Goal: Information Seeking & Learning: Learn about a topic

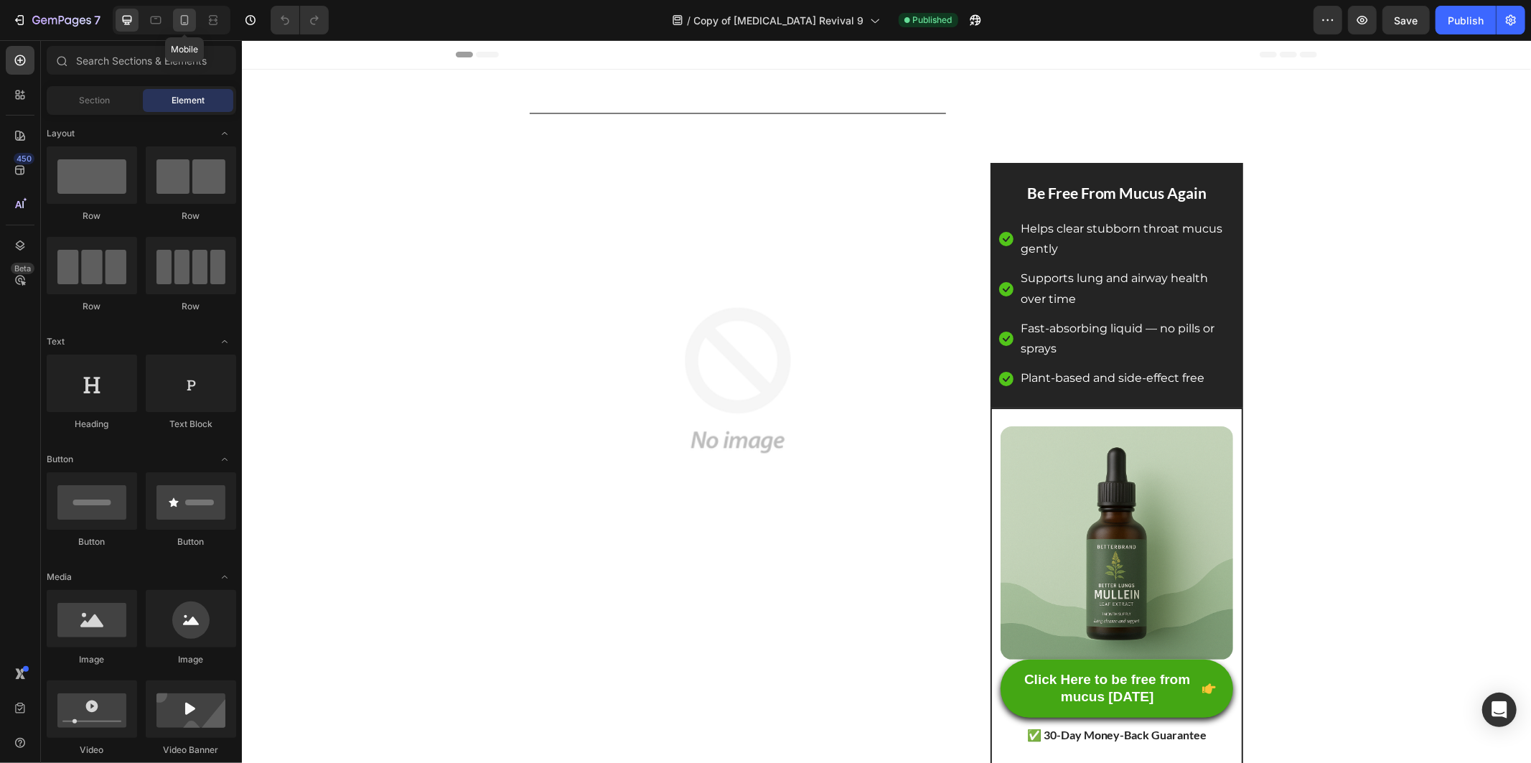
click at [189, 15] on icon at bounding box center [184, 20] width 14 height 14
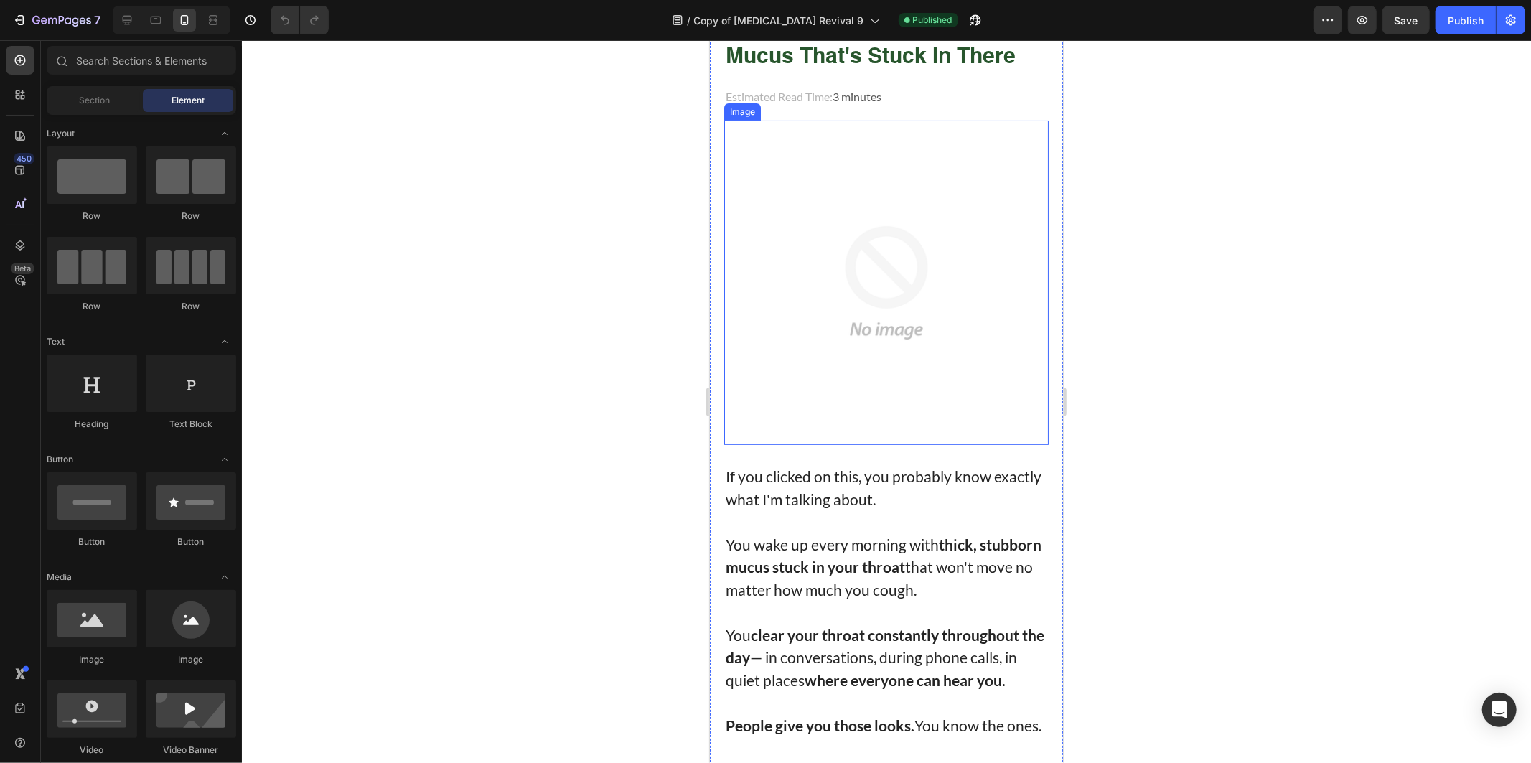
scroll to position [239, 0]
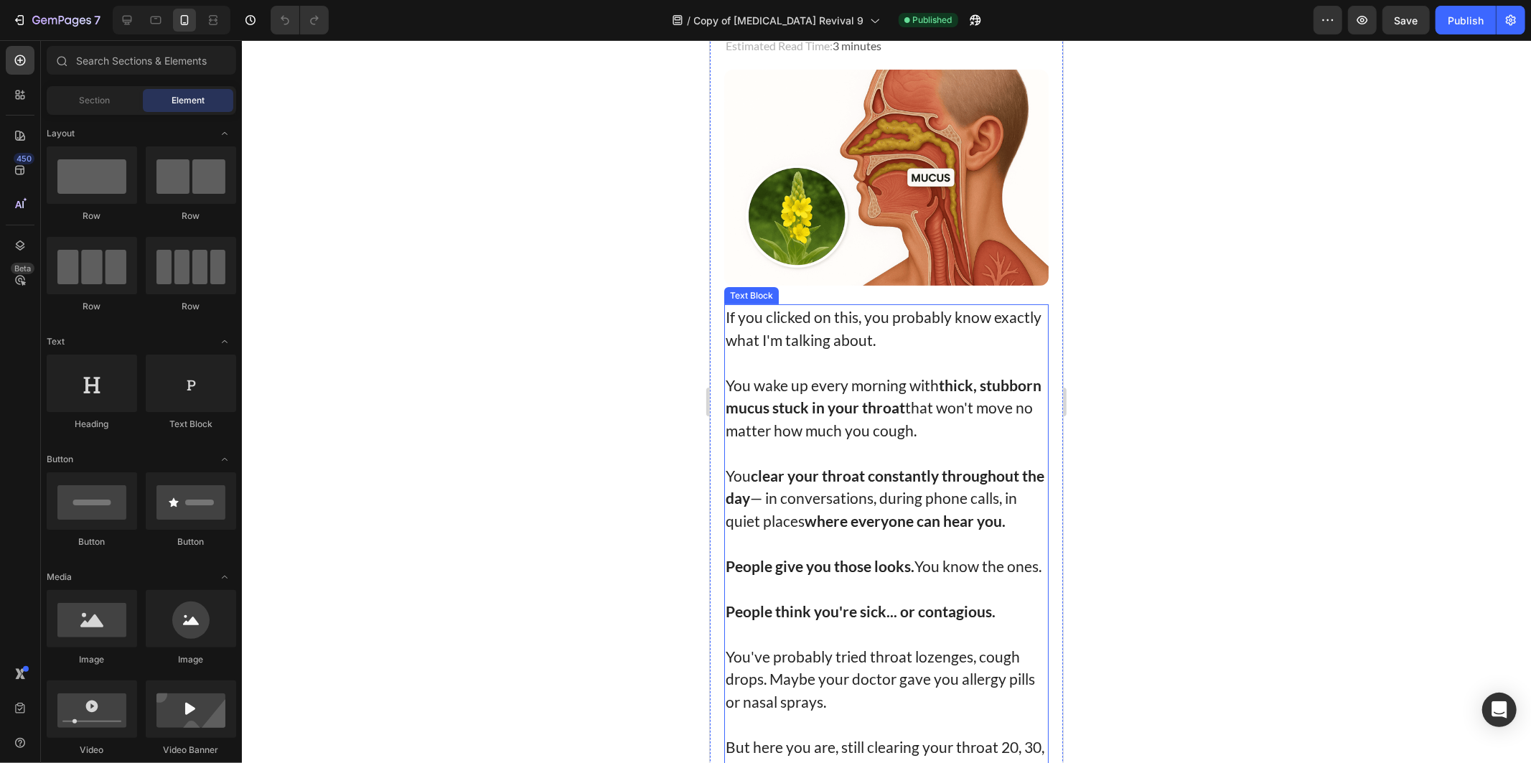
click at [877, 467] on strong "clear your throat constantly throughout the day" at bounding box center [884, 486] width 319 height 41
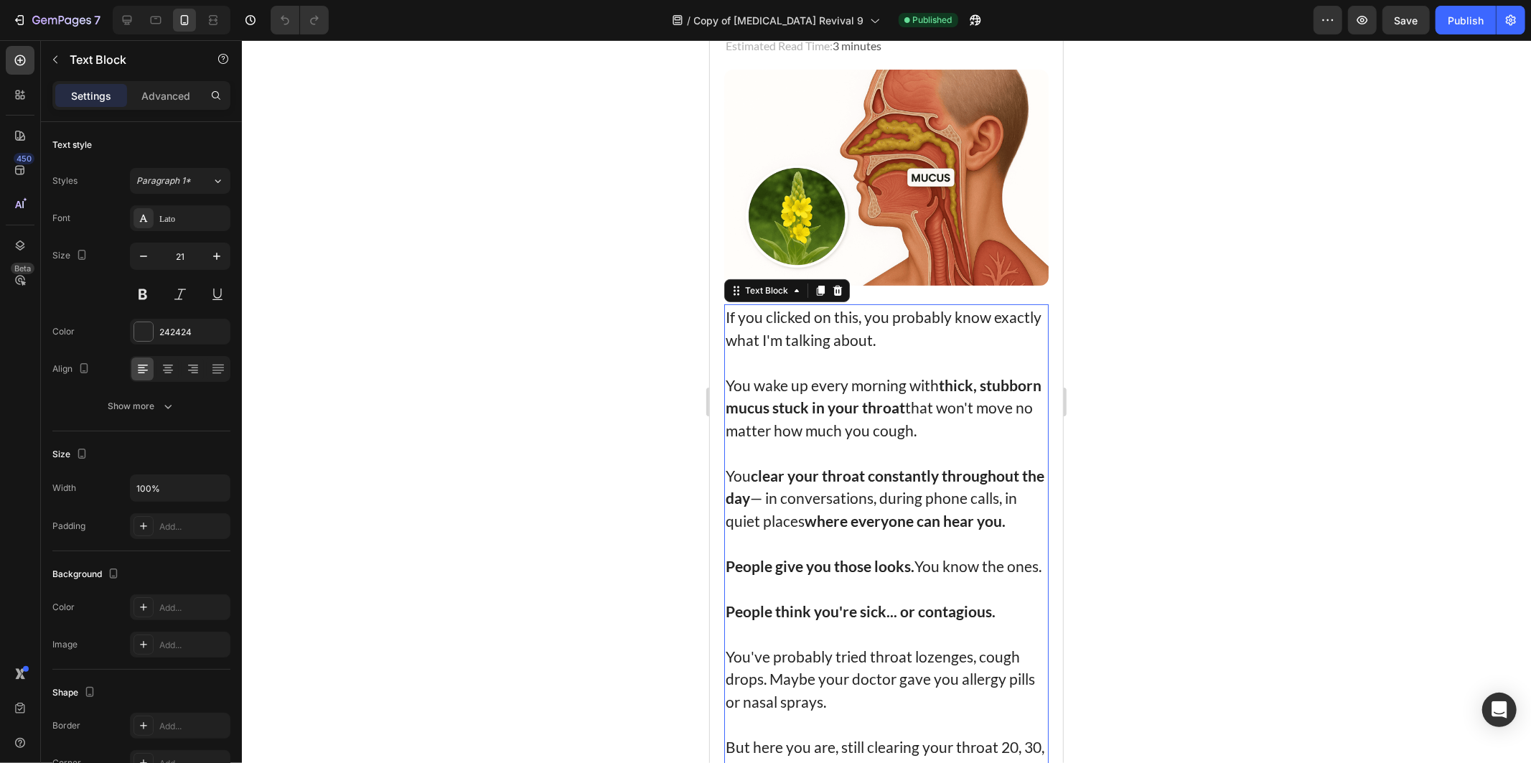
click at [752, 485] on strong "clear your throat constantly throughout the day" at bounding box center [884, 486] width 319 height 41
click at [870, 531] on p "Rich Text Editor. Editing area: main" at bounding box center [886, 542] width 322 height 23
click at [841, 570] on p "People give you those looks. You know the ones." at bounding box center [886, 565] width 322 height 23
click at [877, 597] on p "Rich Text Editor. Editing area: main" at bounding box center [886, 588] width 322 height 23
click at [809, 620] on strong "People think you're sick... or contagious." at bounding box center [860, 611] width 270 height 18
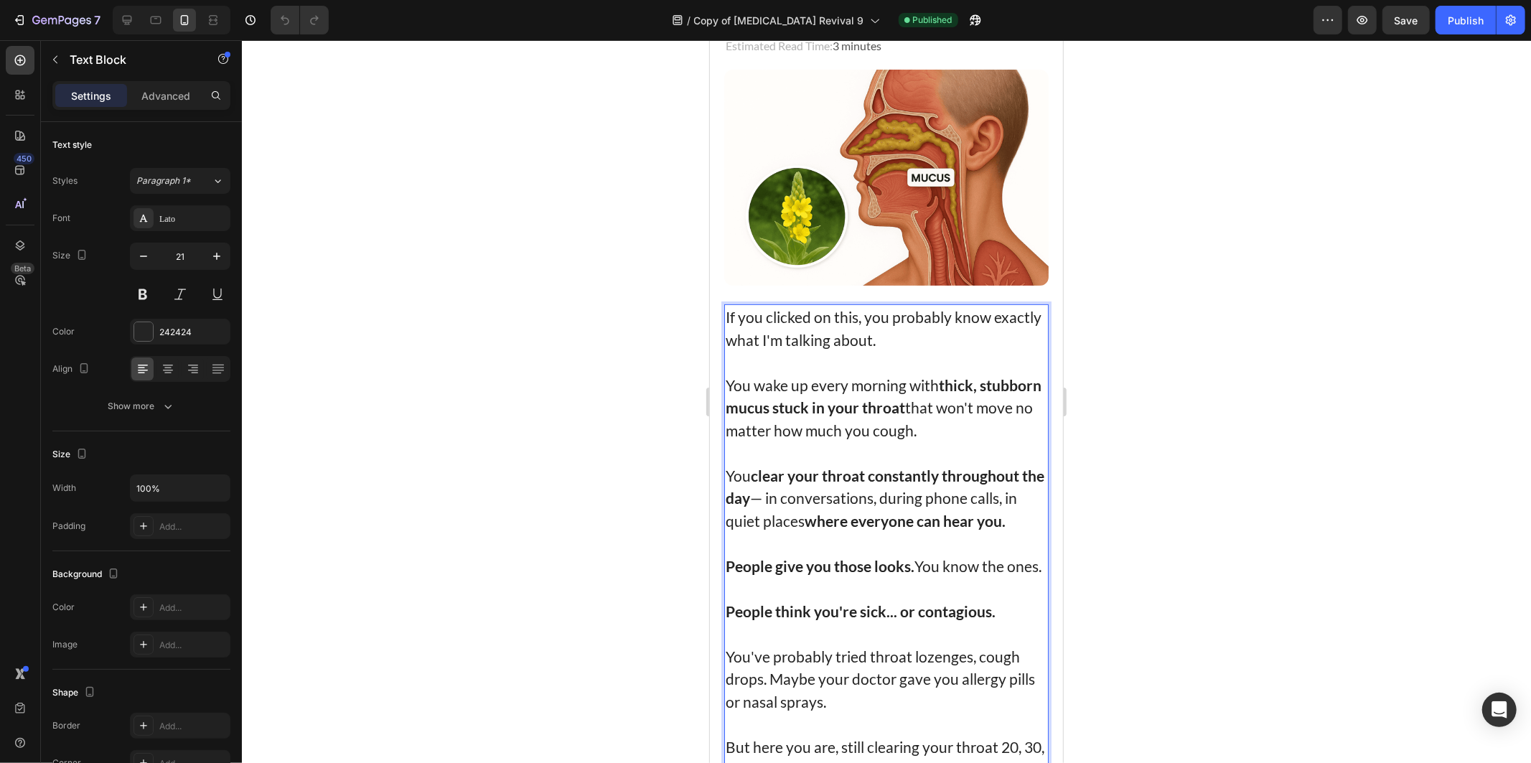
click at [843, 617] on strong "People think you're sick... or contagious." at bounding box center [860, 611] width 270 height 18
click at [986, 620] on strong "People think you're sick... or contagious." at bounding box center [860, 611] width 270 height 18
click at [997, 622] on p "People think you're sick... or contagious." at bounding box center [886, 610] width 322 height 23
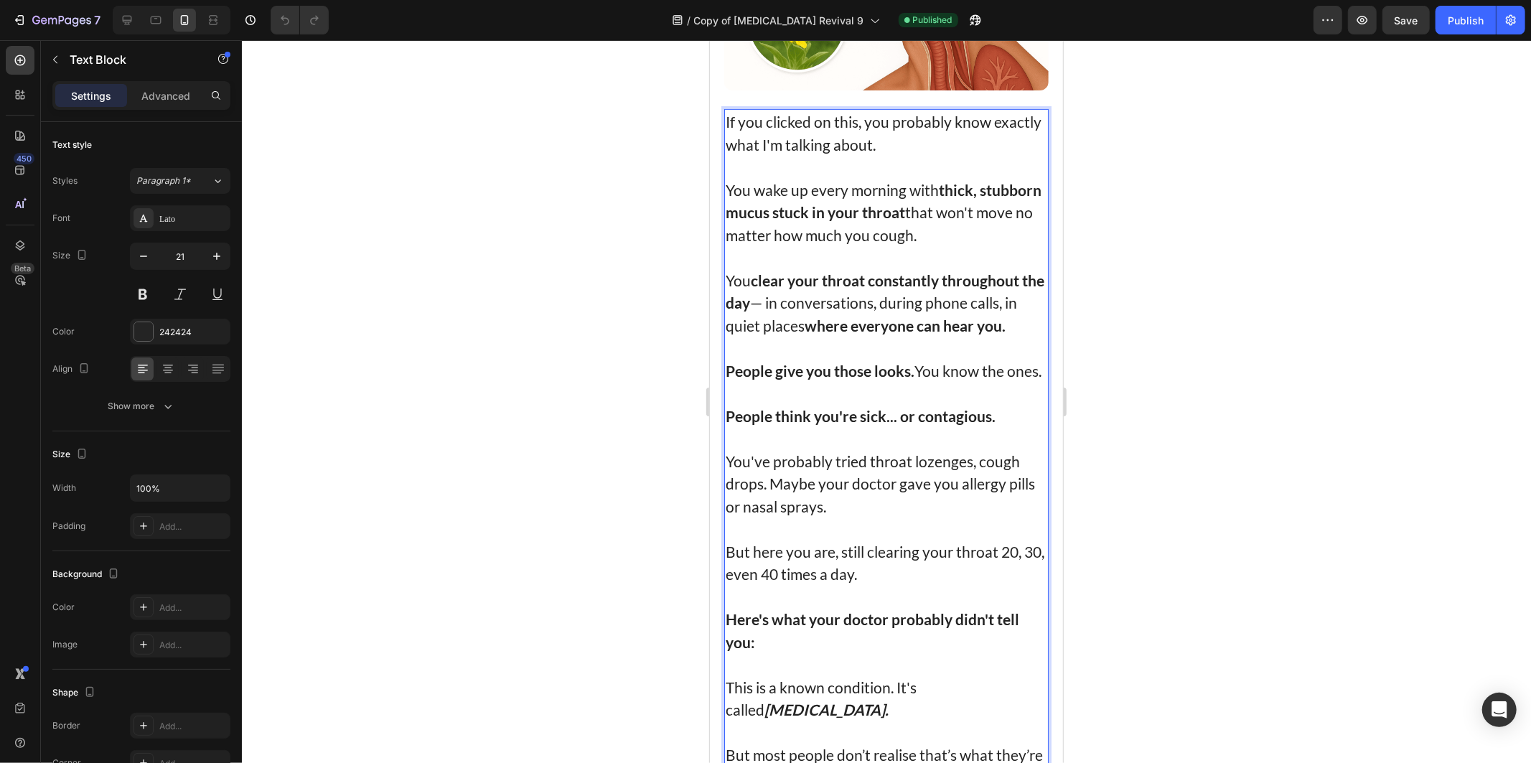
scroll to position [478, 0]
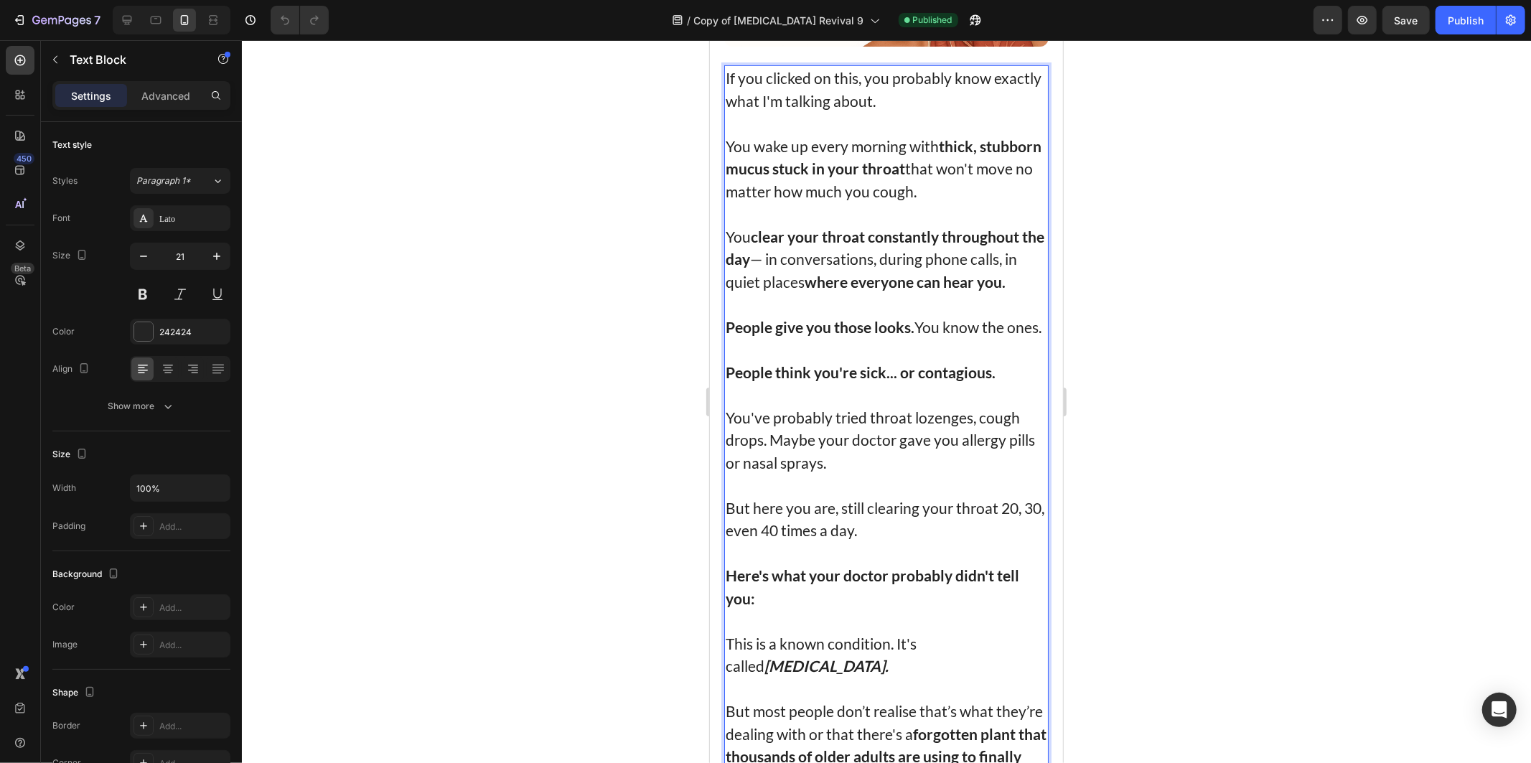
click at [823, 452] on p "You've probably tried throat lozenges, cough drops. Maybe your doctor gave you …" at bounding box center [886, 440] width 322 height 68
click at [882, 600] on p "Here's what your doctor probably didn't tell you:" at bounding box center [886, 586] width 322 height 45
click at [853, 696] on p "Rich Text Editor. Editing area: main" at bounding box center [886, 688] width 322 height 23
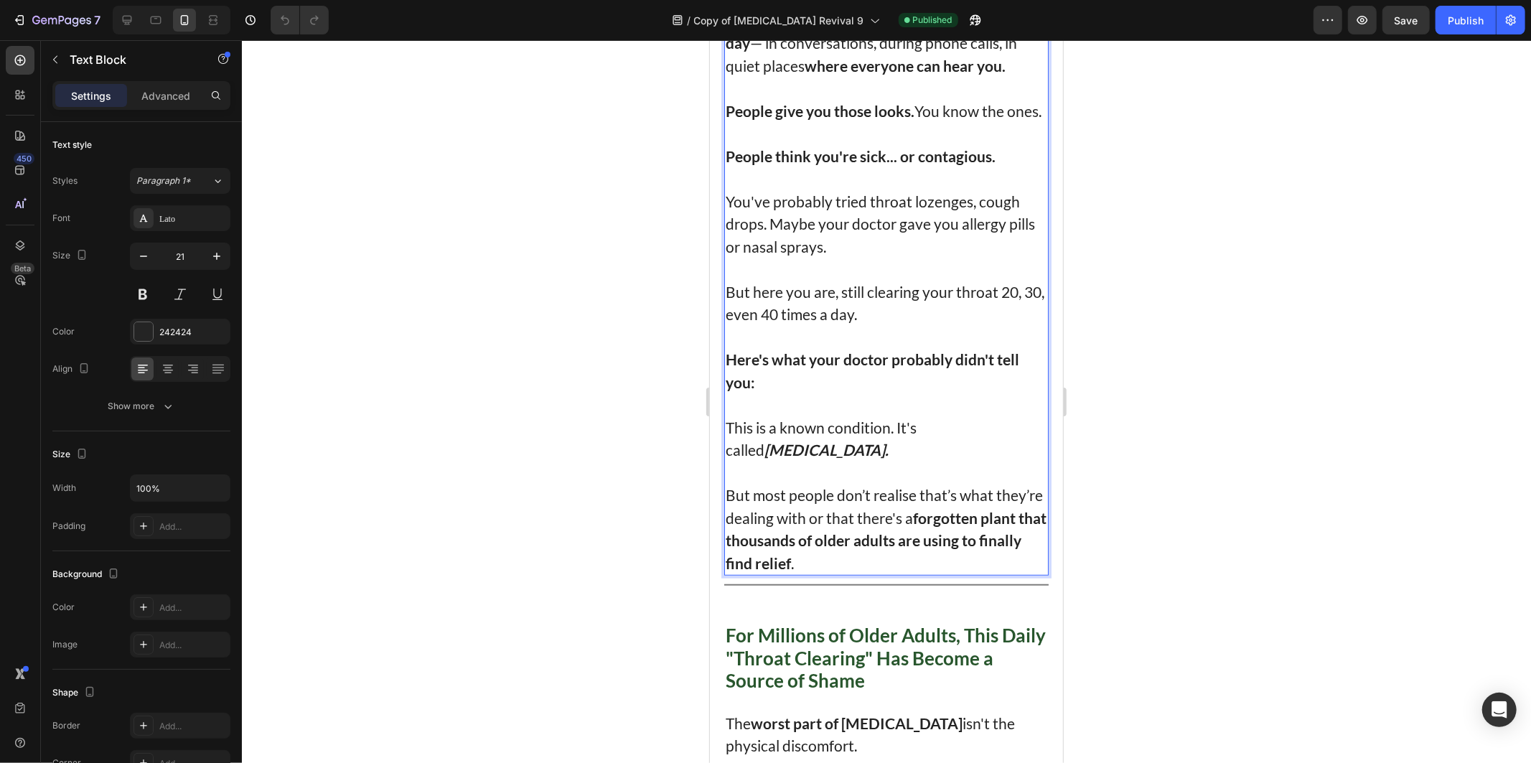
scroll to position [718, 0]
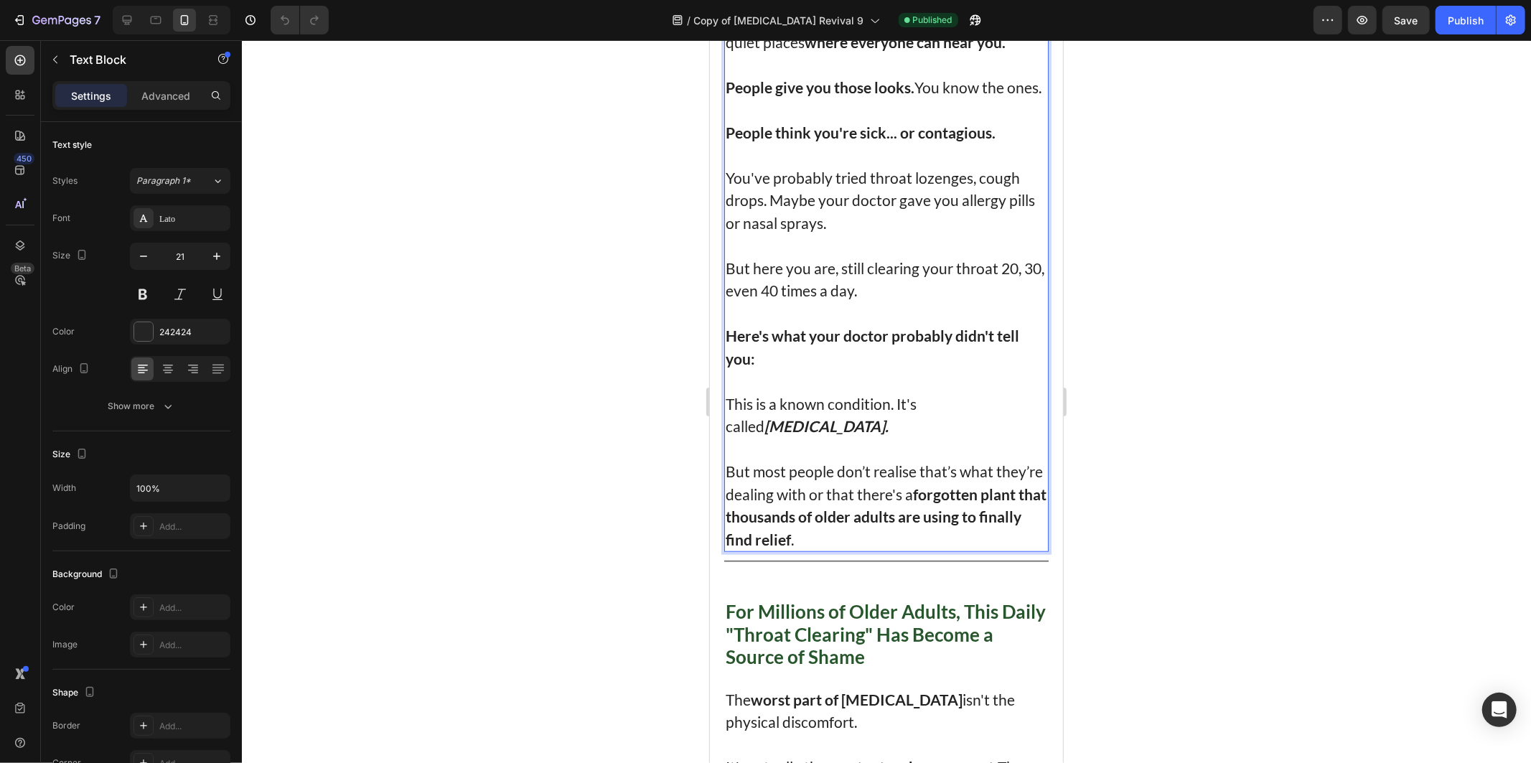
click at [781, 457] on p "Rich Text Editor. Editing area: main" at bounding box center [886, 448] width 322 height 23
click at [751, 423] on p "This is a known condition. It's called [MEDICAL_DATA]." at bounding box center [886, 414] width 322 height 45
click at [862, 548] on p "But most people don’t realise that’s what they’re dealing with or that there's …" at bounding box center [886, 504] width 322 height 90
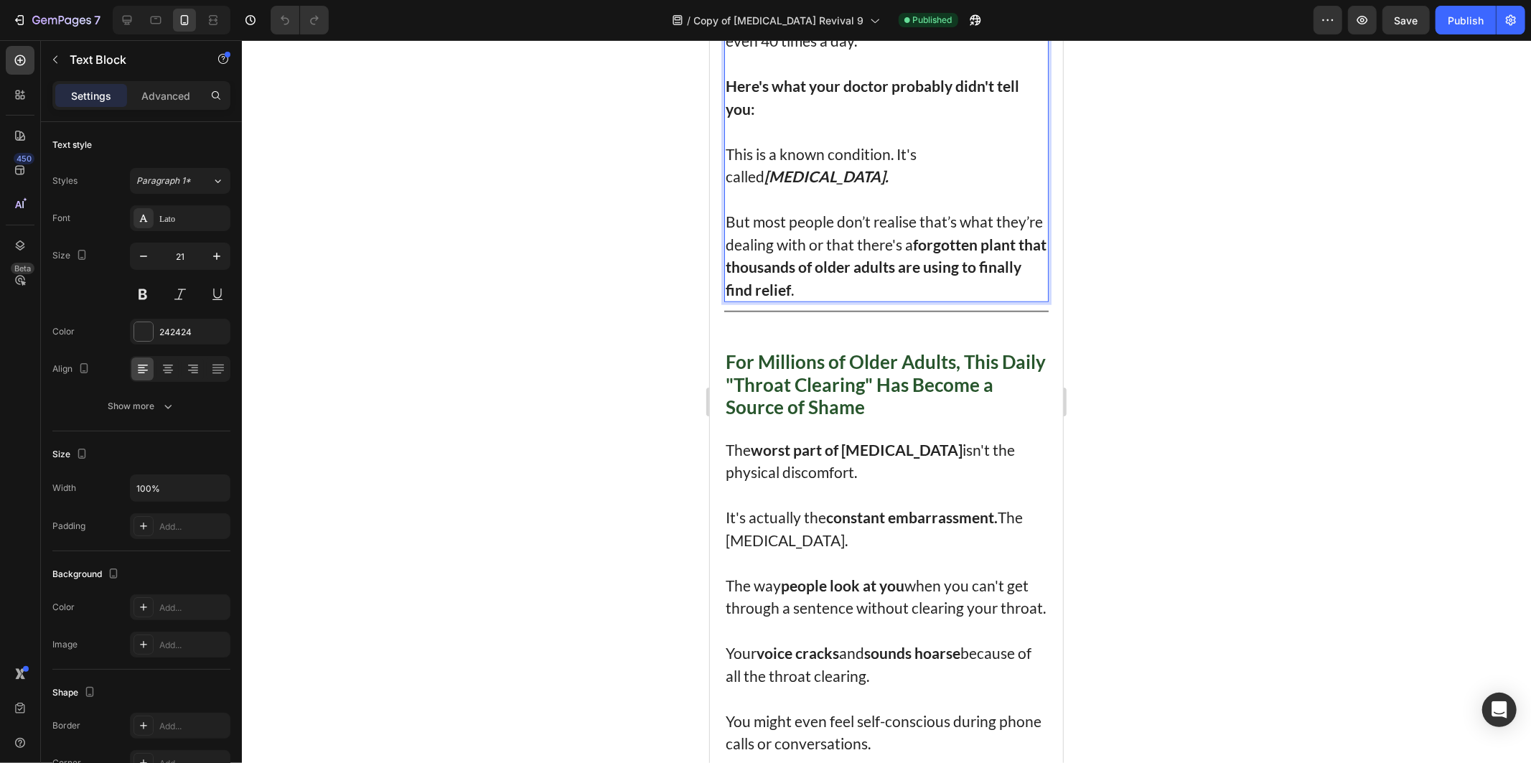
scroll to position [1196, 0]
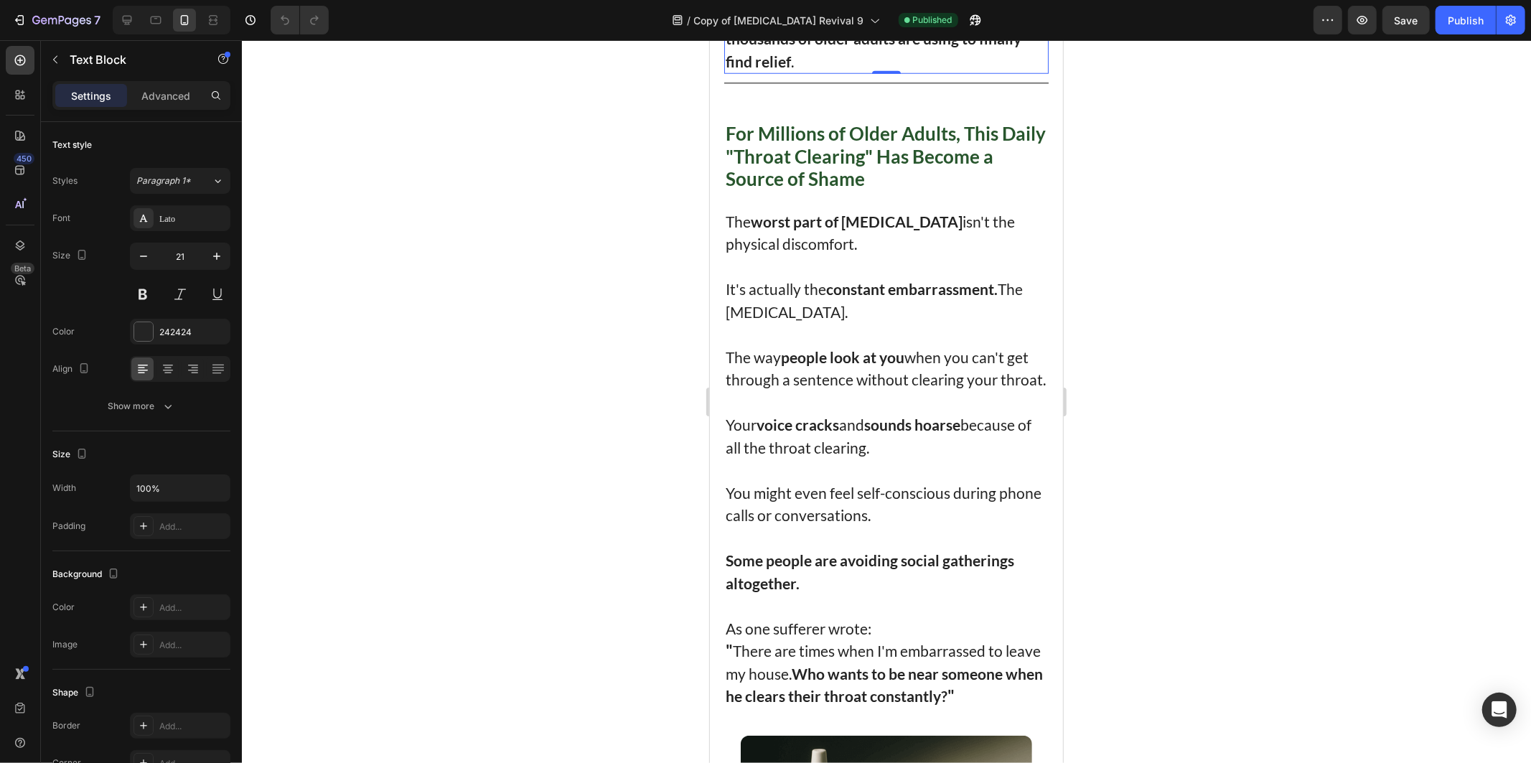
click at [477, 278] on div at bounding box center [886, 401] width 1289 height 723
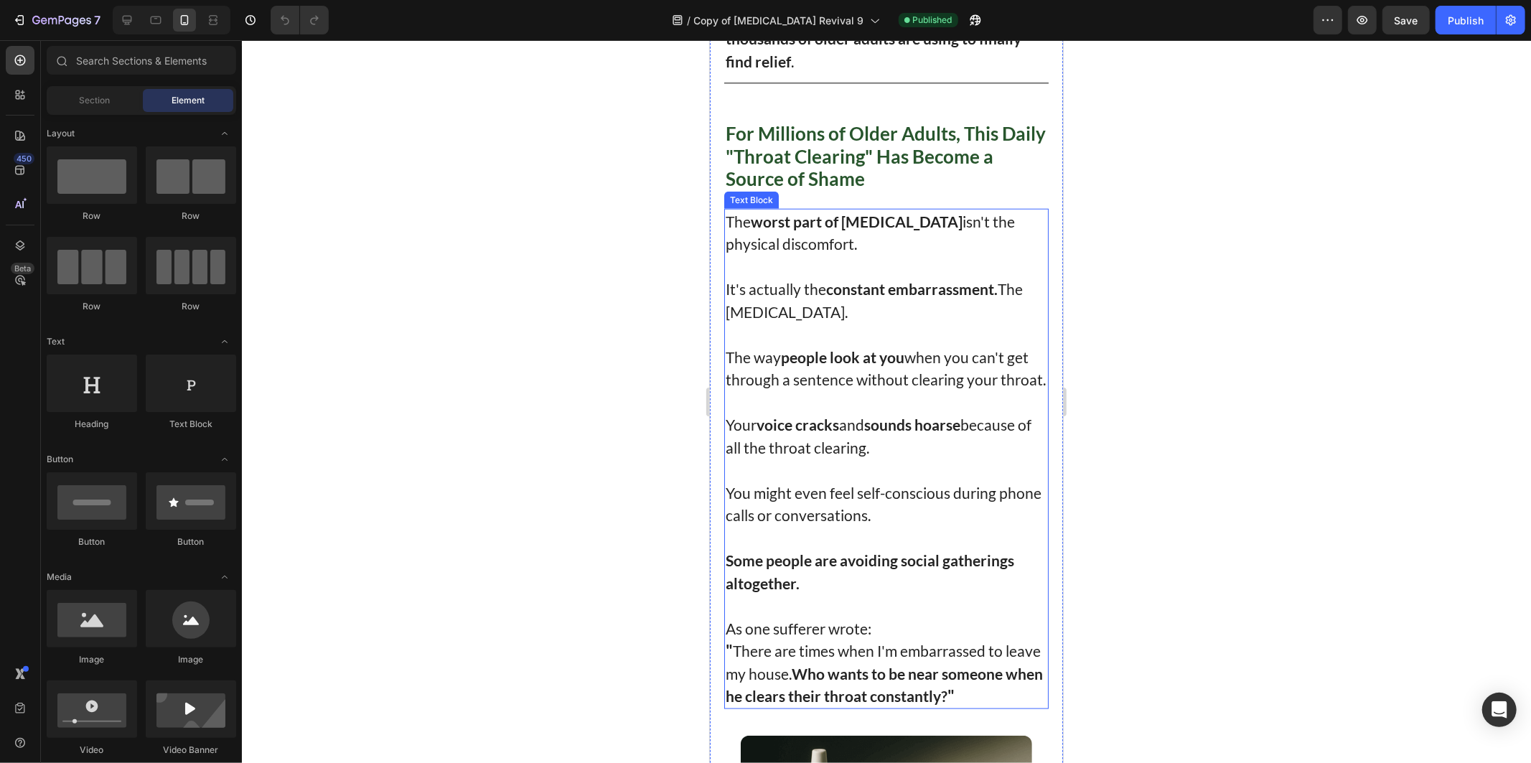
click at [866, 255] on p "The worst part of [MEDICAL_DATA] isn't the physical discomfort." at bounding box center [886, 232] width 322 height 45
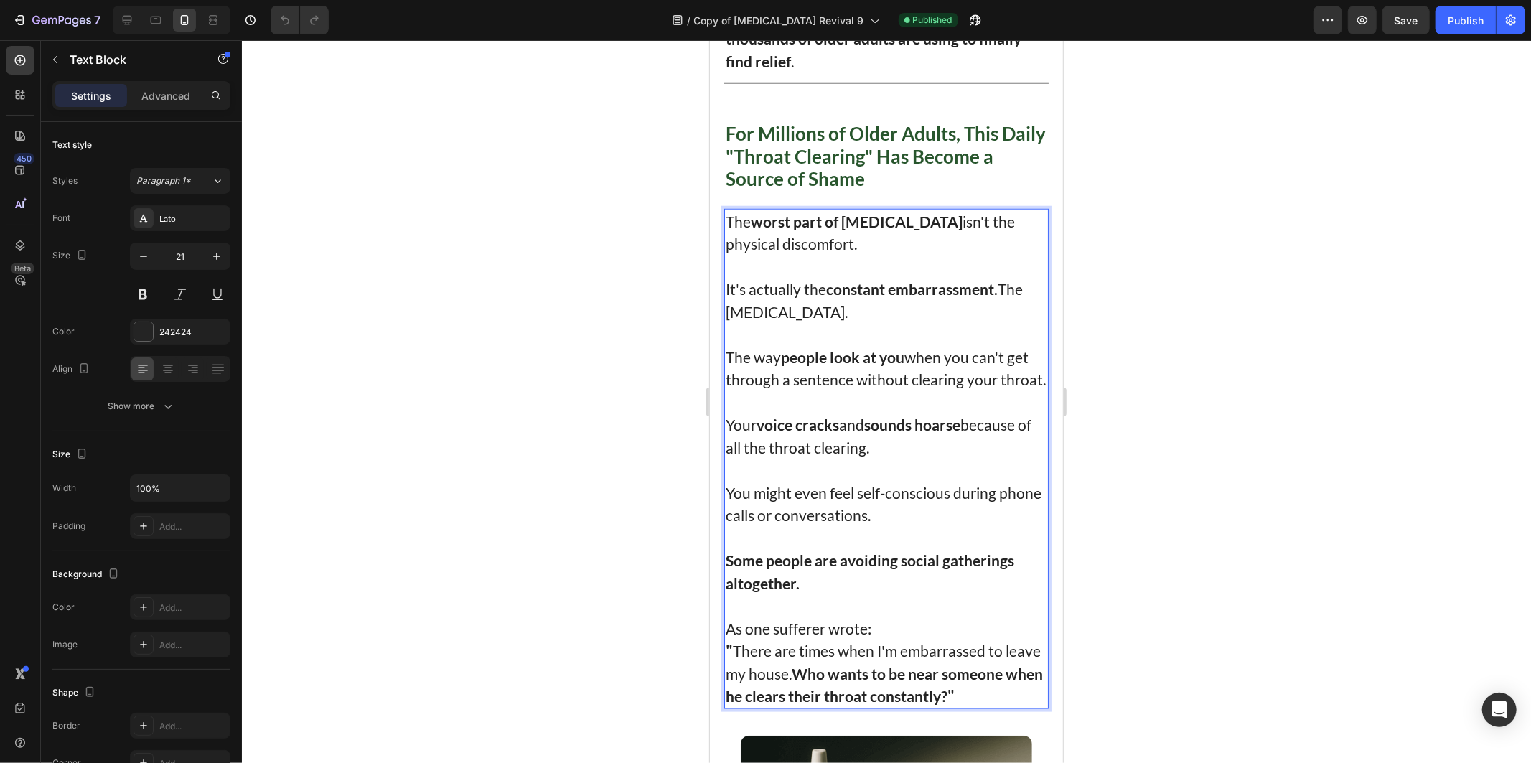
click at [862, 255] on p "The worst part of [MEDICAL_DATA] isn't the physical discomfort." at bounding box center [886, 232] width 322 height 45
click at [773, 245] on p "The worst part of [MEDICAL_DATA] isn't the physical discomfort." at bounding box center [886, 232] width 322 height 45
click at [832, 248] on p "The worst part of [MEDICAL_DATA] isn't the physical discomfort." at bounding box center [886, 232] width 322 height 45
click at [944, 244] on p "The worst part of [MEDICAL_DATA] isn't the physical discomfort." at bounding box center [886, 232] width 322 height 45
click at [765, 255] on p "The worst part of [MEDICAL_DATA] isn't the physical discomfort." at bounding box center [886, 232] width 322 height 45
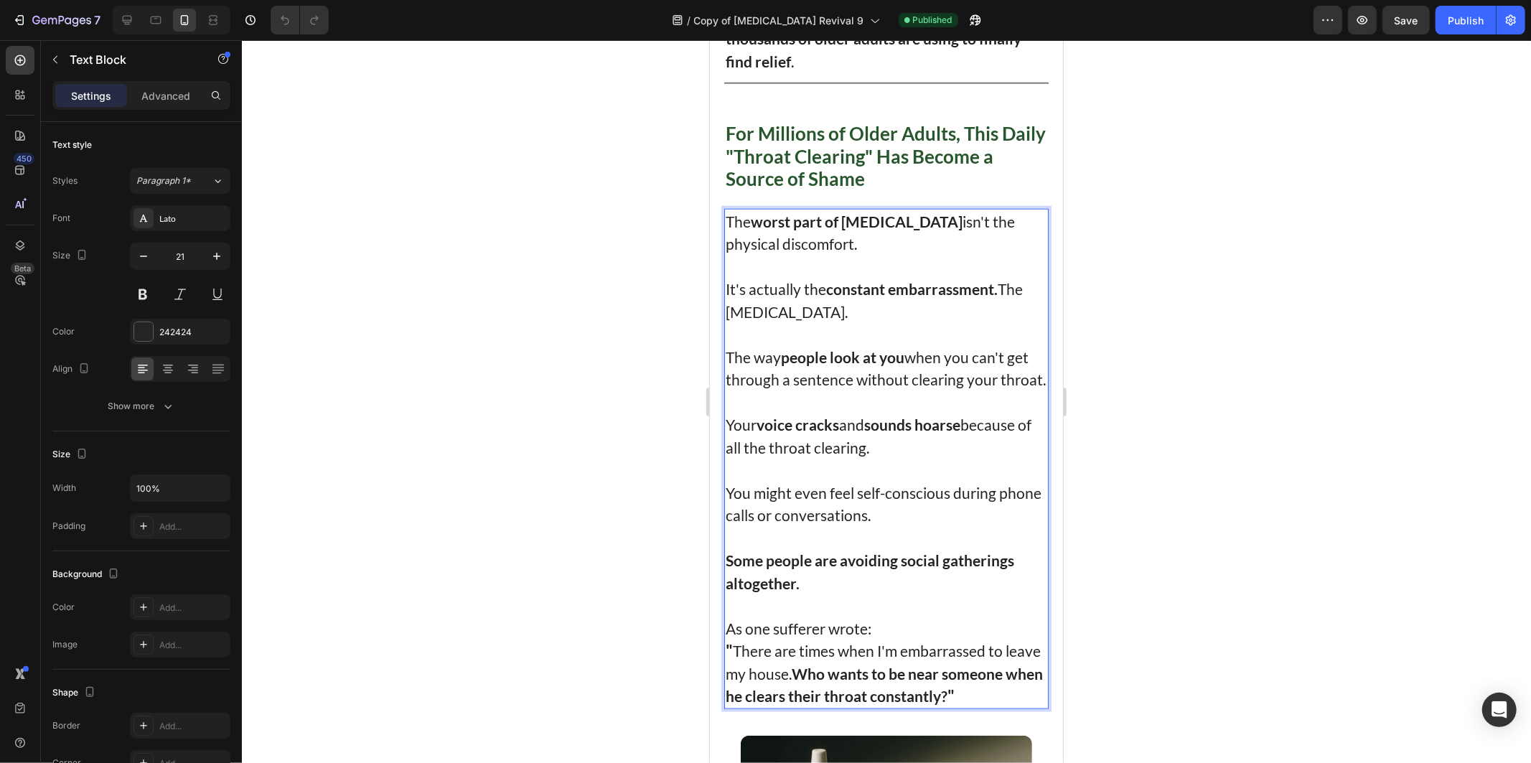
click at [862, 255] on p "The worst part of [MEDICAL_DATA] isn't the physical discomfort." at bounding box center [886, 232] width 322 height 45
click at [753, 299] on p "It's actually the constant embarrassment. The [MEDICAL_DATA]." at bounding box center [886, 299] width 322 height 45
click at [844, 318] on p "It's actually the constant embarrassment. The [MEDICAL_DATA]." at bounding box center [886, 299] width 322 height 45
click at [934, 294] on strong "constant embarrassment." at bounding box center [912, 288] width 172 height 18
click at [826, 319] on p "It's actually the constant embarrassment. The [MEDICAL_DATA]." at bounding box center [886, 299] width 322 height 45
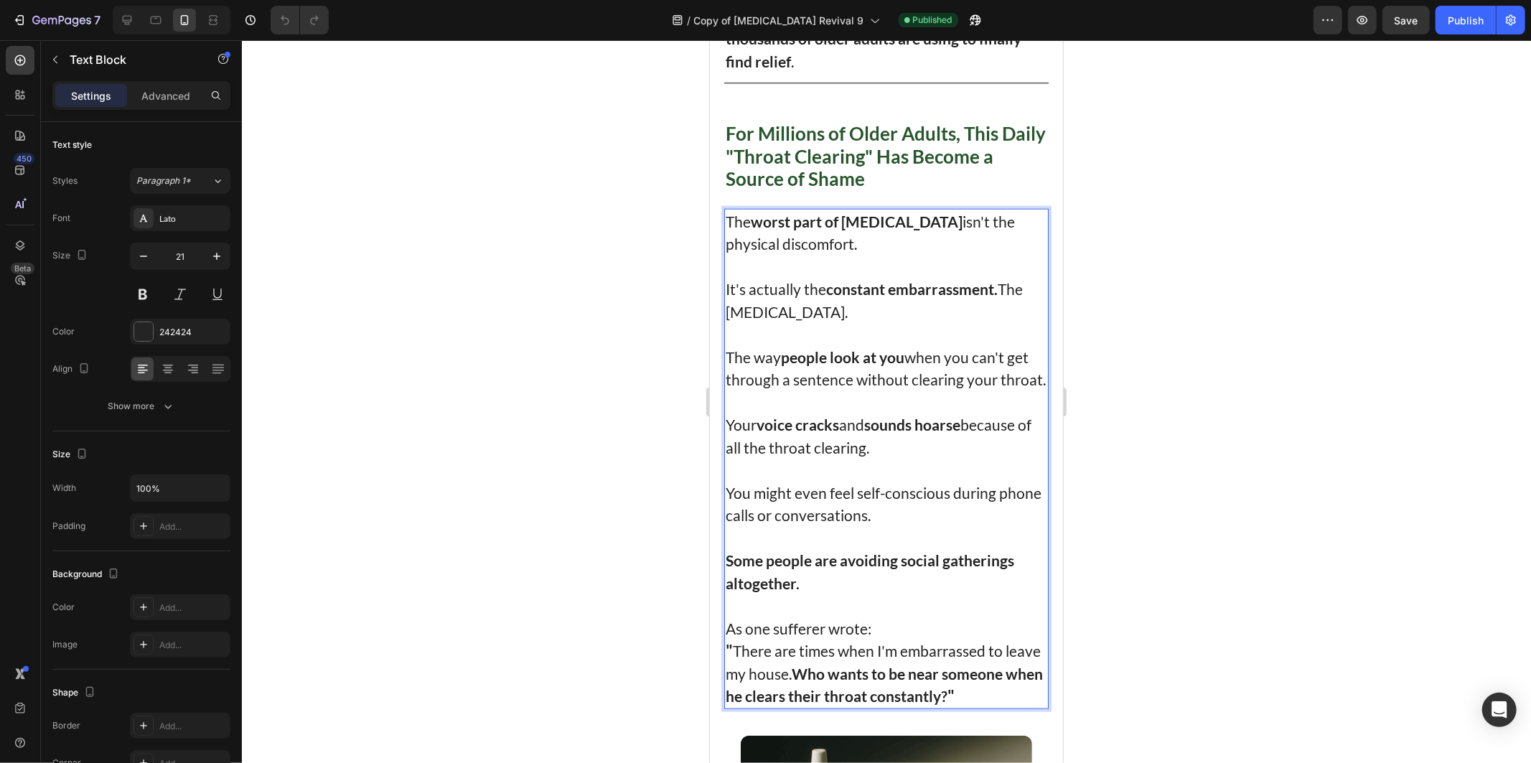
click at [795, 365] on strong "people look at you" at bounding box center [841, 356] width 123 height 18
click at [826, 391] on p "The way people look at you when you can't get through a sentence without cleari…" at bounding box center [886, 367] width 322 height 45
click at [802, 391] on p "The way people look at you when you can't get through a sentence without cleari…" at bounding box center [886, 367] width 322 height 45
click at [811, 458] on p "Your voice cracks and sounds hoarse because of all the throat clearing." at bounding box center [886, 435] width 322 height 45
click at [925, 458] on p "Your voice cracks and sounds hoarse because of all the throat clearing." at bounding box center [886, 435] width 322 height 45
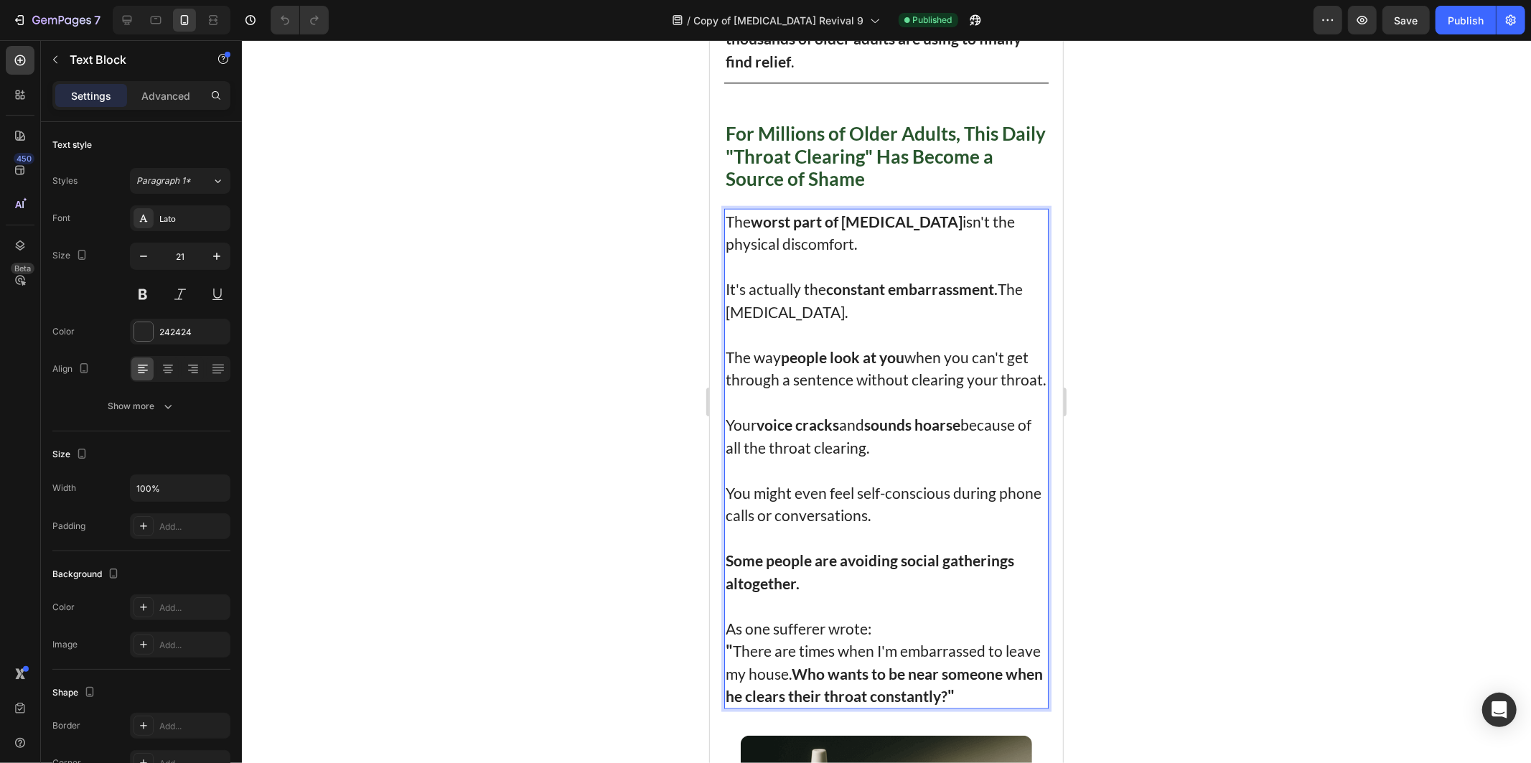
drag, startPoint x: 778, startPoint y: 533, endPoint x: 789, endPoint y: 538, distance: 12.5
click at [779, 526] on p "You might even feel self-conscious during phone calls or conversations." at bounding box center [886, 503] width 322 height 45
click at [879, 526] on p "You might even feel self-conscious during phone calls or conversations." at bounding box center [886, 503] width 322 height 45
click at [764, 589] on strong "Some people are avoiding social gatherings altogether." at bounding box center [869, 571] width 289 height 41
click at [810, 594] on p "Some people are avoiding social gatherings altogether." at bounding box center [886, 571] width 322 height 45
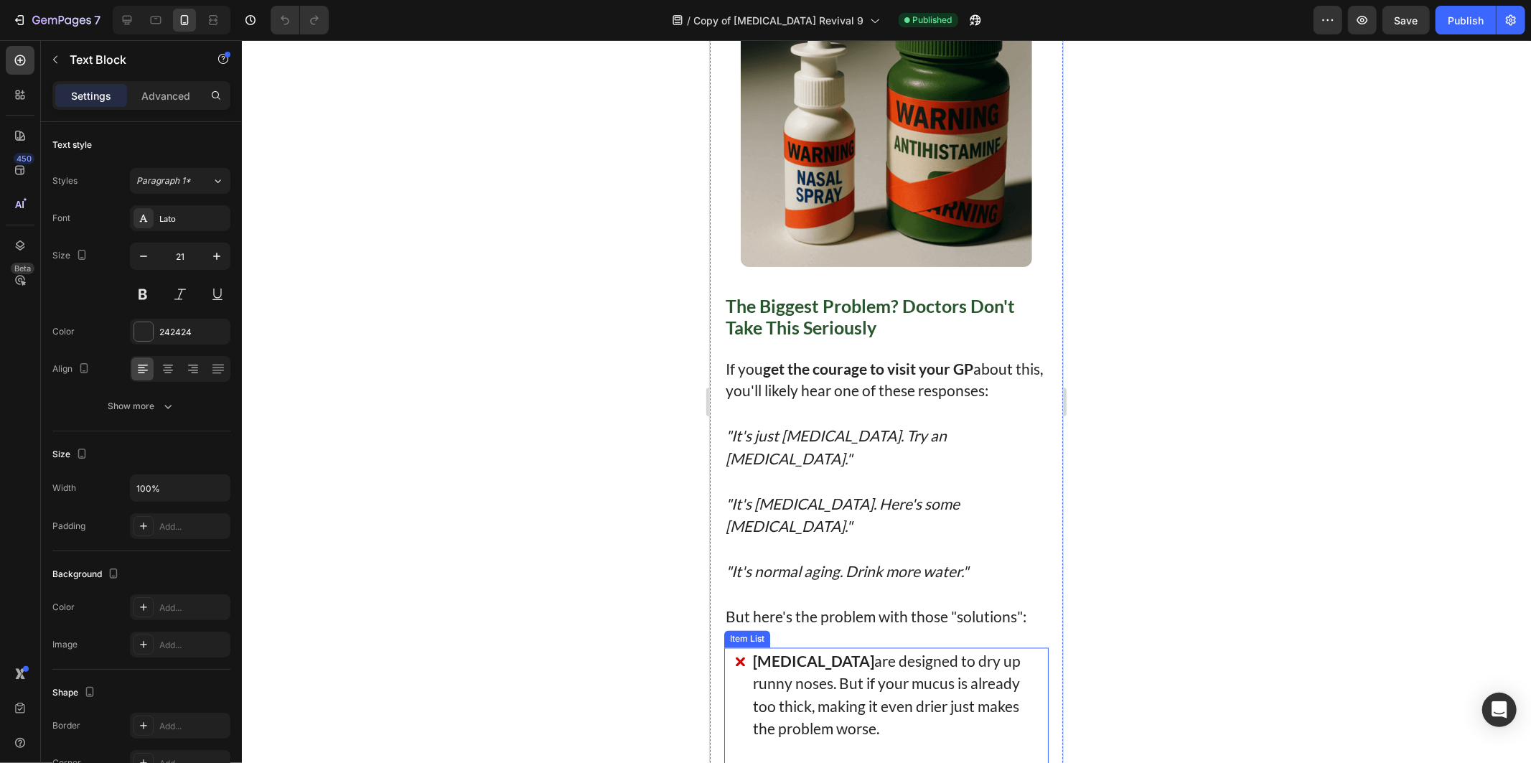
scroll to position [2154, 0]
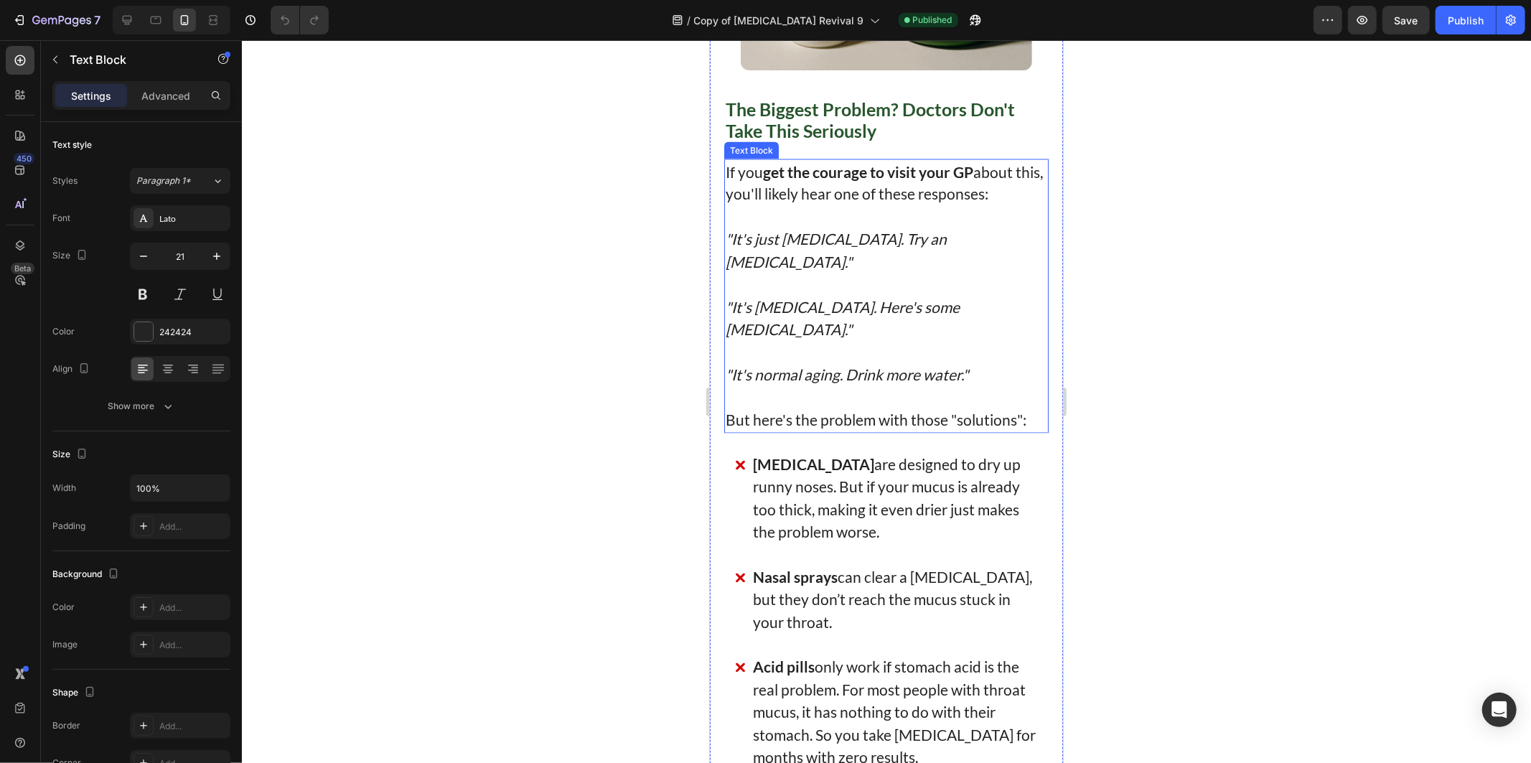
click at [877, 205] on p "If you get the courage to visit your GP about this, you'll likely hear one of t…" at bounding box center [886, 182] width 322 height 45
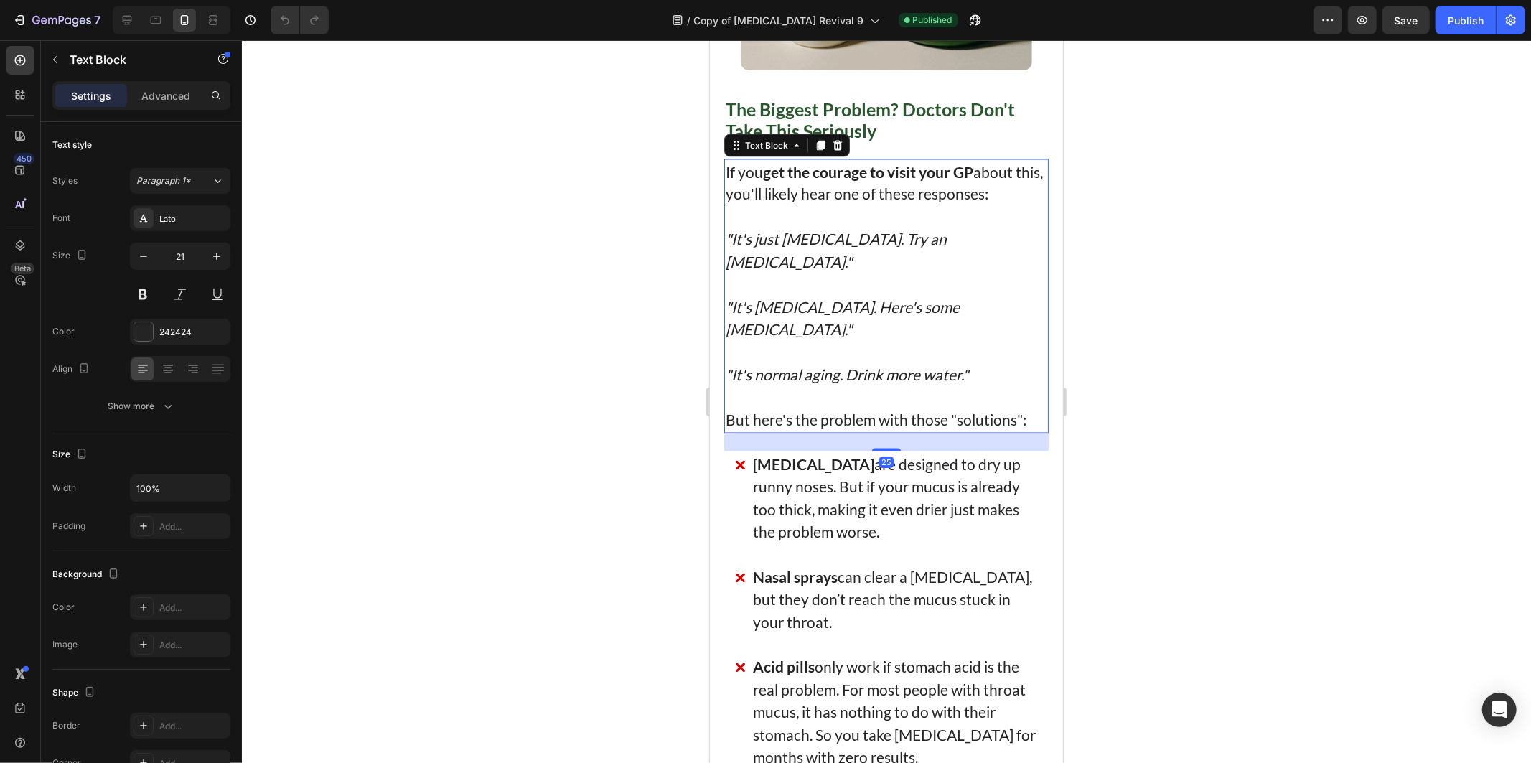
click at [864, 296] on p at bounding box center [886, 284] width 322 height 23
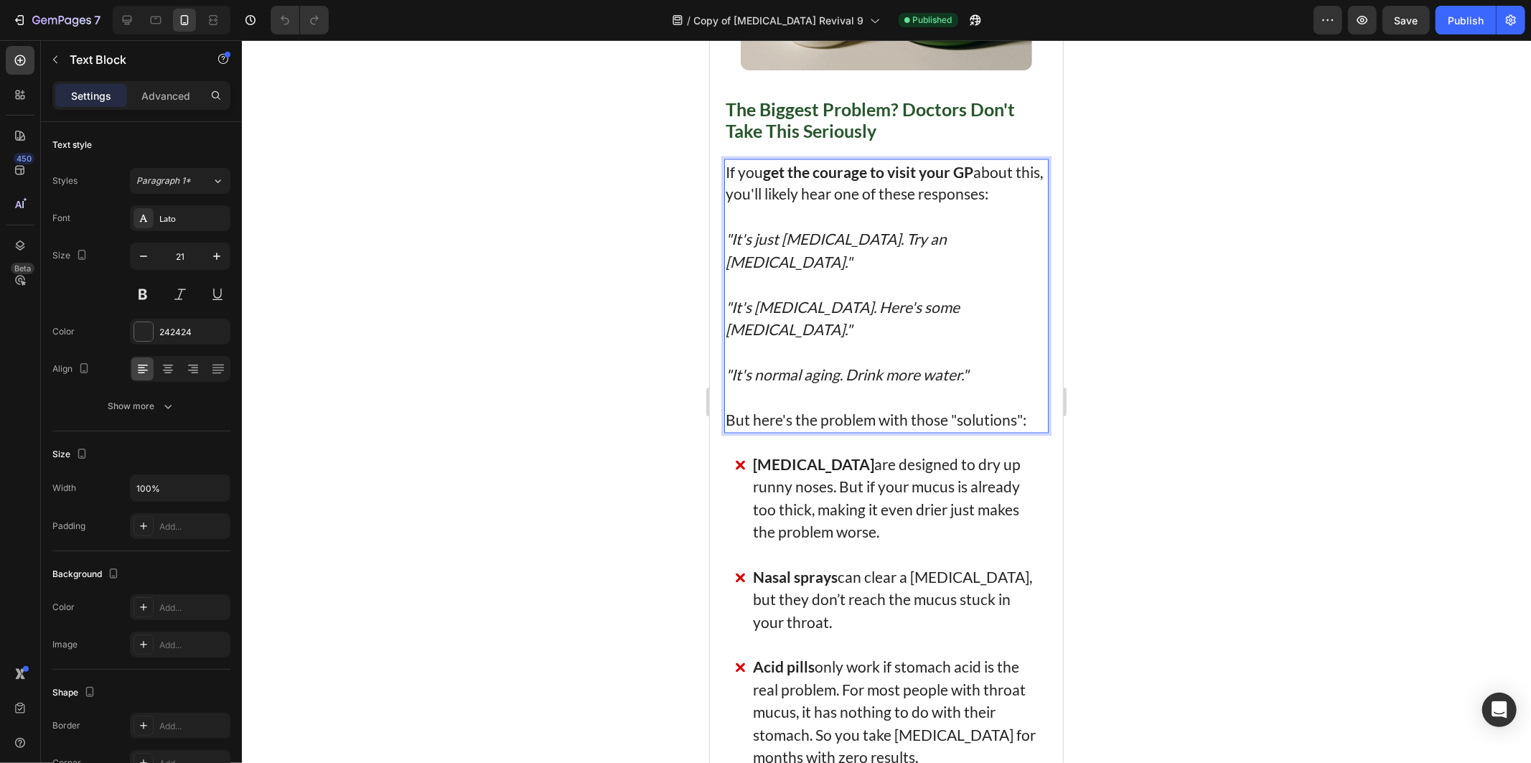
click at [875, 383] on icon ""It's normal aging. Drink more water."" at bounding box center [846, 374] width 243 height 18
click at [946, 421] on p "But here's the problem with those "solutions":" at bounding box center [886, 420] width 322 height 23
click at [844, 506] on span "[MEDICAL_DATA] are designed to dry up runny noses. But if your mucus is already…" at bounding box center [886, 498] width 268 height 86
click at [898, 534] on p "[MEDICAL_DATA] are designed to dry up runny noses. But if your mucus is already…" at bounding box center [894, 498] width 285 height 90
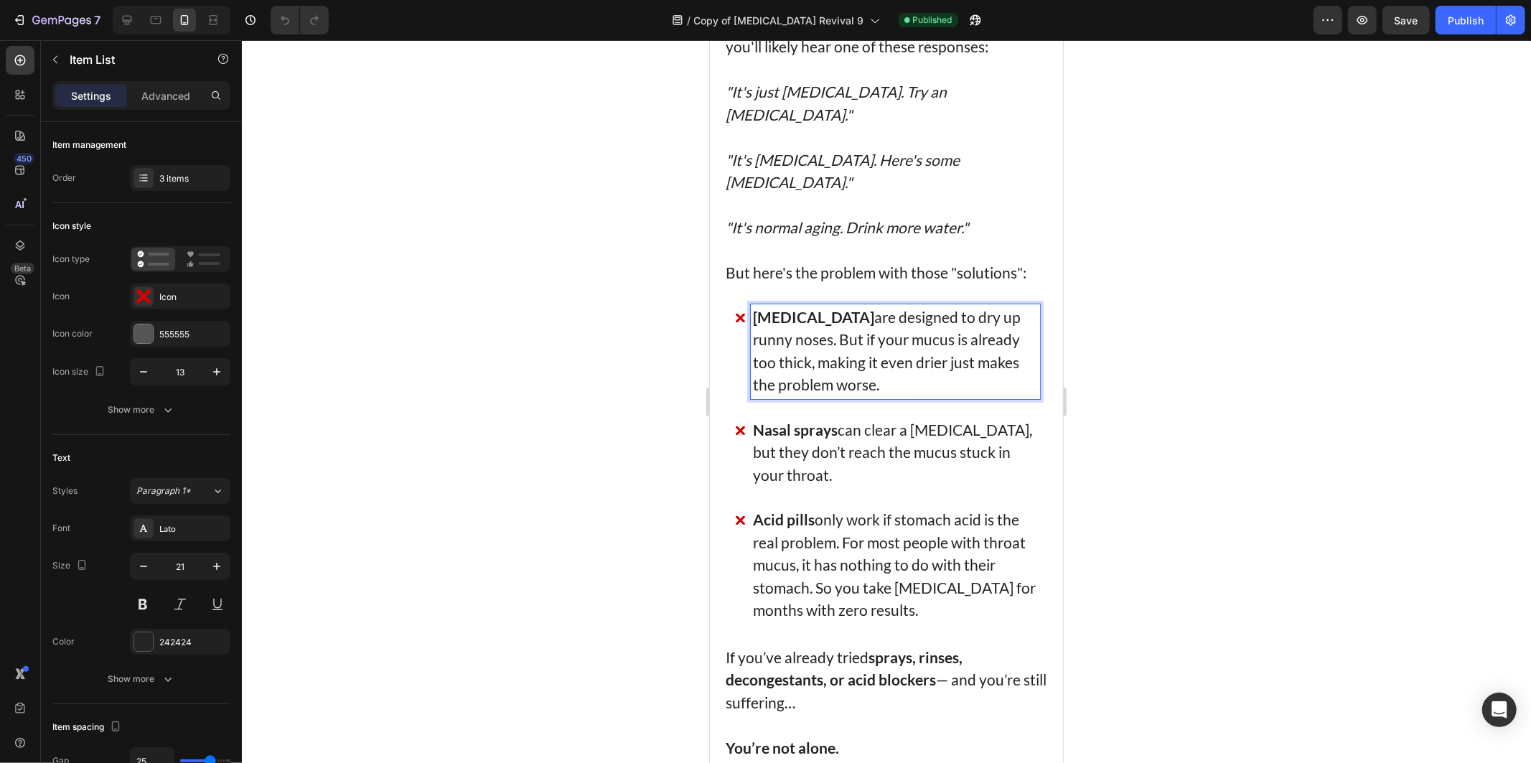
scroll to position [2393, 0]
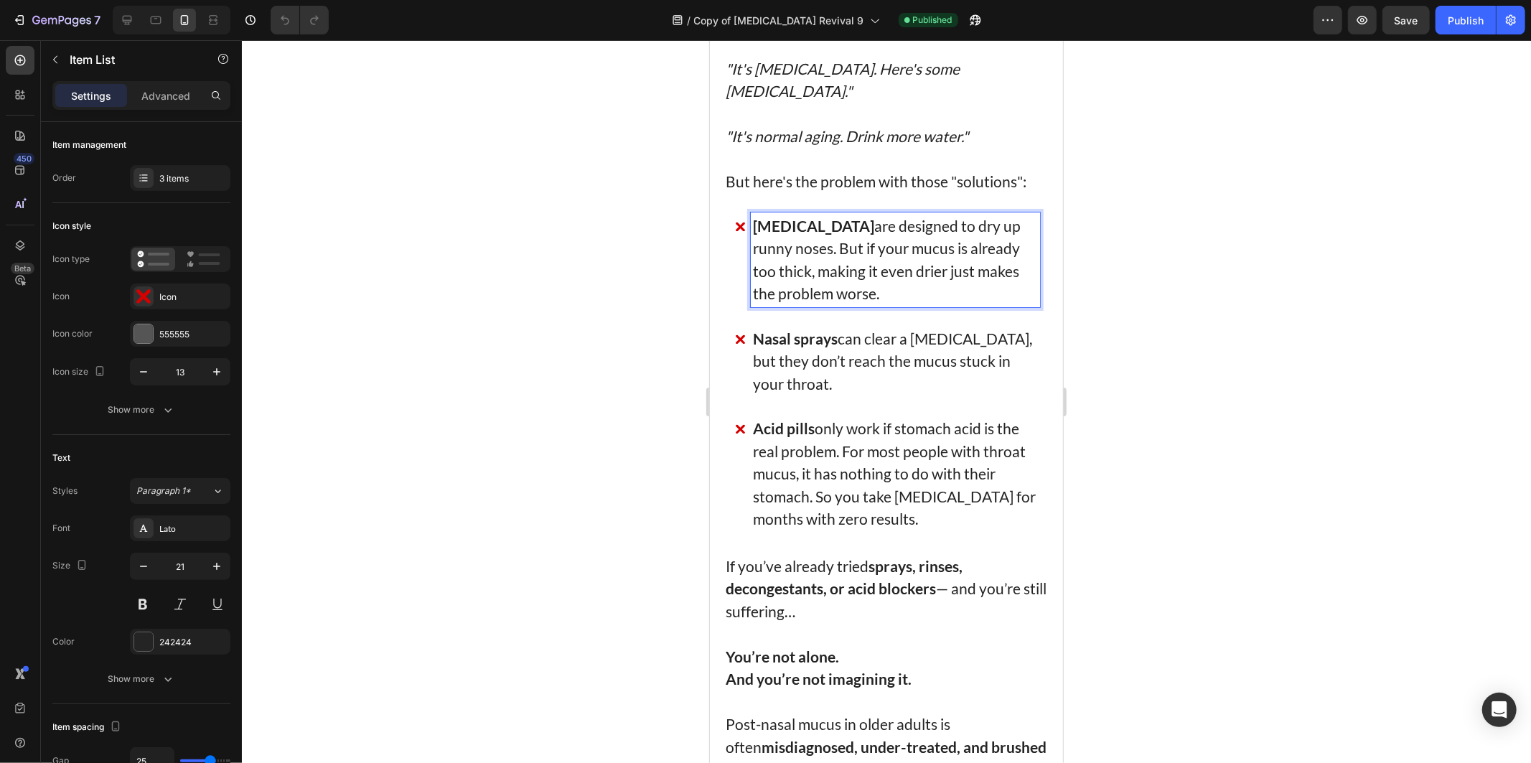
drag, startPoint x: 808, startPoint y: 377, endPoint x: 816, endPoint y: 378, distance: 7.3
click at [808, 376] on p "Nasal sprays can clear a [MEDICAL_DATA], but they don’t reach the mucus stuck i…" at bounding box center [894, 361] width 285 height 68
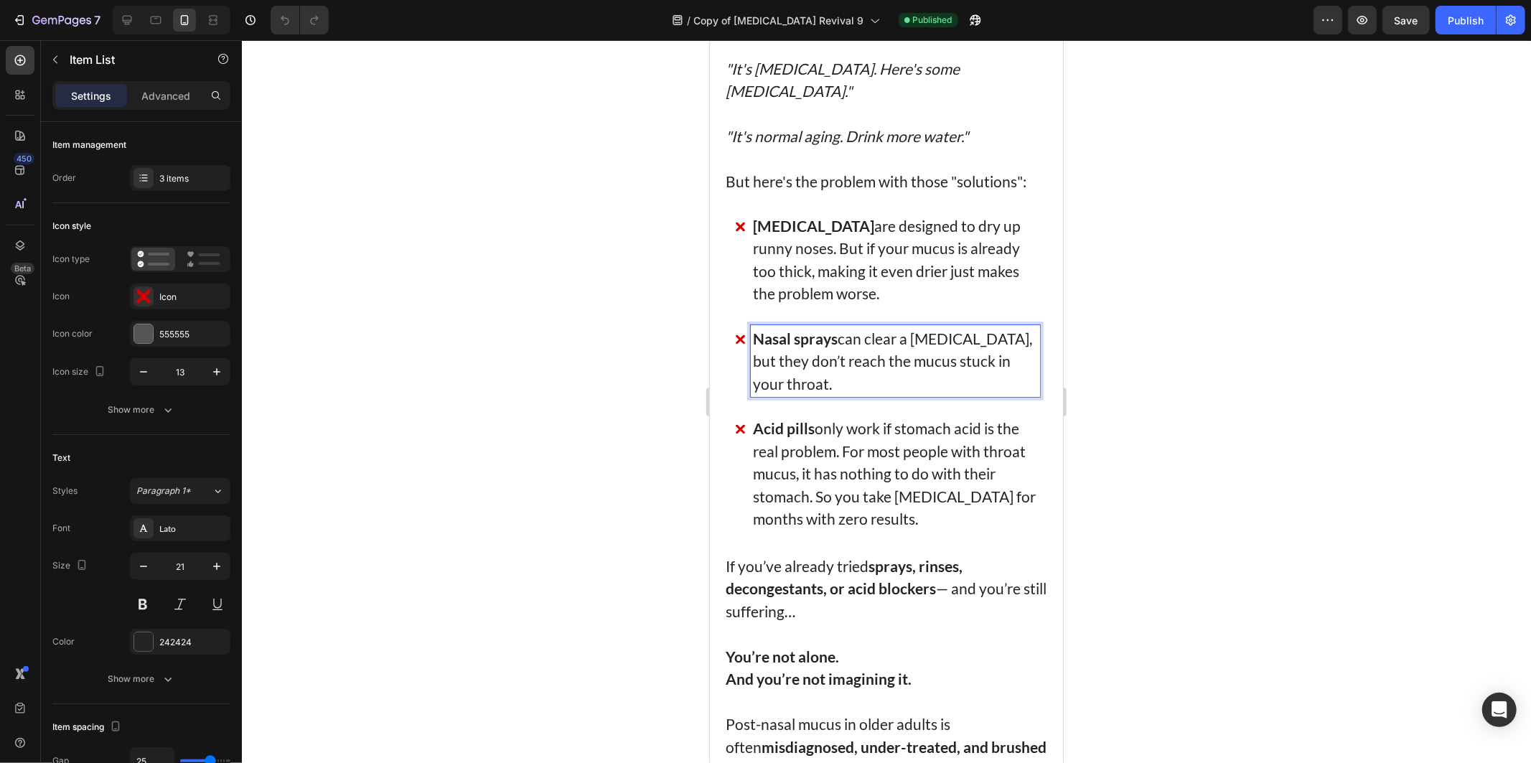
click at [886, 478] on p "Acid pills only work if stomach acid is the real problem. For most people with …" at bounding box center [894, 472] width 285 height 113
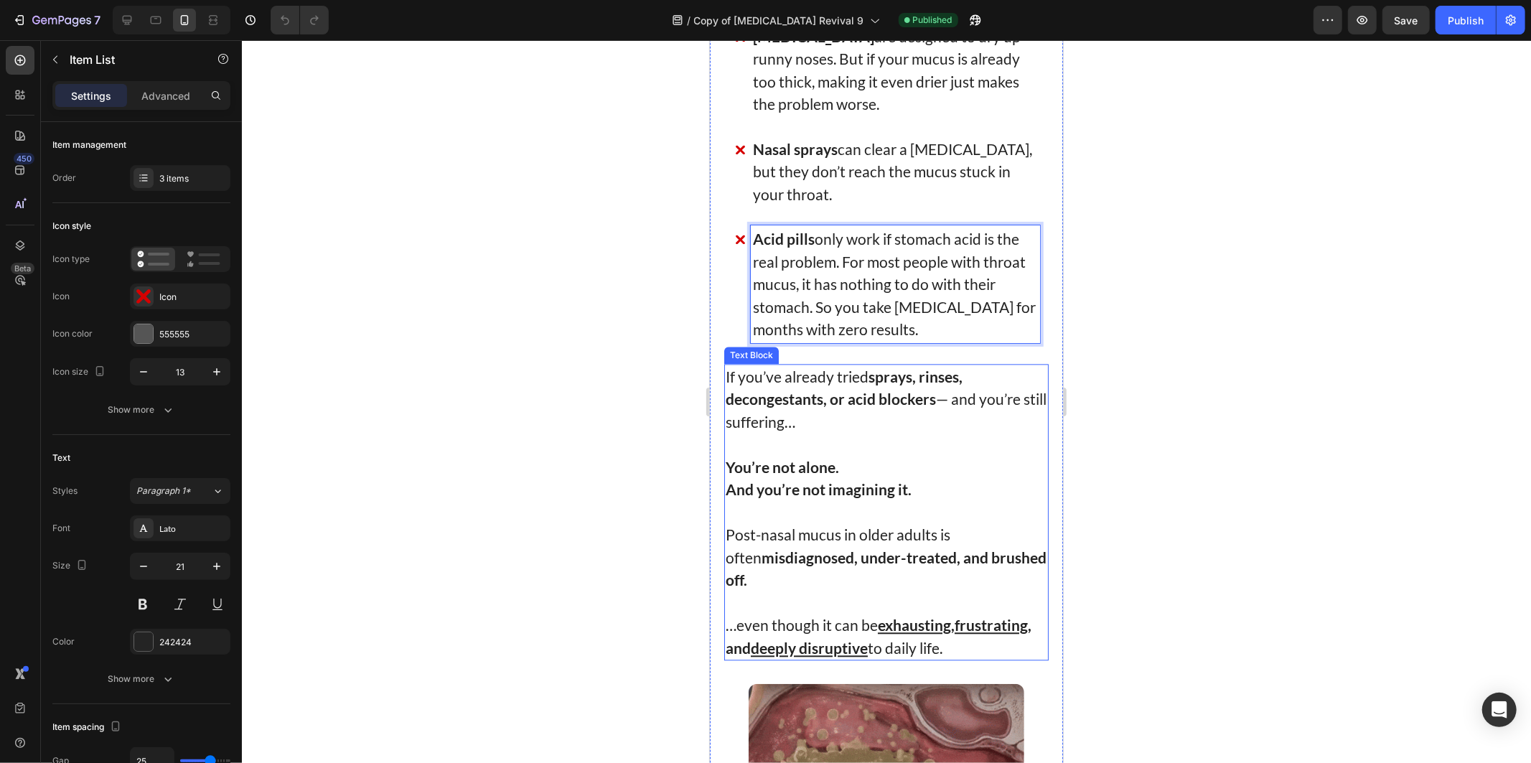
scroll to position [2632, 0]
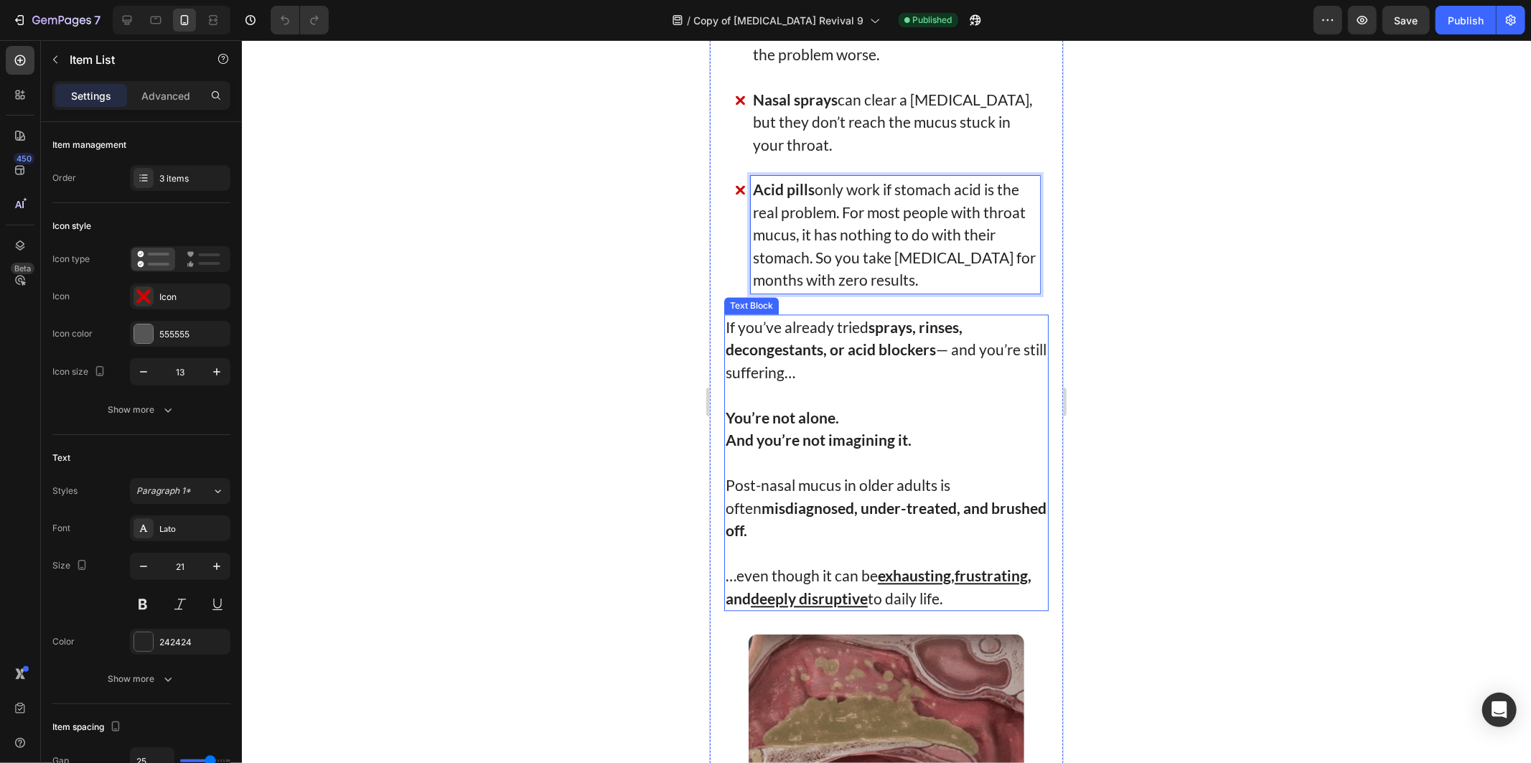
click at [816, 367] on p "If you’ve already tried sprays, rinses, decongestants, or acid blockers — and y…" at bounding box center [886, 349] width 322 height 68
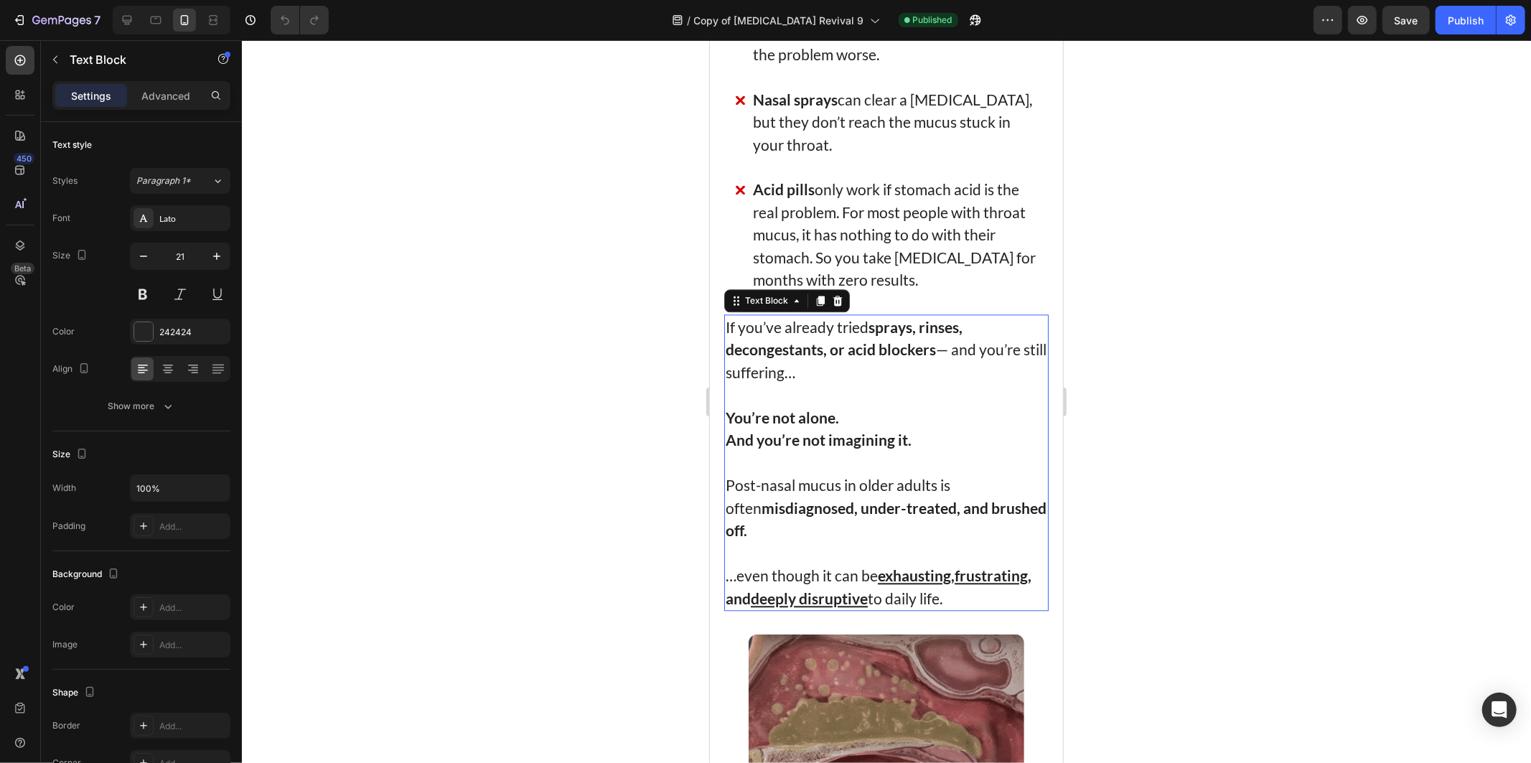
click at [900, 440] on strong "And you’re not imagining it." at bounding box center [818, 439] width 186 height 18
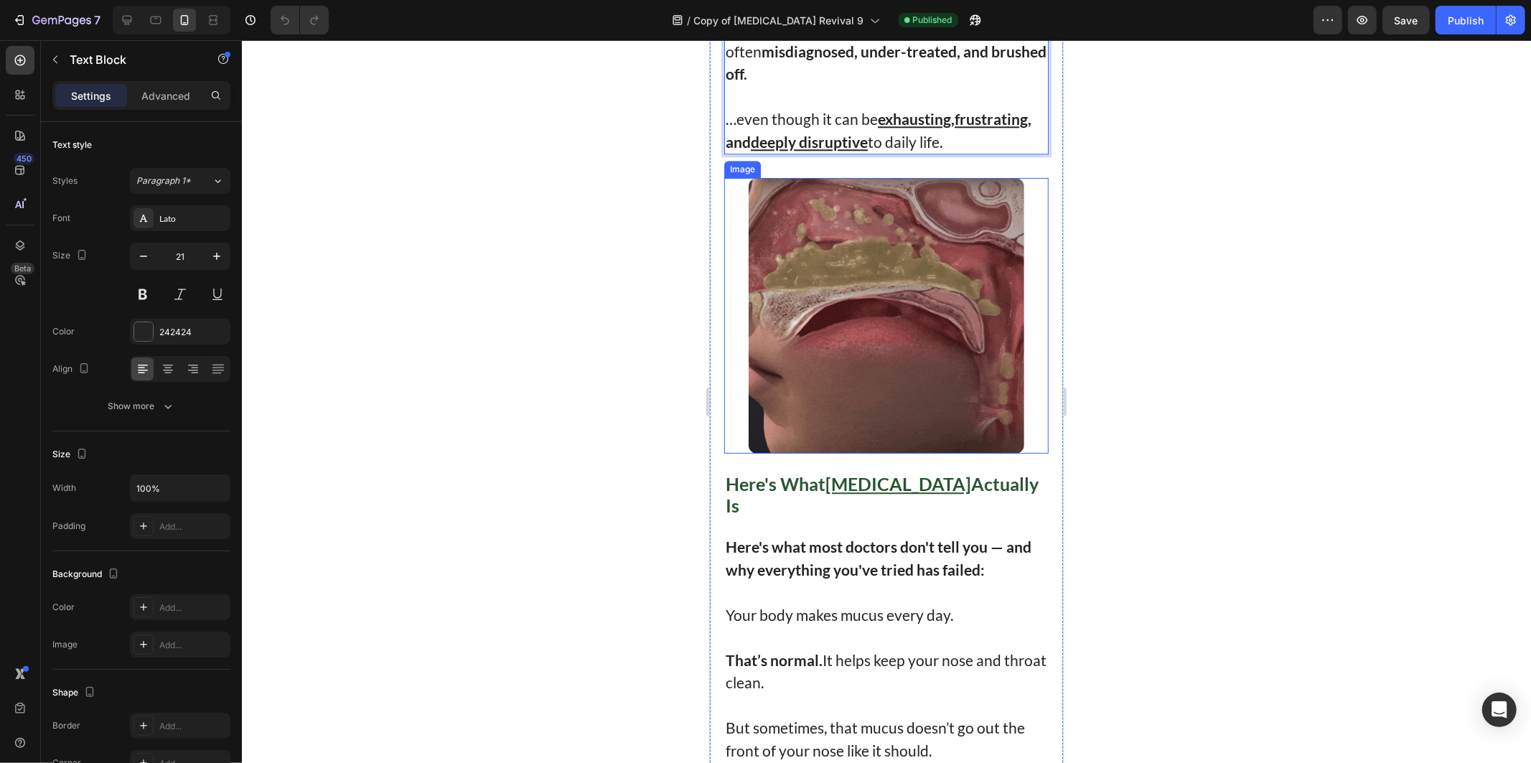
scroll to position [3111, 0]
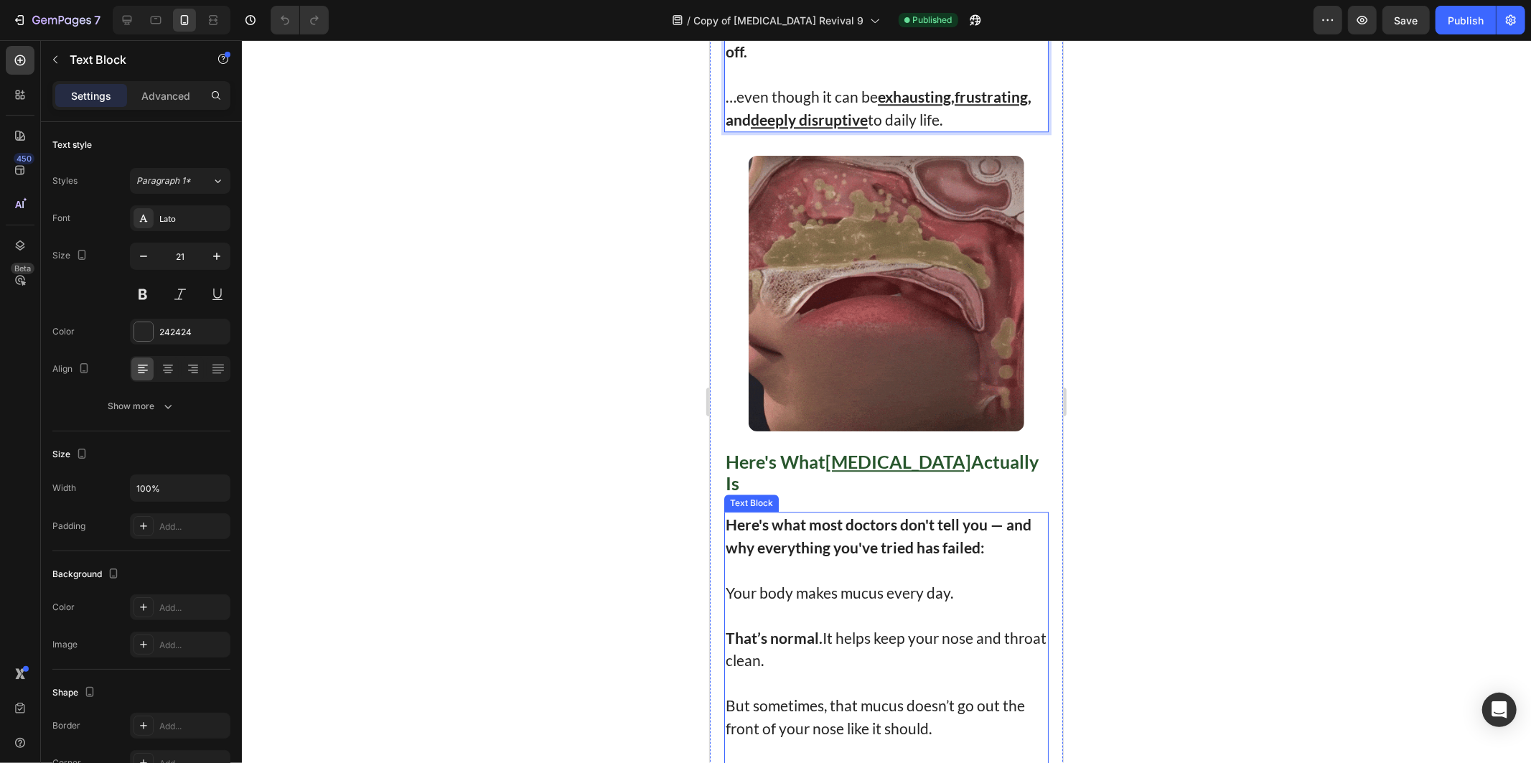
click at [849, 525] on strong "Here's what most doctors don't tell you — and why everything you've tried has f…" at bounding box center [878, 535] width 306 height 41
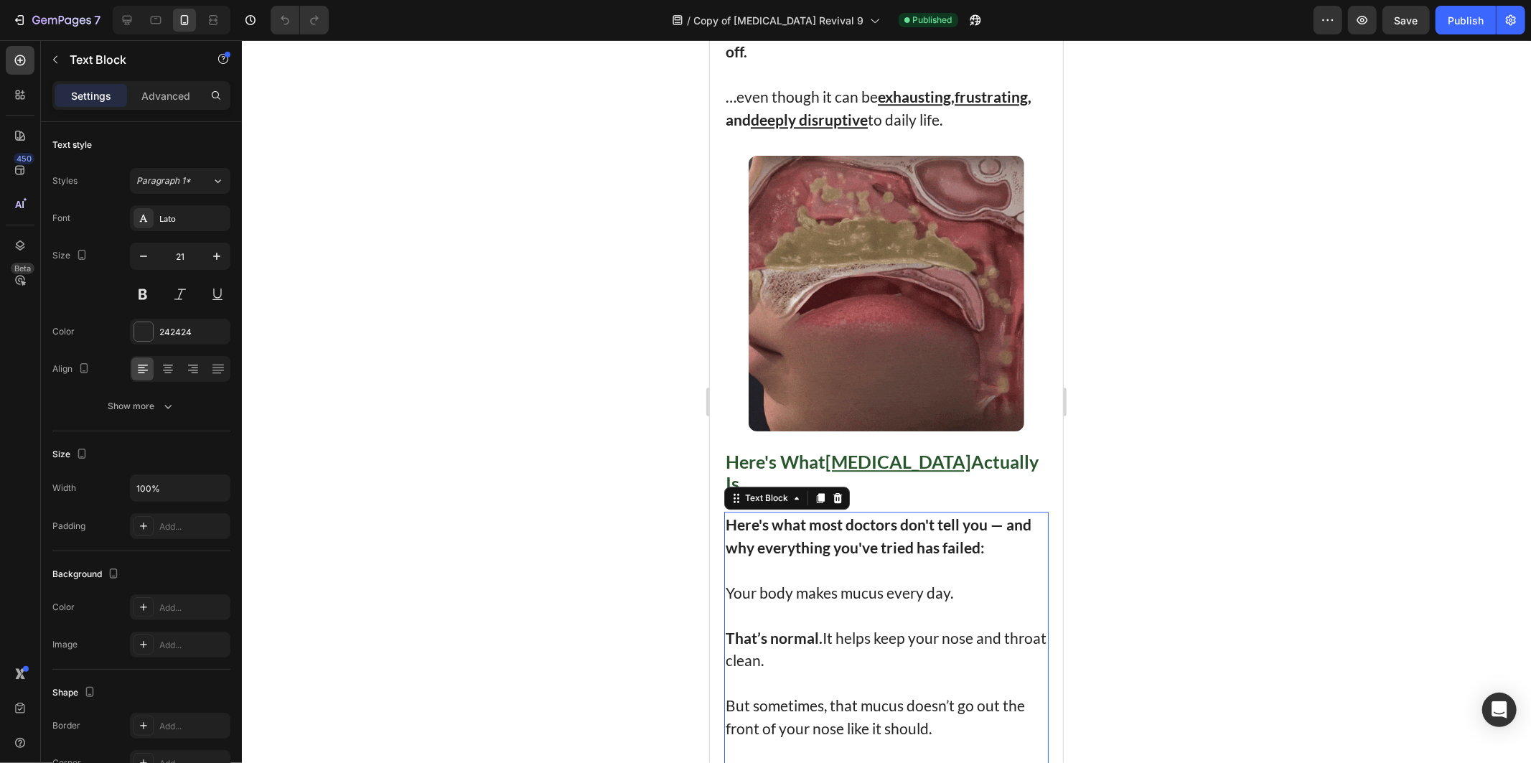
click at [963, 528] on p "Here's what most doctors don't tell you — and why everything you've tried has f…" at bounding box center [886, 535] width 322 height 45
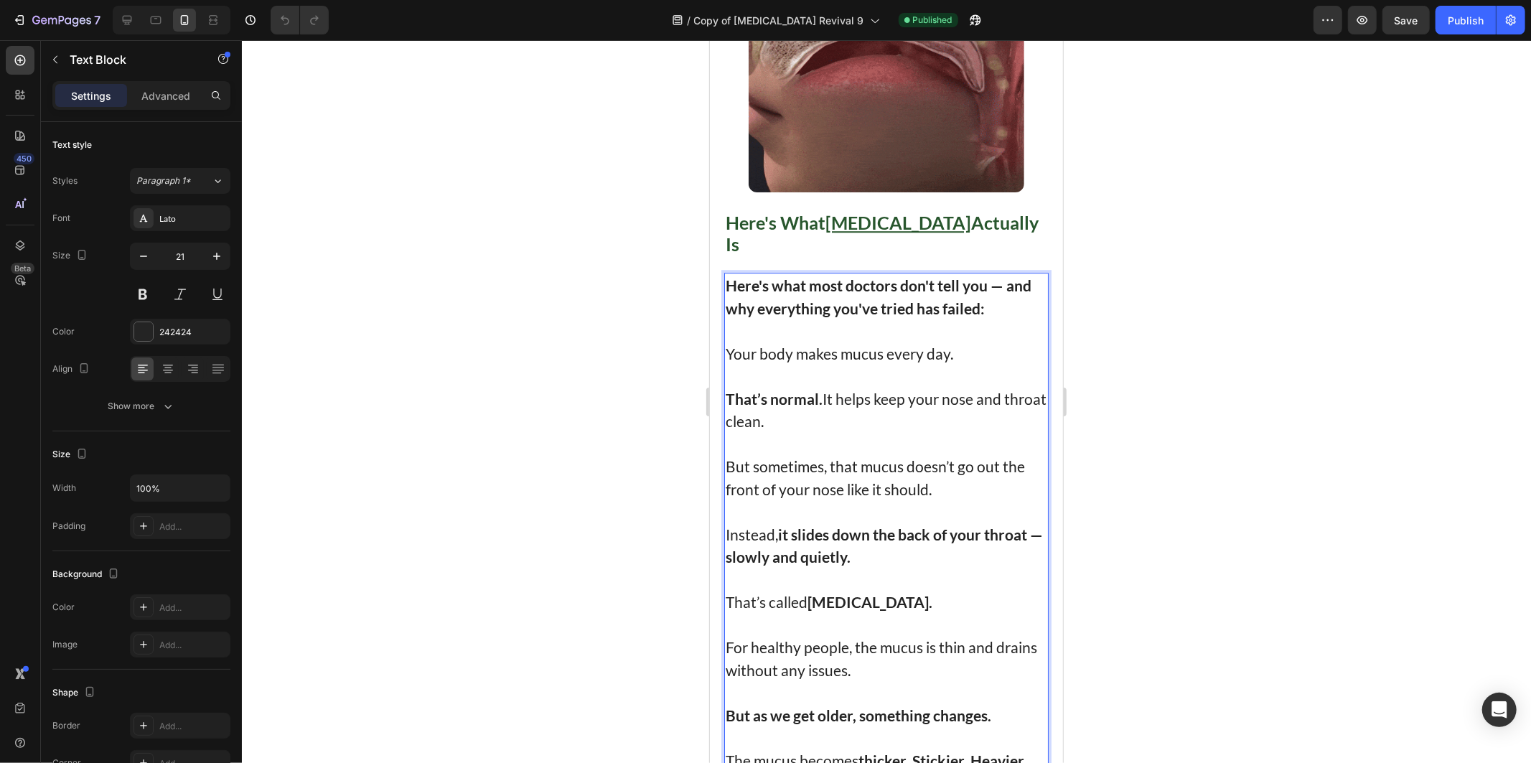
click at [829, 592] on strong "[MEDICAL_DATA]." at bounding box center [869, 601] width 125 height 18
click at [886, 592] on strong "[MEDICAL_DATA]." at bounding box center [869, 601] width 125 height 18
click at [907, 613] on p "Rich Text Editor. Editing area: main" at bounding box center [886, 624] width 322 height 23
click at [747, 635] on p "For healthy people, the mucus is thin and drains without any issues." at bounding box center [886, 657] width 322 height 45
click at [850, 635] on p "For healthy people, the mucus is thin and drains without any issues." at bounding box center [886, 657] width 322 height 45
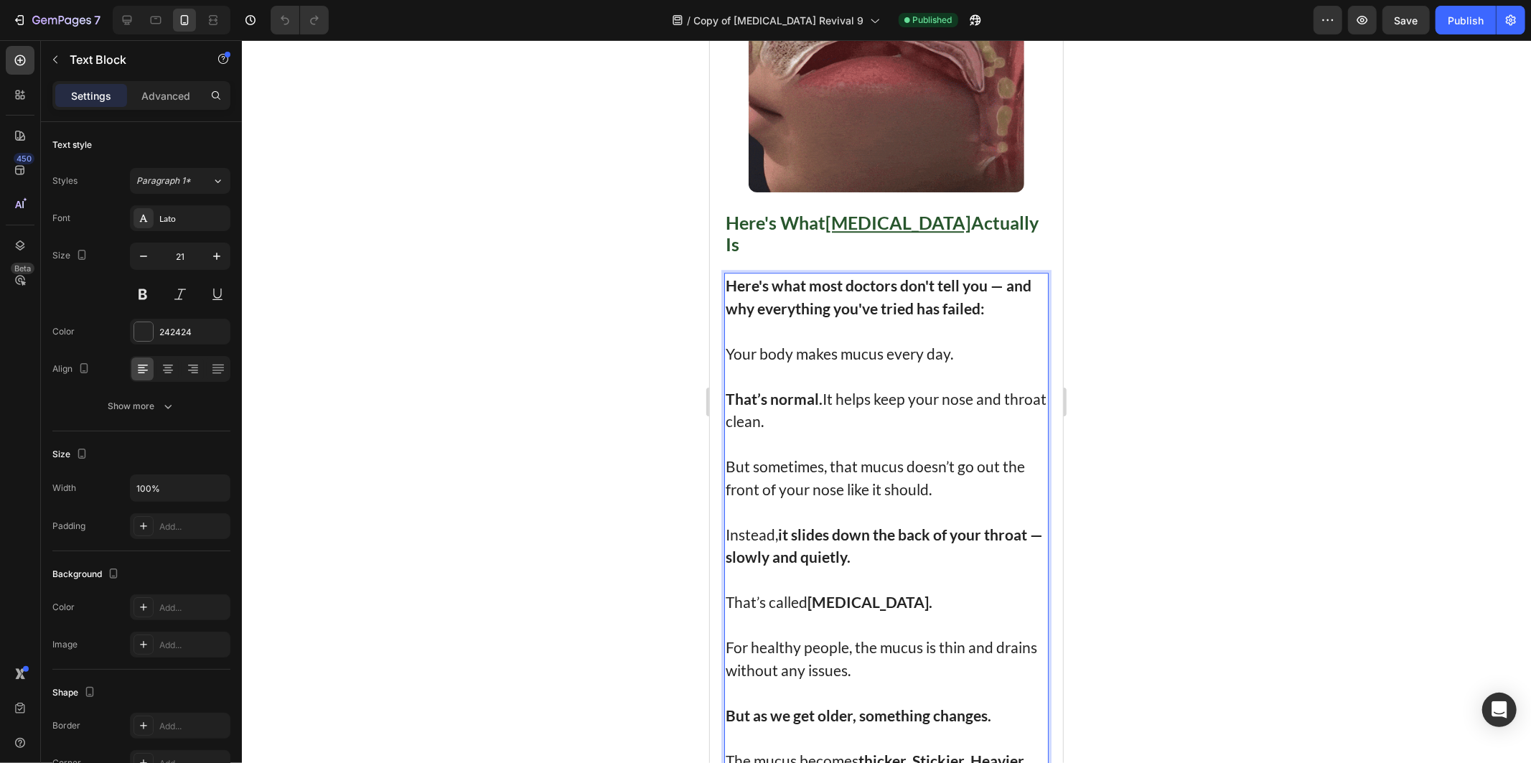
click at [865, 635] on p "For healthy people, the mucus is thin and drains without any issues." at bounding box center [886, 657] width 322 height 45
drag, startPoint x: 888, startPoint y: 671, endPoint x: 913, endPoint y: 683, distance: 27.0
click at [889, 681] on p "Rich Text Editor. Editing area: main" at bounding box center [886, 692] width 322 height 23
click at [956, 706] on strong "But as we get older, something changes." at bounding box center [858, 715] width 266 height 18
click at [988, 706] on strong "But as we get older, something changes." at bounding box center [858, 715] width 266 height 18
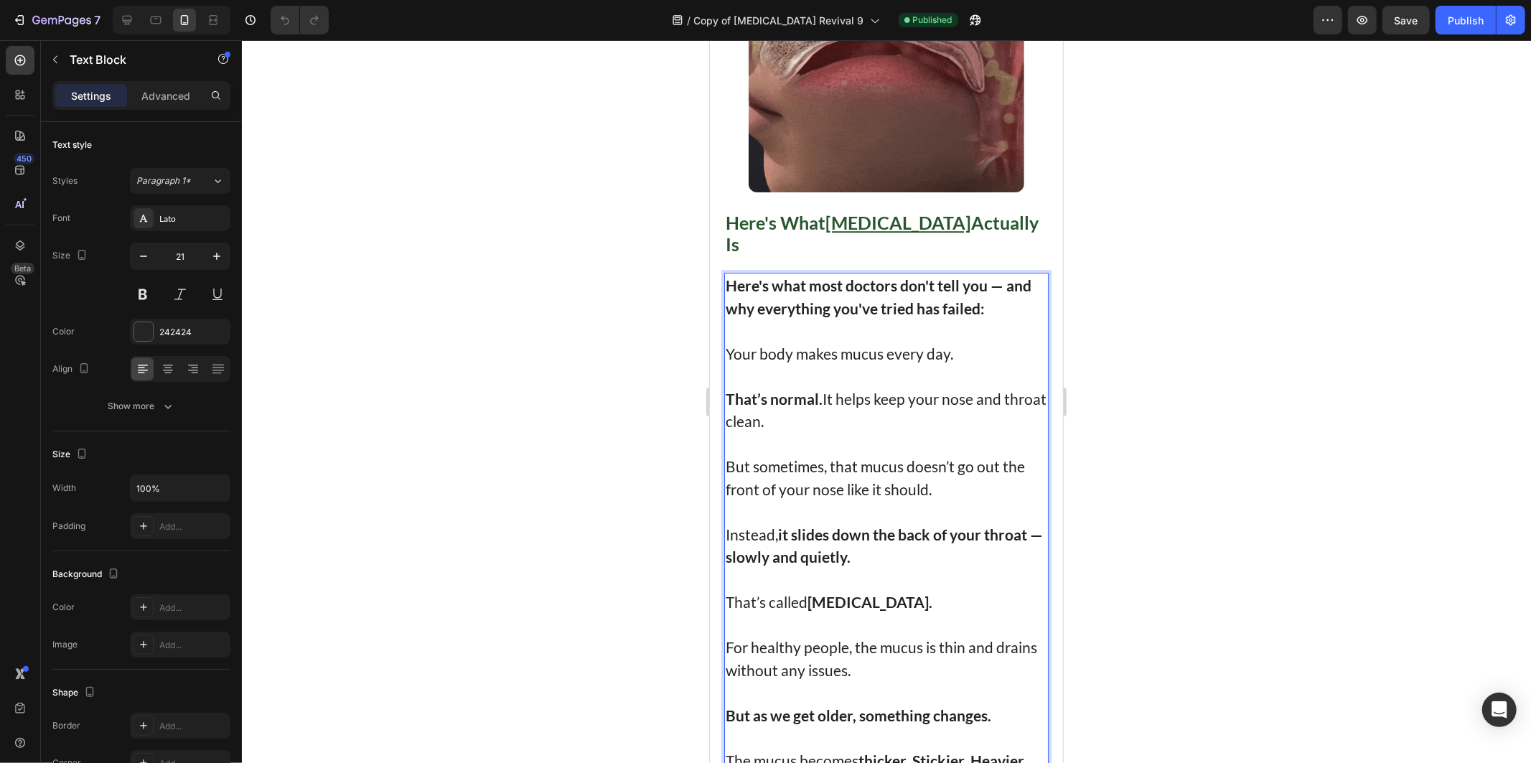
scroll to position [3590, 0]
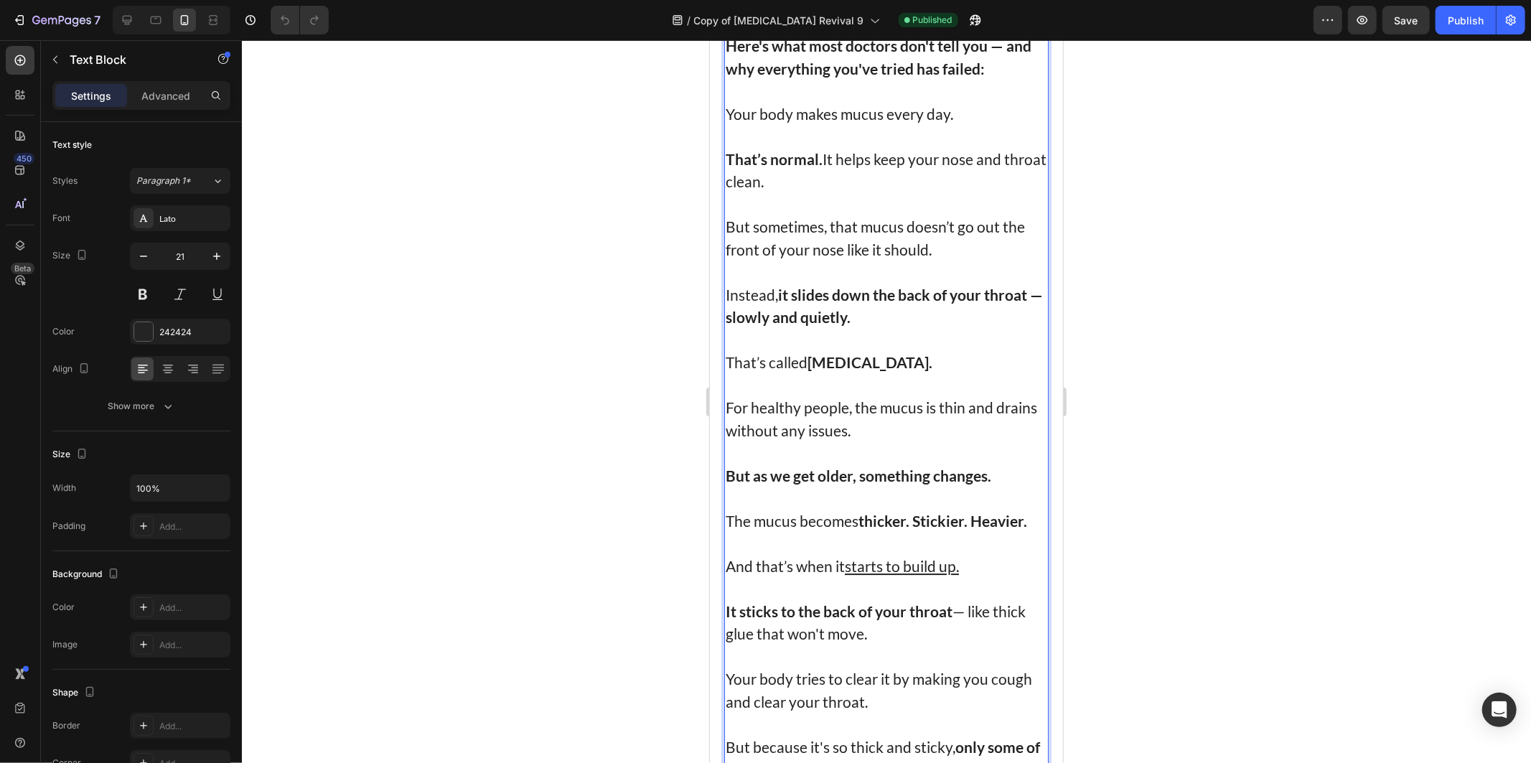
click at [777, 509] on p "The mucus becomes thicker. Stickier. Heavier." at bounding box center [886, 520] width 322 height 23
click at [920, 531] on p "Rich Text Editor. Editing area: main" at bounding box center [886, 542] width 322 height 23
click at [988, 511] on strong "thicker. Stickier. Heavier." at bounding box center [942, 520] width 169 height 18
drag, startPoint x: 1017, startPoint y: 500, endPoint x: 966, endPoint y: 542, distance: 65.8
click at [1013, 509] on p "The mucus becomes thicker. Stickier. Heavier." at bounding box center [886, 520] width 322 height 23
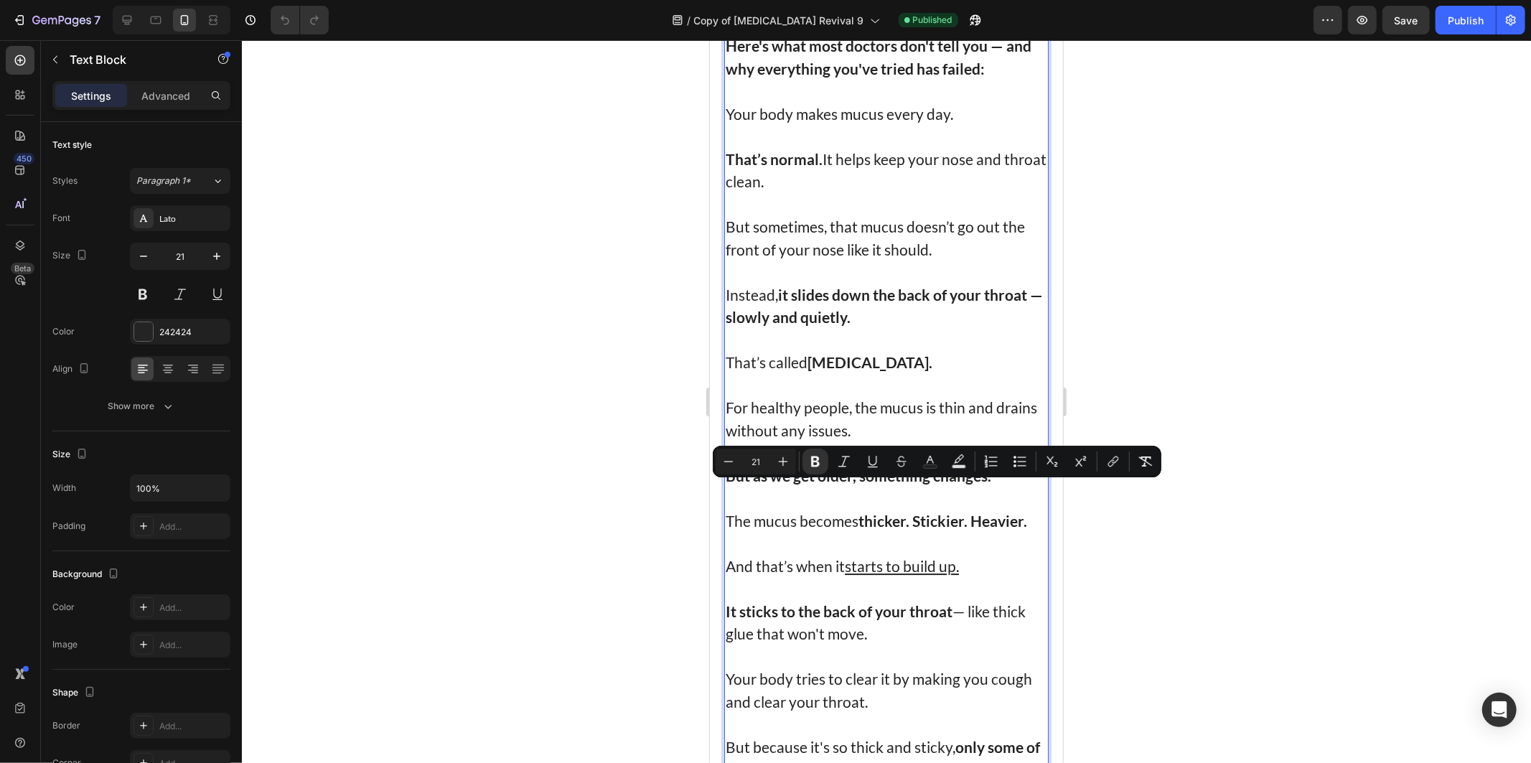
click at [803, 577] on p "Rich Text Editor. Editing area: main" at bounding box center [886, 588] width 322 height 23
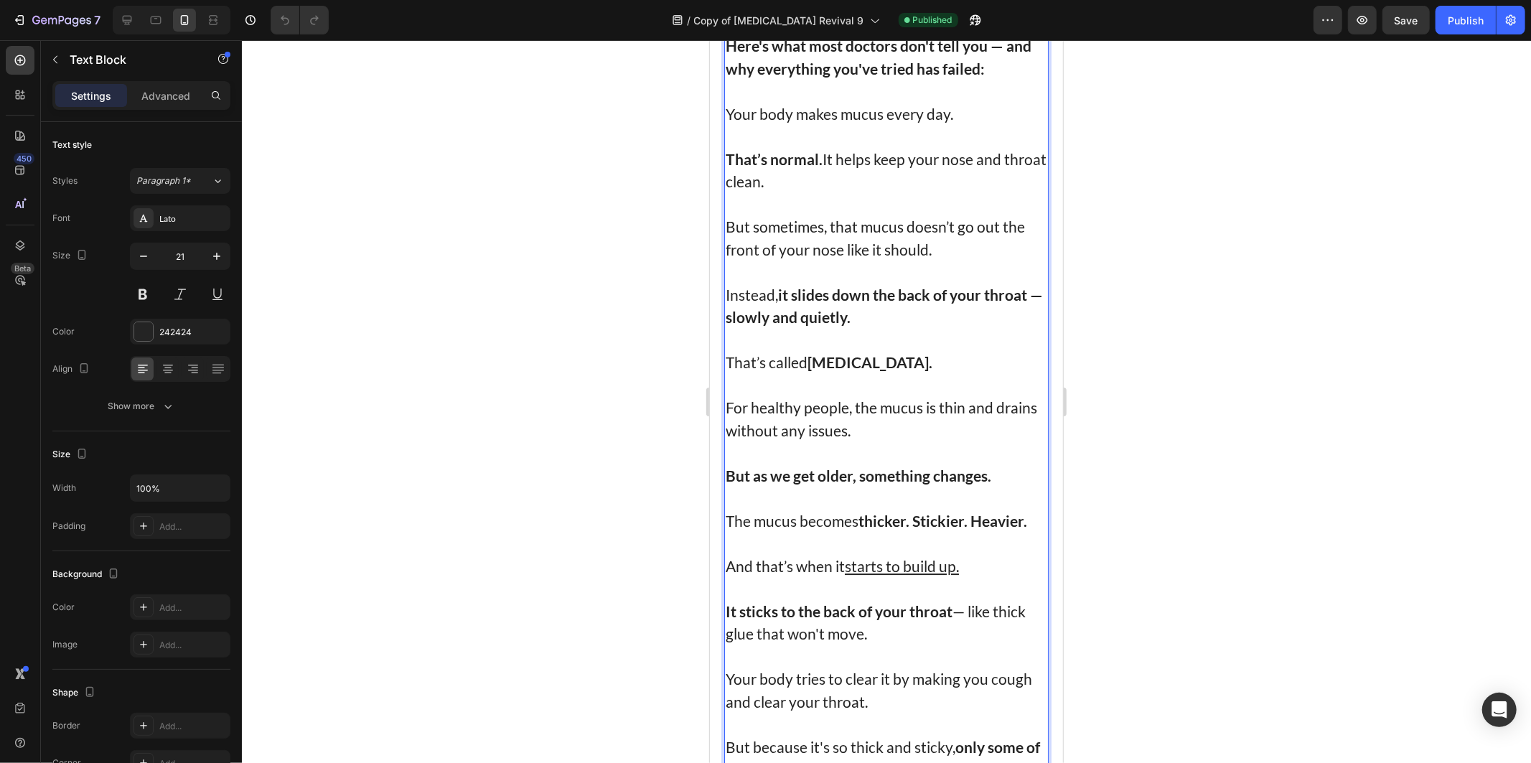
click at [969, 554] on p "And that’s when it starts to build up." at bounding box center [886, 565] width 322 height 23
click at [872, 599] on p "It sticks to the back of your throat — like thick glue that won't move." at bounding box center [886, 621] width 322 height 45
click at [755, 599] on p "It sticks to the back of your throat — like thick glue that won't move." at bounding box center [886, 621] width 322 height 45
click at [924, 602] on strong "It sticks to the back of your throat" at bounding box center [838, 611] width 227 height 18
click at [956, 599] on p "It sticks to the back of your throat — like thick glue that won't move." at bounding box center [886, 621] width 322 height 45
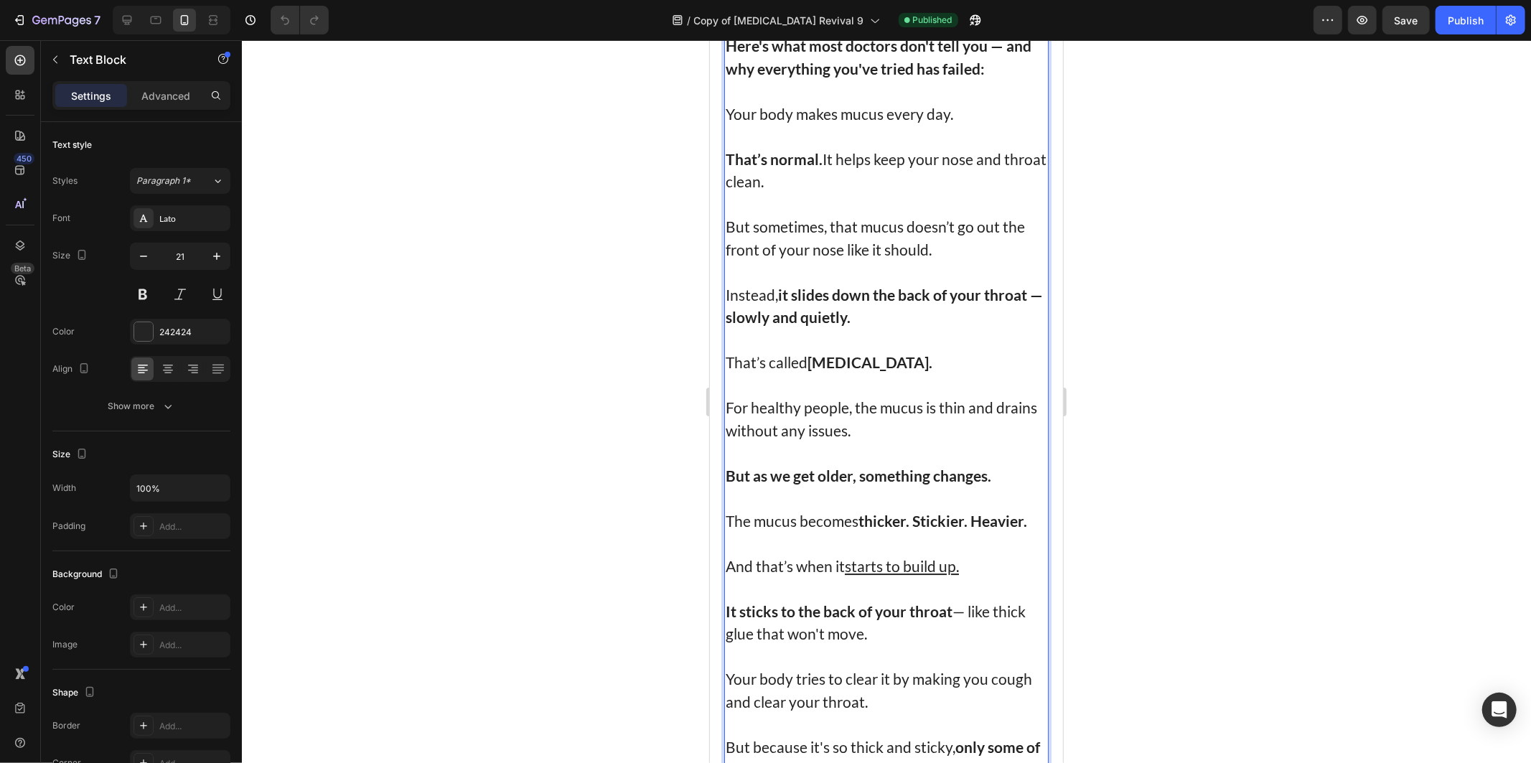
click at [858, 599] on p "It sticks to the back of your throat — like thick glue that won't move." at bounding box center [886, 621] width 322 height 45
click at [899, 607] on p "It sticks to the back of your throat — like thick glue that won't move." at bounding box center [886, 621] width 322 height 45
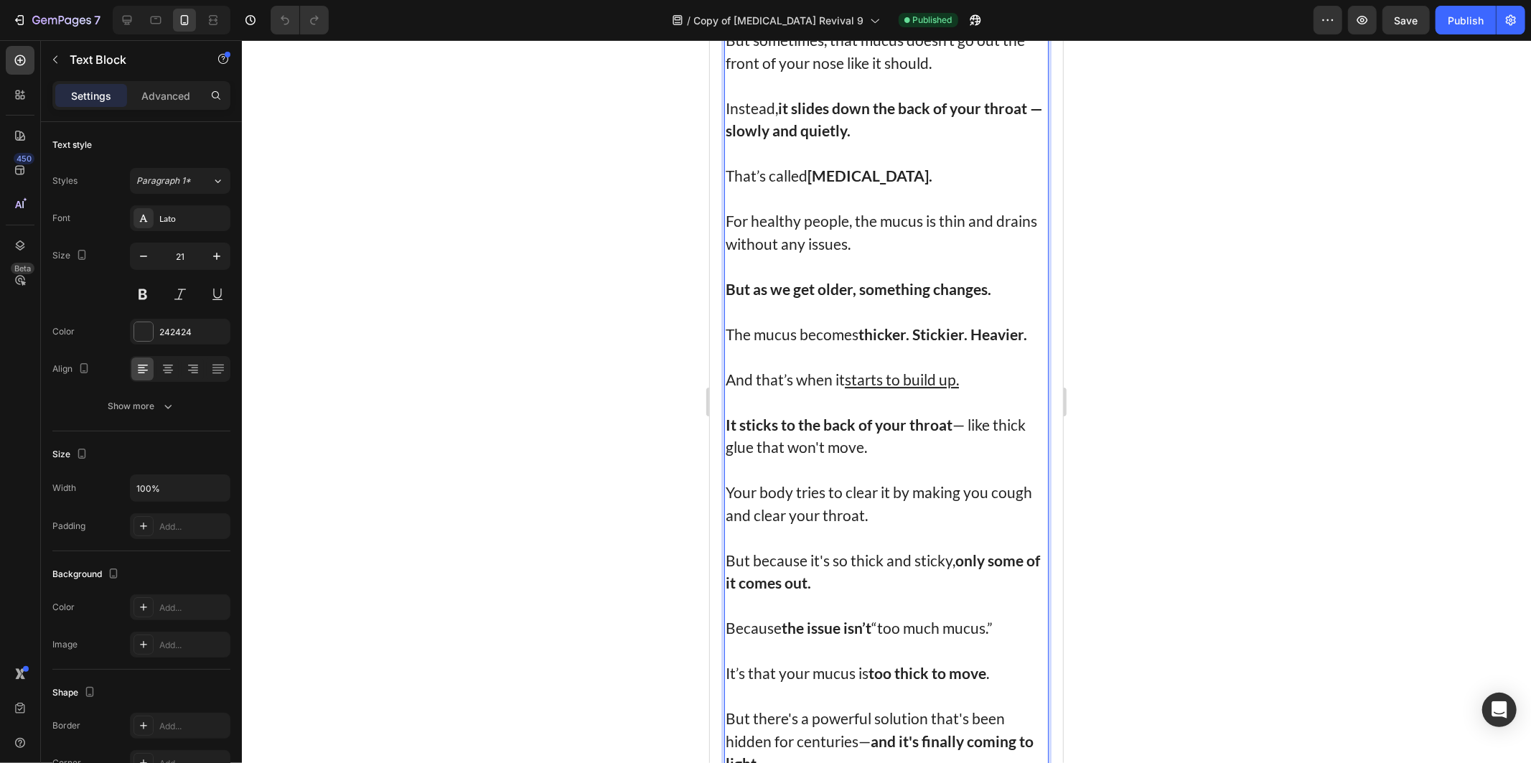
scroll to position [3829, 0]
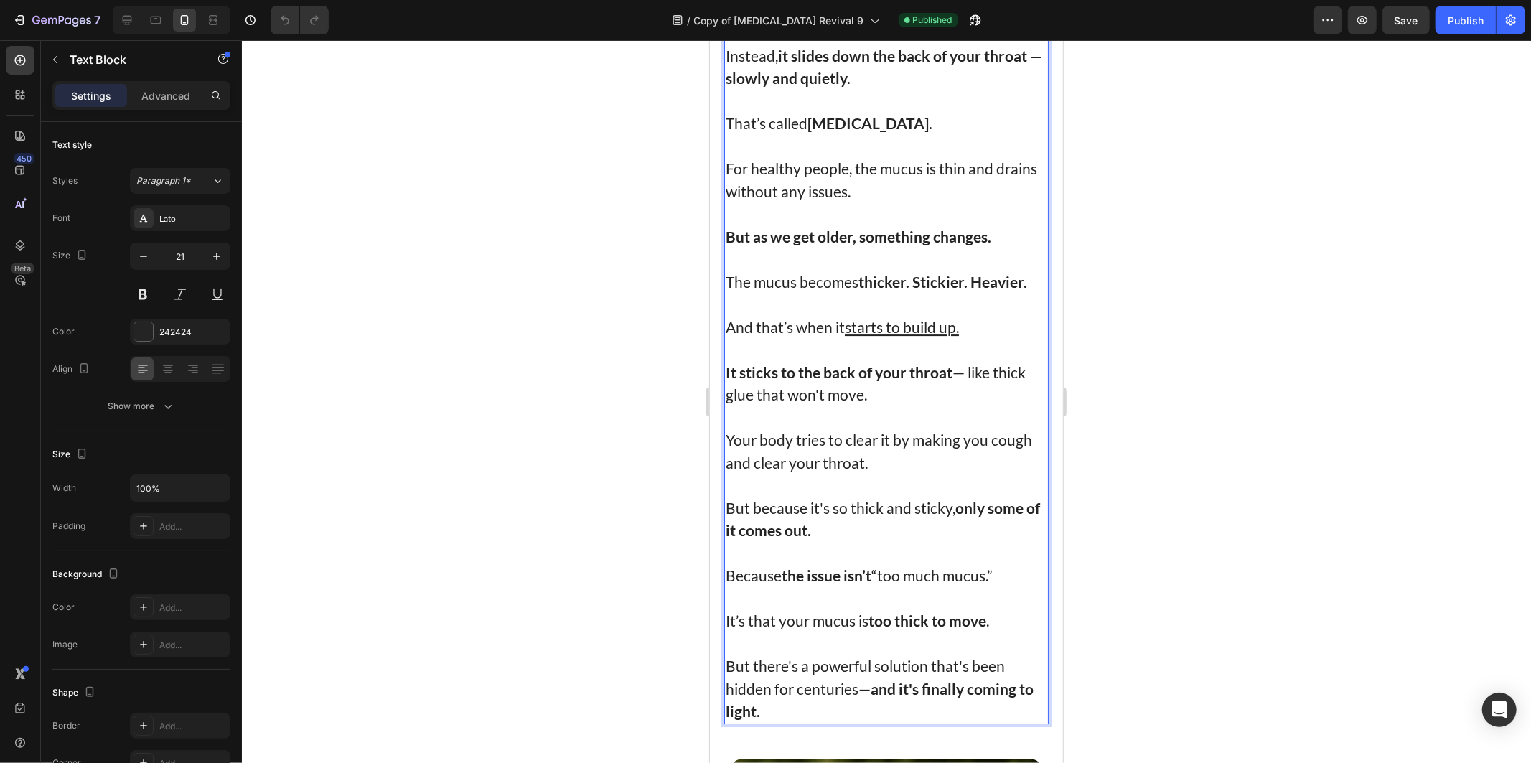
drag, startPoint x: 742, startPoint y: 420, endPoint x: 872, endPoint y: 444, distance: 132.2
click at [745, 428] on p "Your body tries to clear it by making you cough and clear your throat." at bounding box center [886, 450] width 322 height 45
click at [888, 442] on p "Your body tries to clear it by making you cough and clear your throat." at bounding box center [886, 450] width 322 height 45
click at [839, 505] on p "But because it's so thick and sticky, only some of it comes out." at bounding box center [886, 518] width 322 height 45
click at [816, 566] on strong "the issue isn’t" at bounding box center [826, 575] width 90 height 18
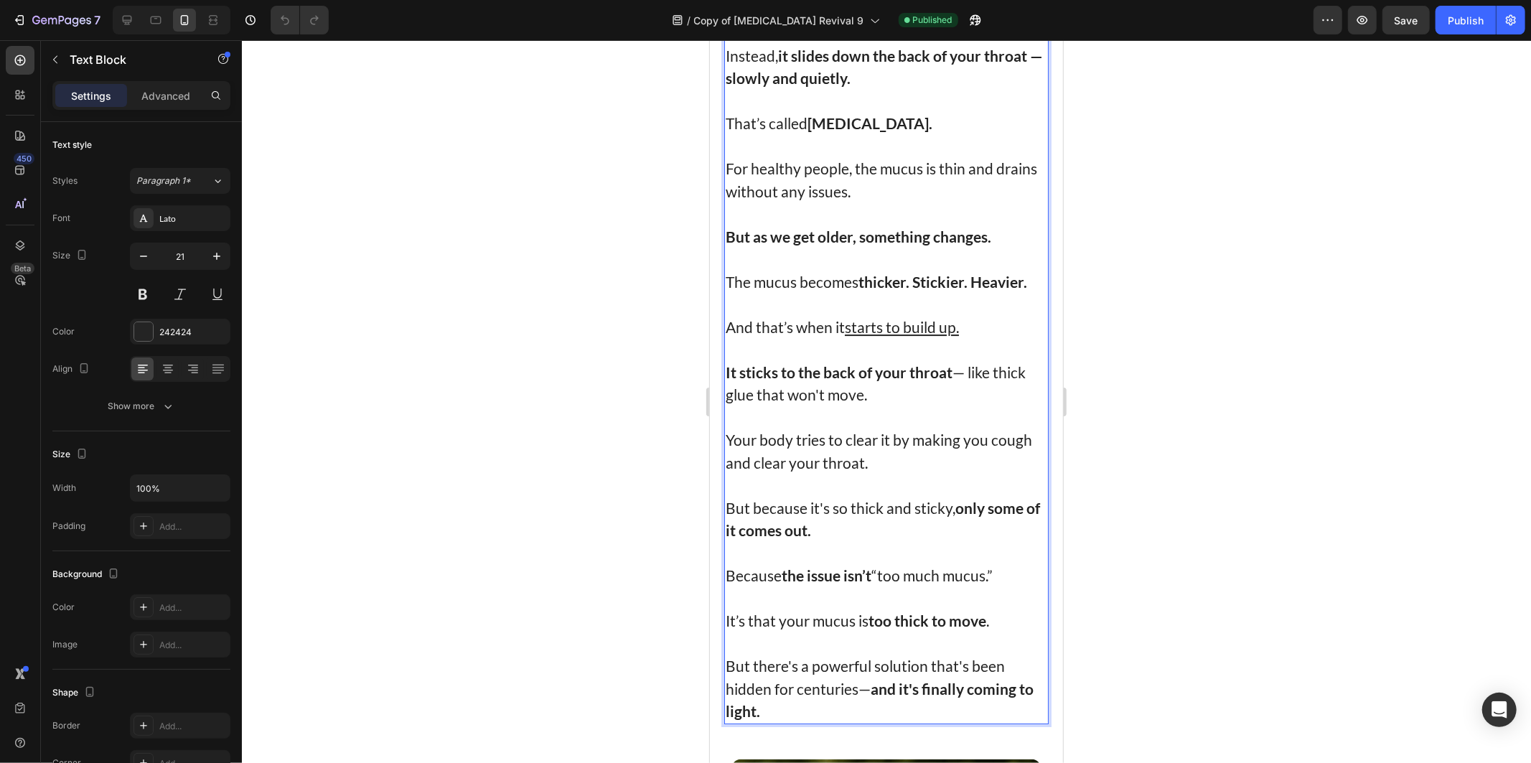
click at [970, 541] on p "Rich Text Editor. Editing area: main" at bounding box center [886, 552] width 322 height 23
click at [1013, 564] on p "Because the issue isn’t “too much mucus.”" at bounding box center [886, 575] width 322 height 23
click at [859, 609] on p "It’s that your mucus is too thick to move ." at bounding box center [886, 620] width 322 height 23
click at [984, 611] on strong "too thick to move" at bounding box center [927, 620] width 118 height 18
click at [757, 654] on p "But there's a powerful solution that's been hidden for centuries— and it's fina…" at bounding box center [886, 688] width 322 height 68
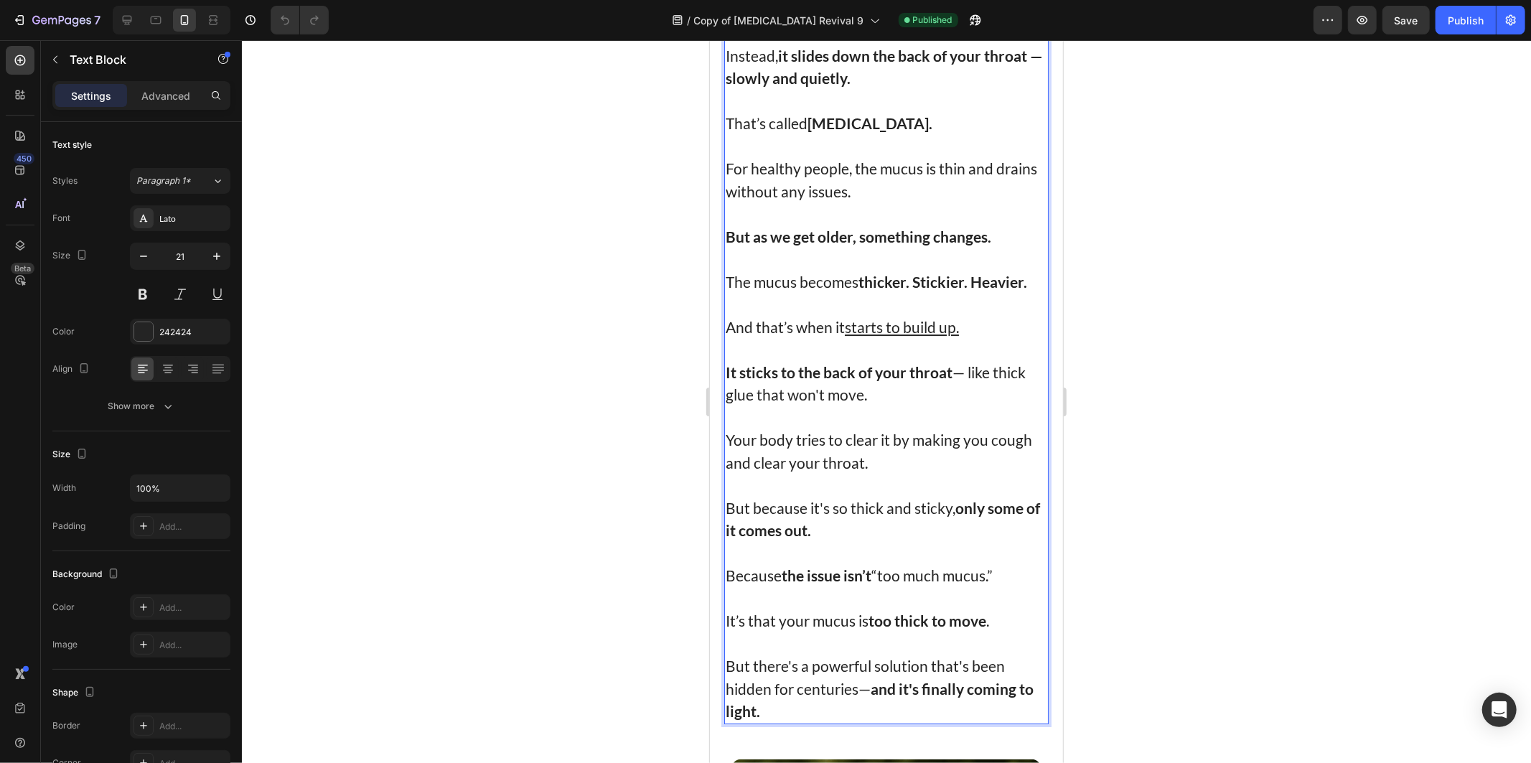
click at [927, 654] on p "But there's a powerful solution that's been hidden for centuries— and it's fina…" at bounding box center [886, 688] width 322 height 68
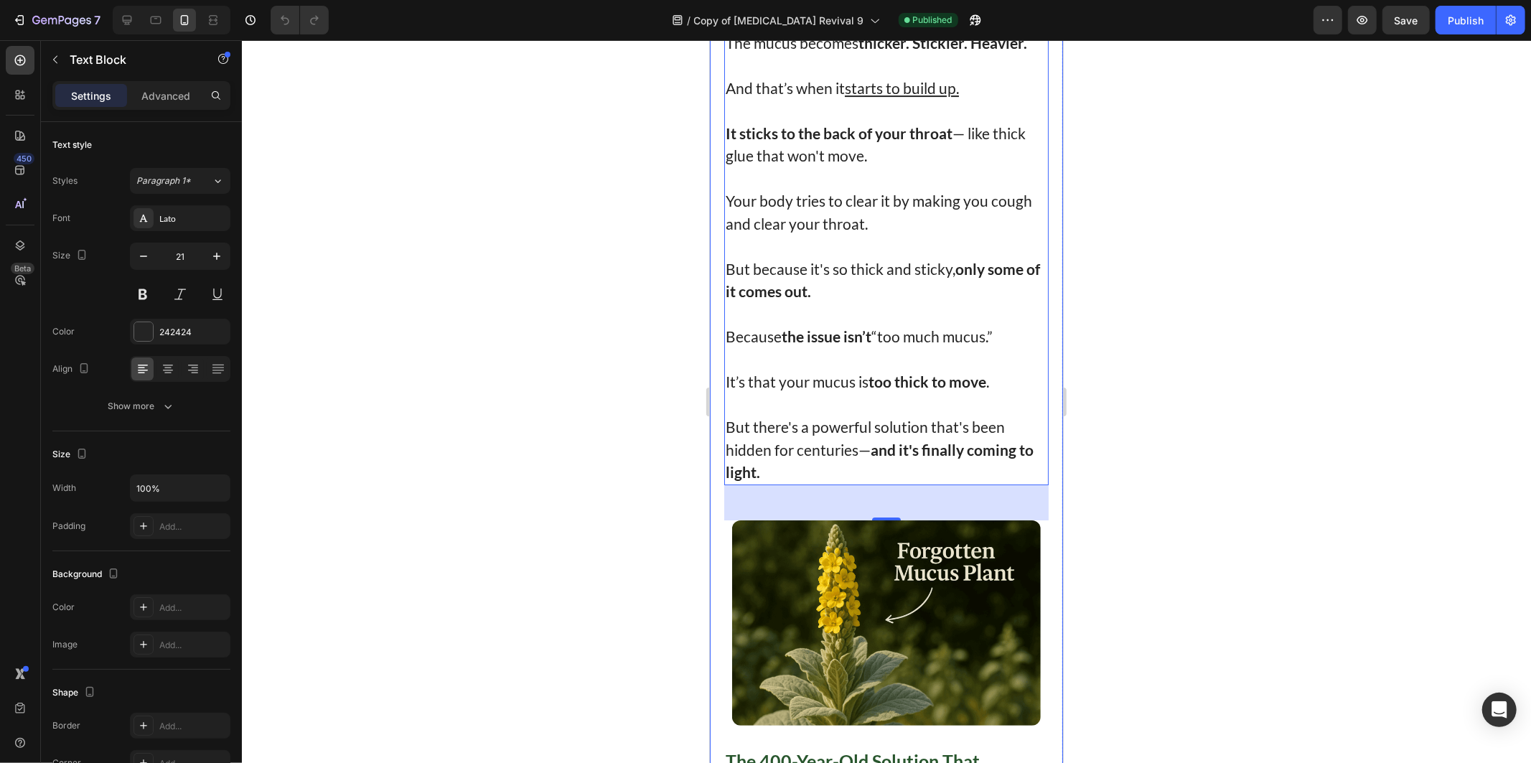
click at [598, 446] on div at bounding box center [886, 401] width 1289 height 723
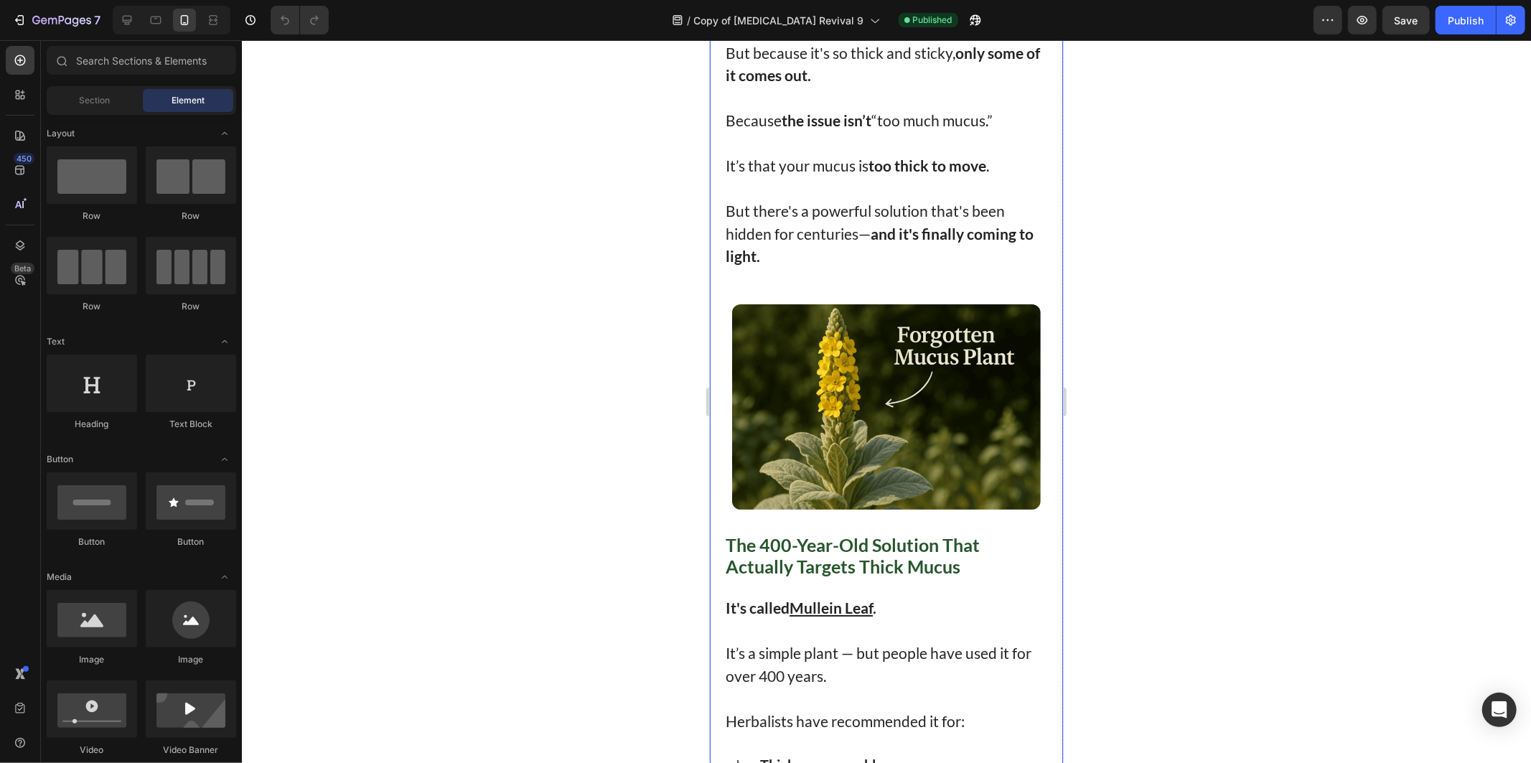
scroll to position [4308, 0]
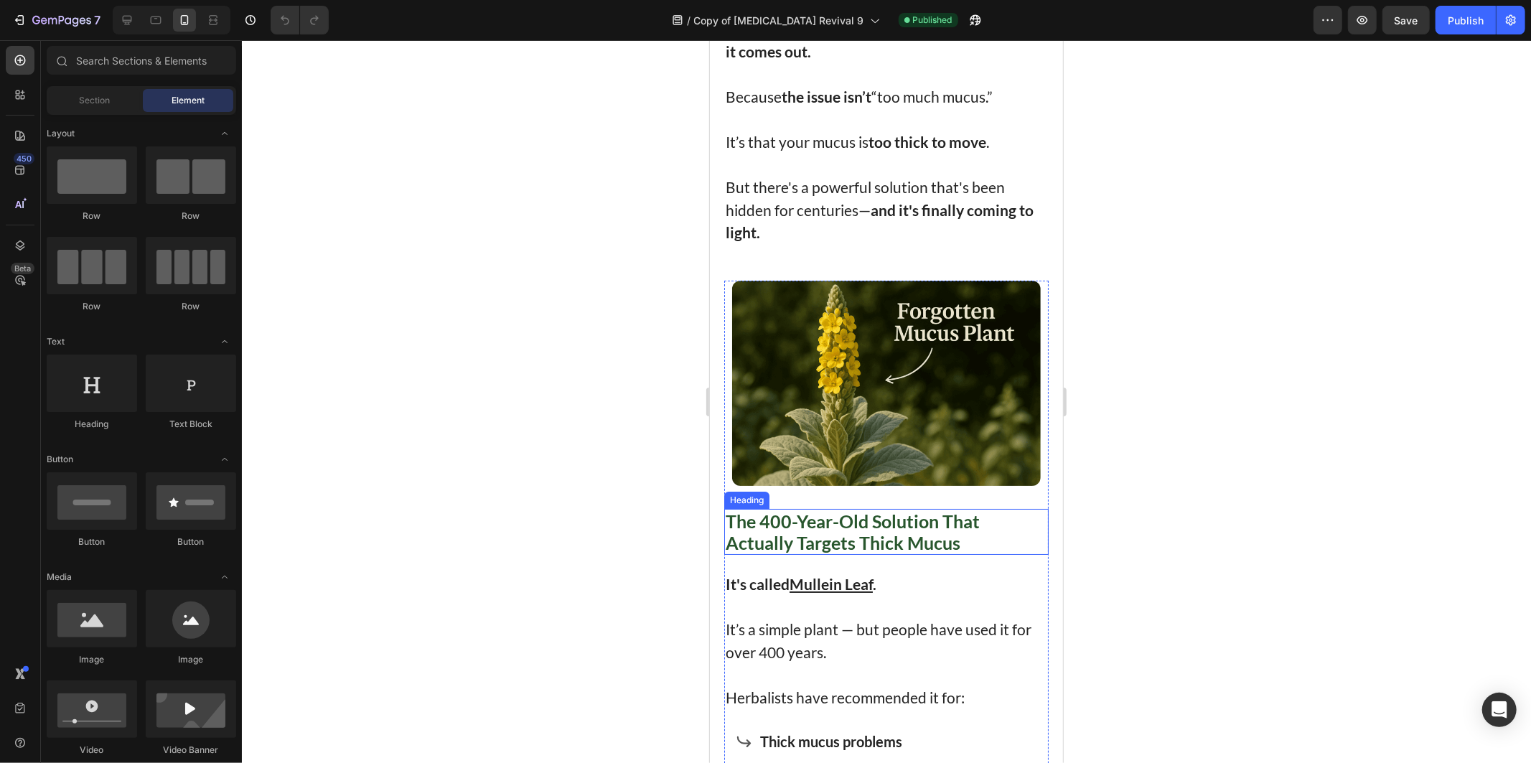
click at [882, 515] on strong "The 400-Year-Old Solution That Actually Targets Thick Mucus" at bounding box center [852, 531] width 254 height 43
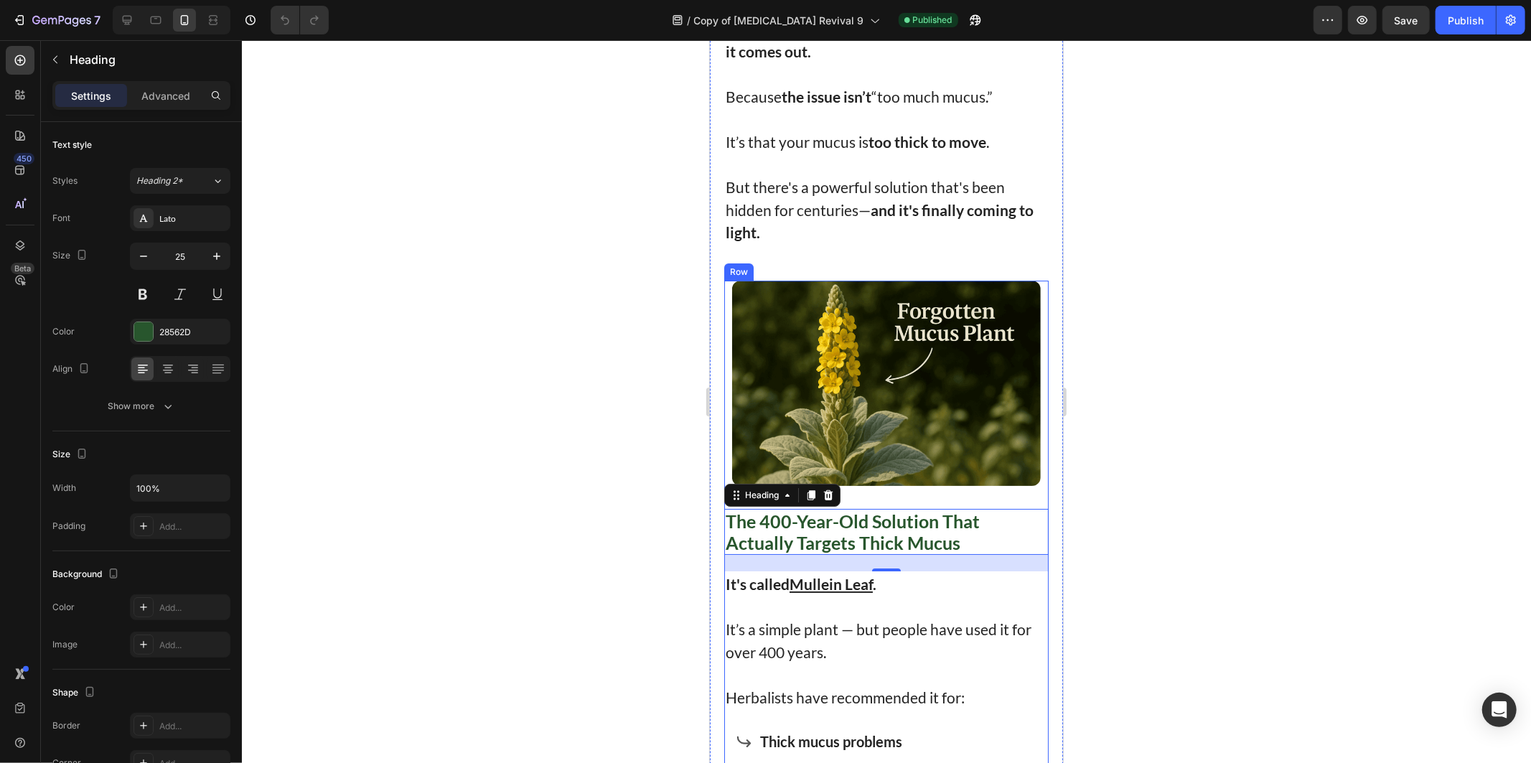
click at [993, 686] on p "Herbalists have recommended it for:" at bounding box center [886, 697] width 322 height 23
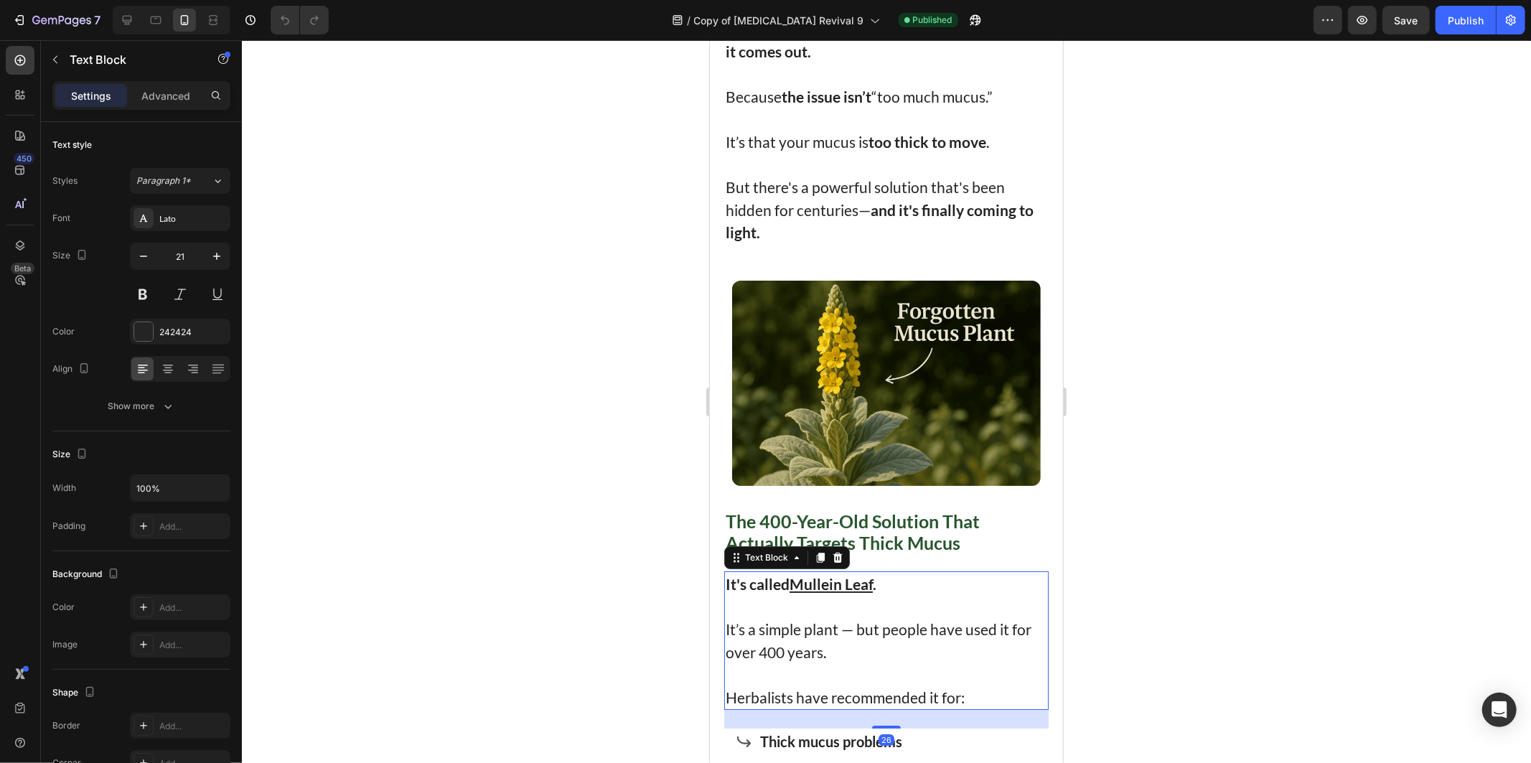
scroll to position [4547, 0]
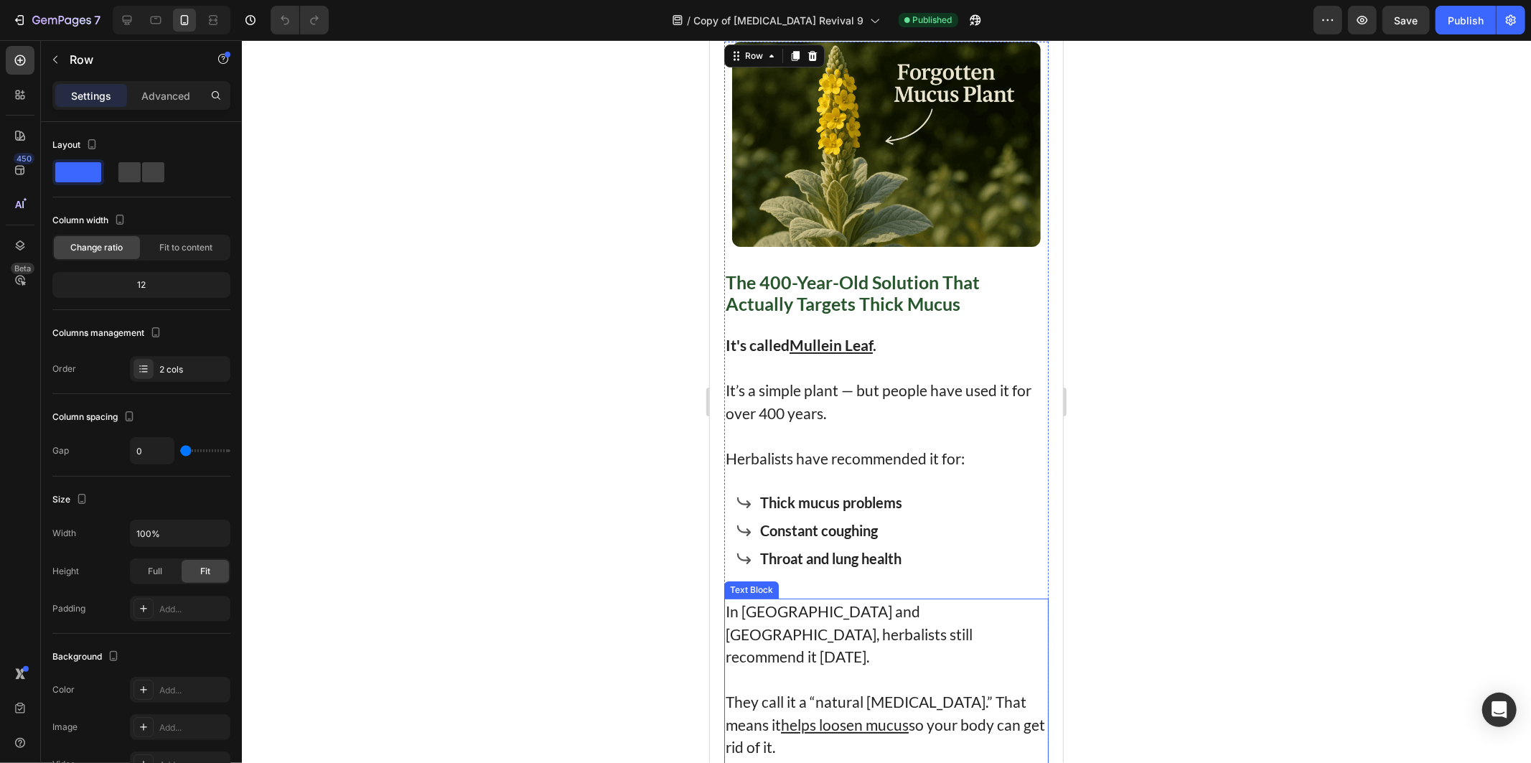
scroll to position [4786, 0]
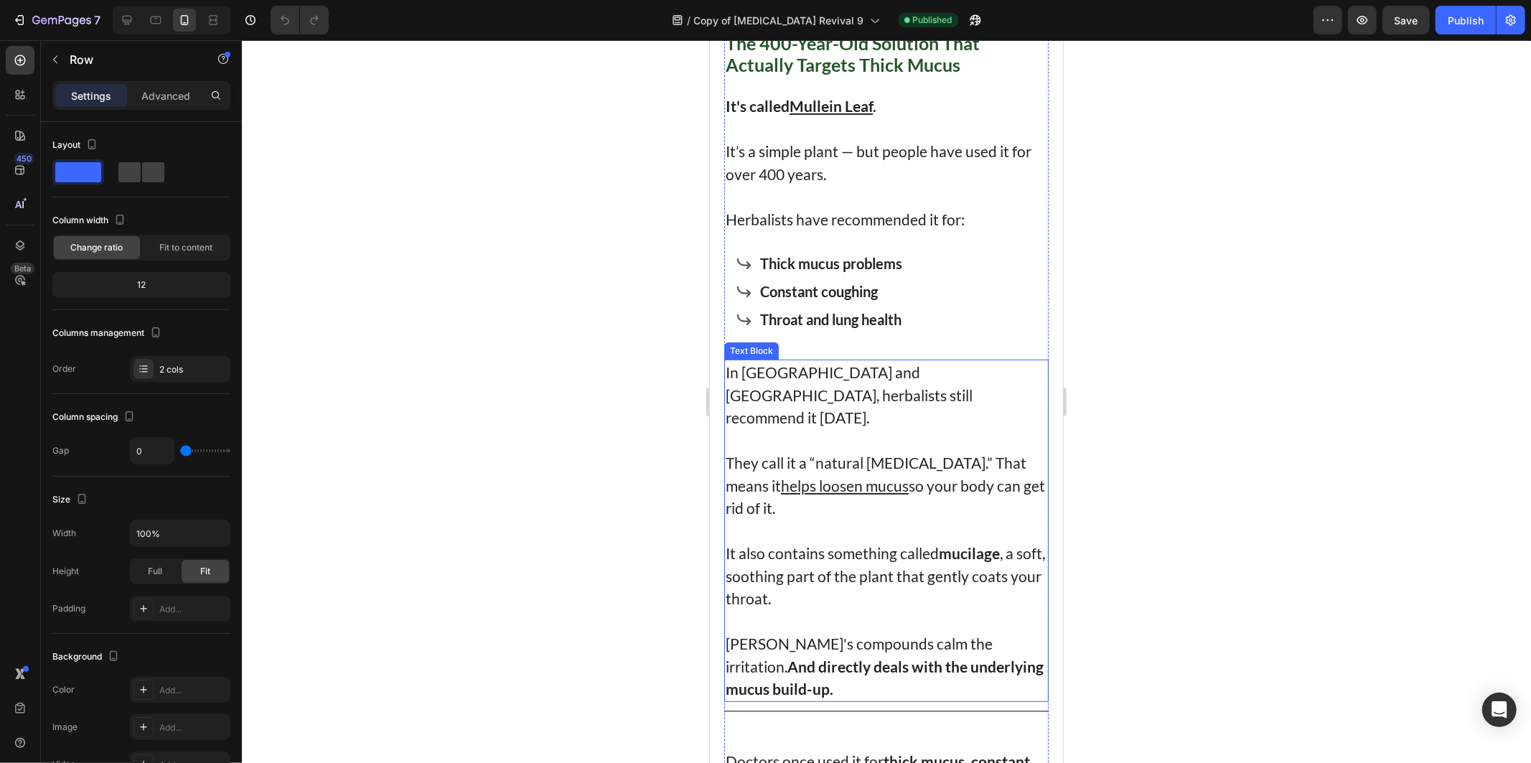
click at [911, 657] on strong "with the" at bounding box center [939, 666] width 56 height 18
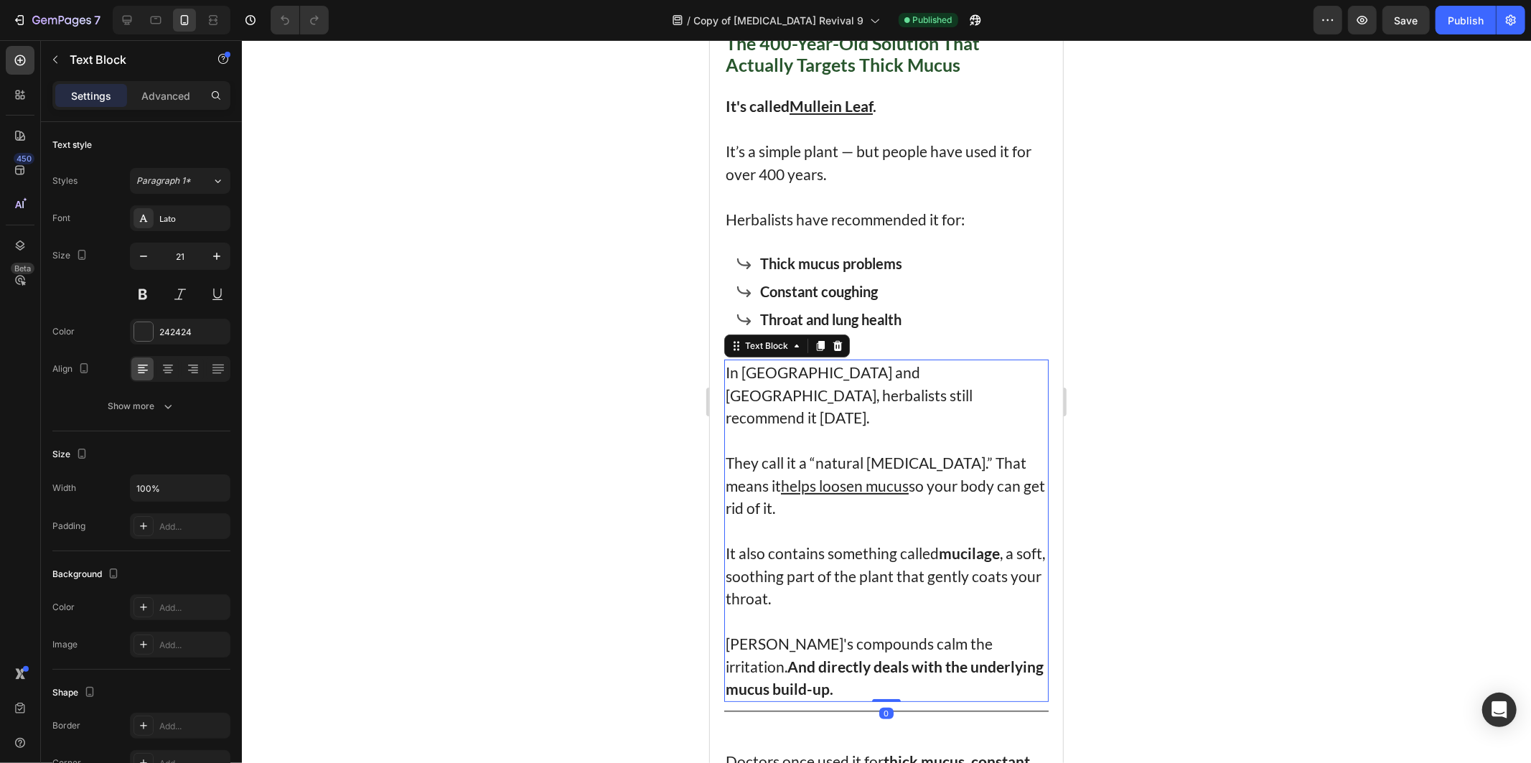
click at [808, 635] on p "[PERSON_NAME]'s compounds calm the irritation. And directly deals with the unde…" at bounding box center [886, 666] width 322 height 68
click at [590, 489] on div at bounding box center [886, 401] width 1289 height 723
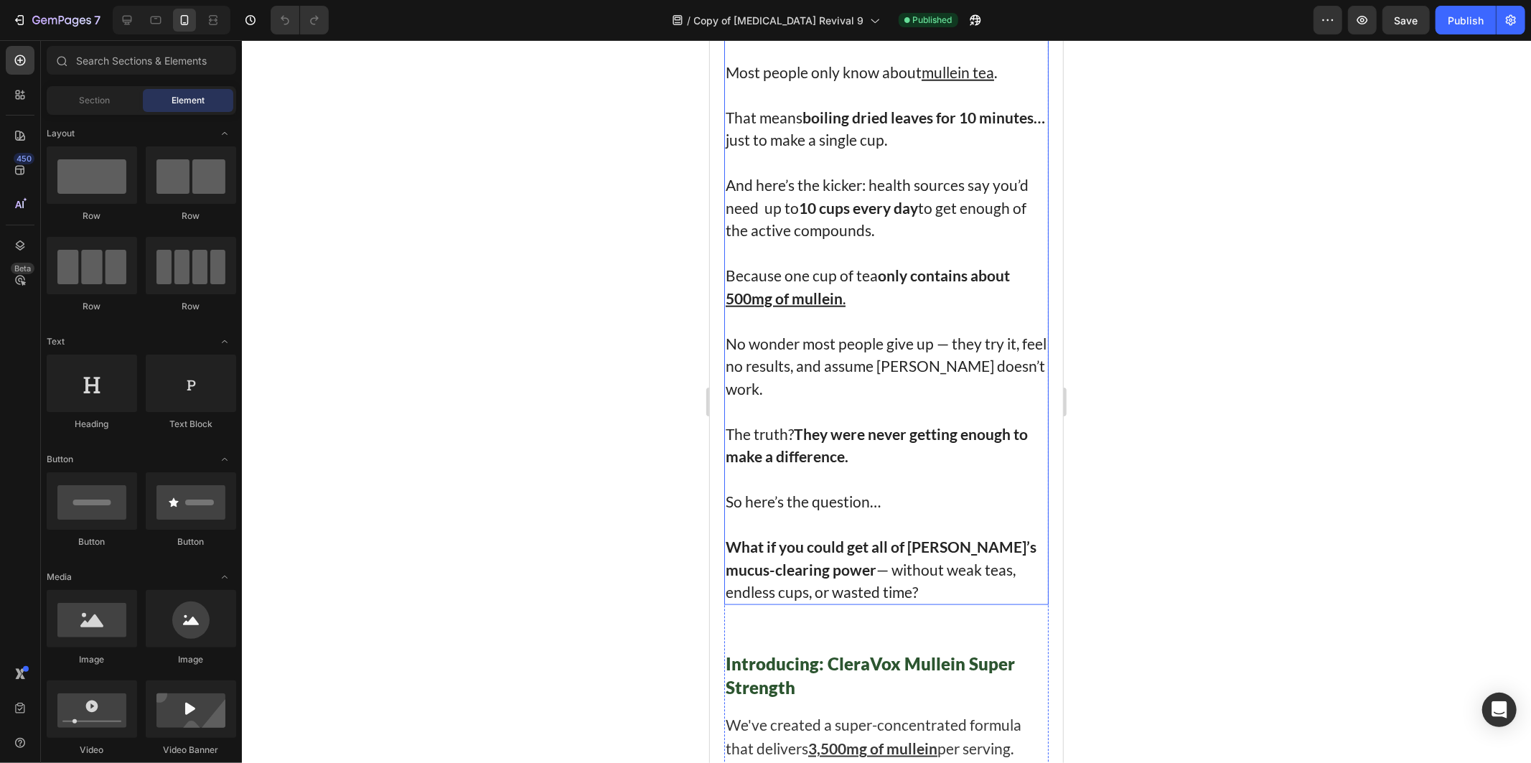
scroll to position [5983, 0]
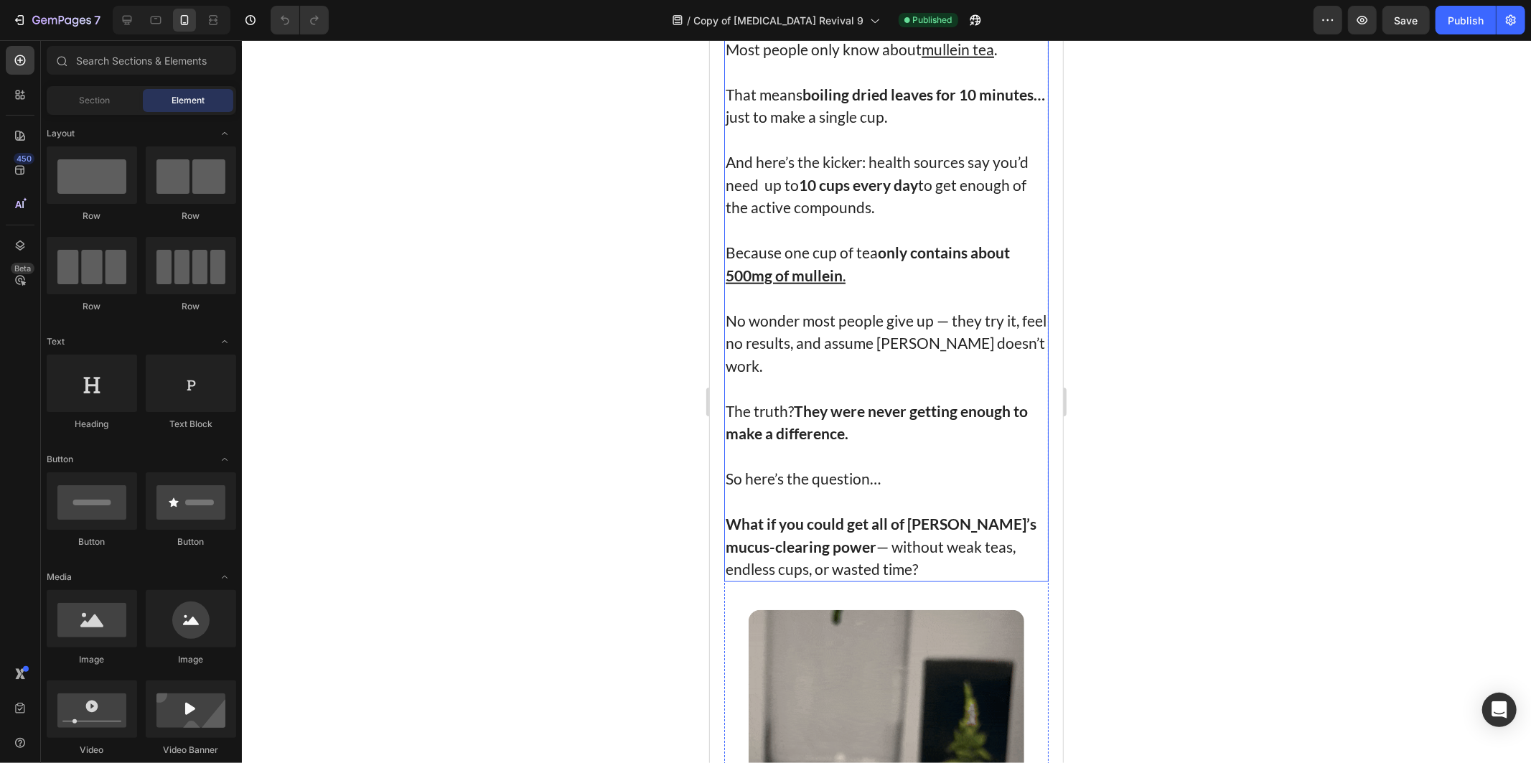
click at [867, 218] on p "And here’s the kicker: health sources say you’d need up to 10 cups every day to…" at bounding box center [886, 184] width 322 height 68
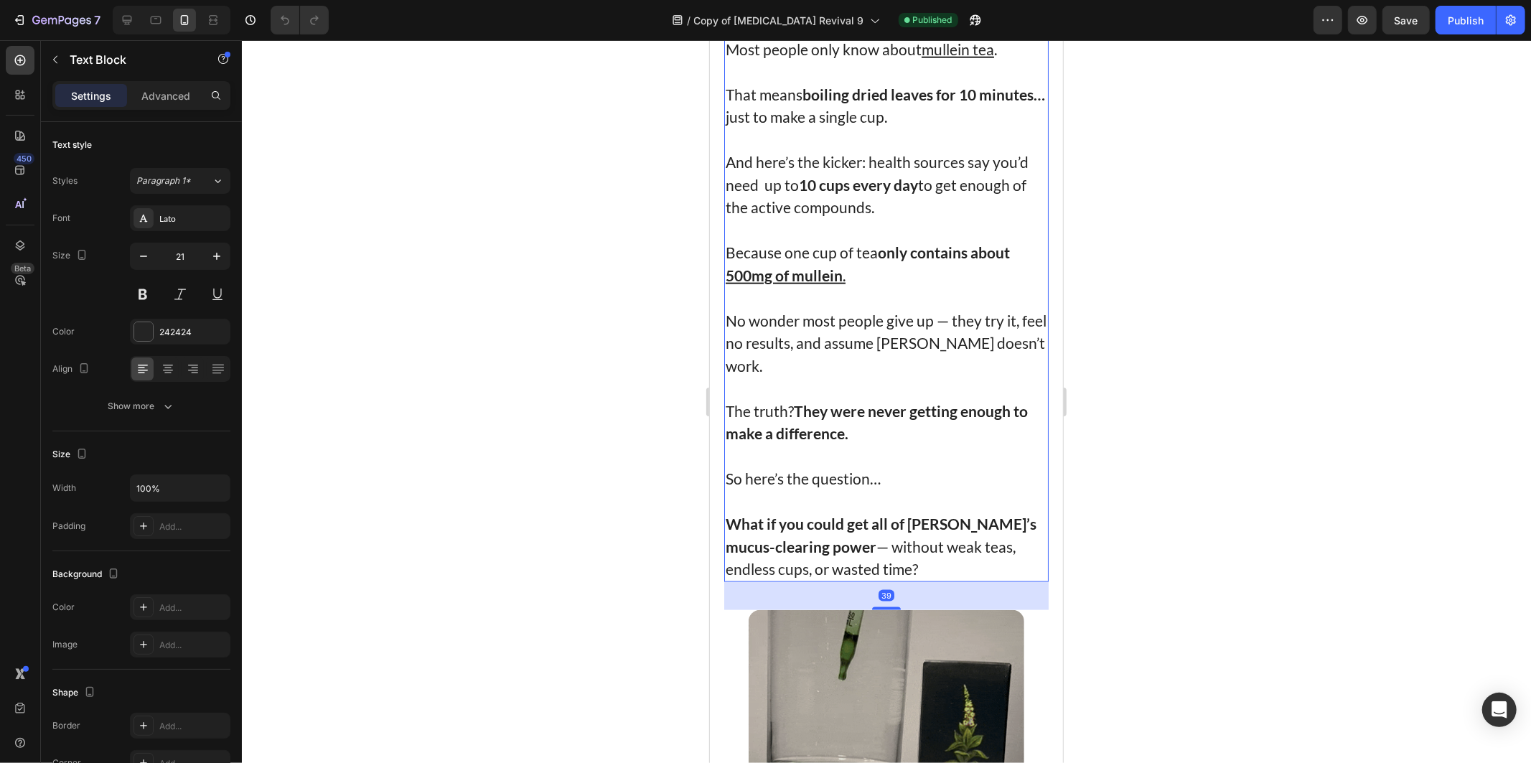
click at [880, 218] on p "And here’s the kicker: health sources say you’d need up to 10 cups every day to…" at bounding box center [886, 184] width 322 height 68
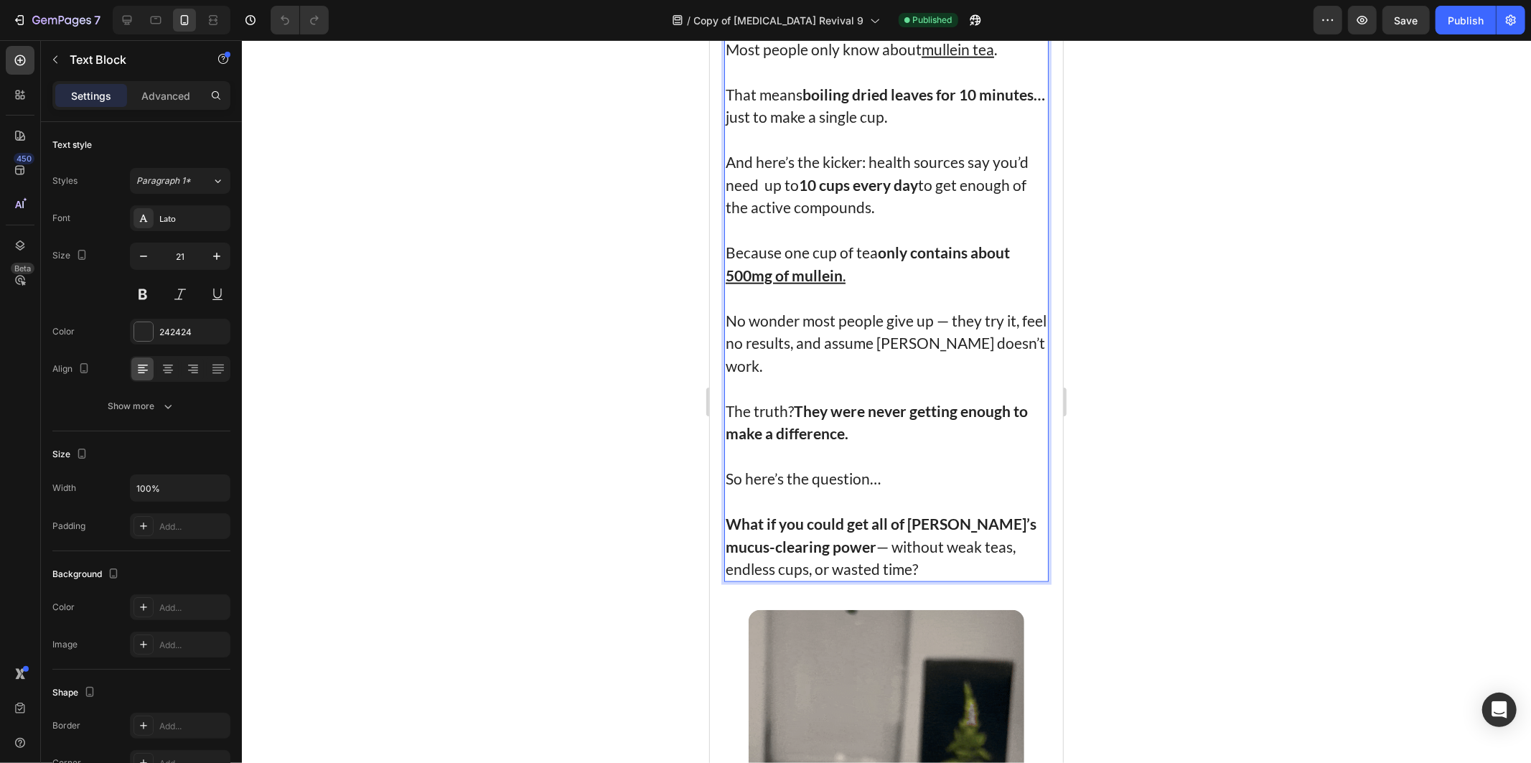
click at [848, 286] on p "Because one cup of tea only contains about 500mg of mullein ." at bounding box center [886, 263] width 322 height 45
click at [867, 286] on p "Because one cup of tea only contains about 500mg of mullein ." at bounding box center [886, 263] width 322 height 45
click at [825, 377] on p "No wonder most people give up — they try it, feel no results, and assume [PERSO…" at bounding box center [886, 343] width 322 height 68
click at [793, 377] on p "No wonder most people give up — they try it, feel no results, and assume [PERSO…" at bounding box center [886, 343] width 322 height 68
click at [765, 377] on p "No wonder most people give up — they try it, feel no results, and assume [PERSO…" at bounding box center [886, 343] width 322 height 68
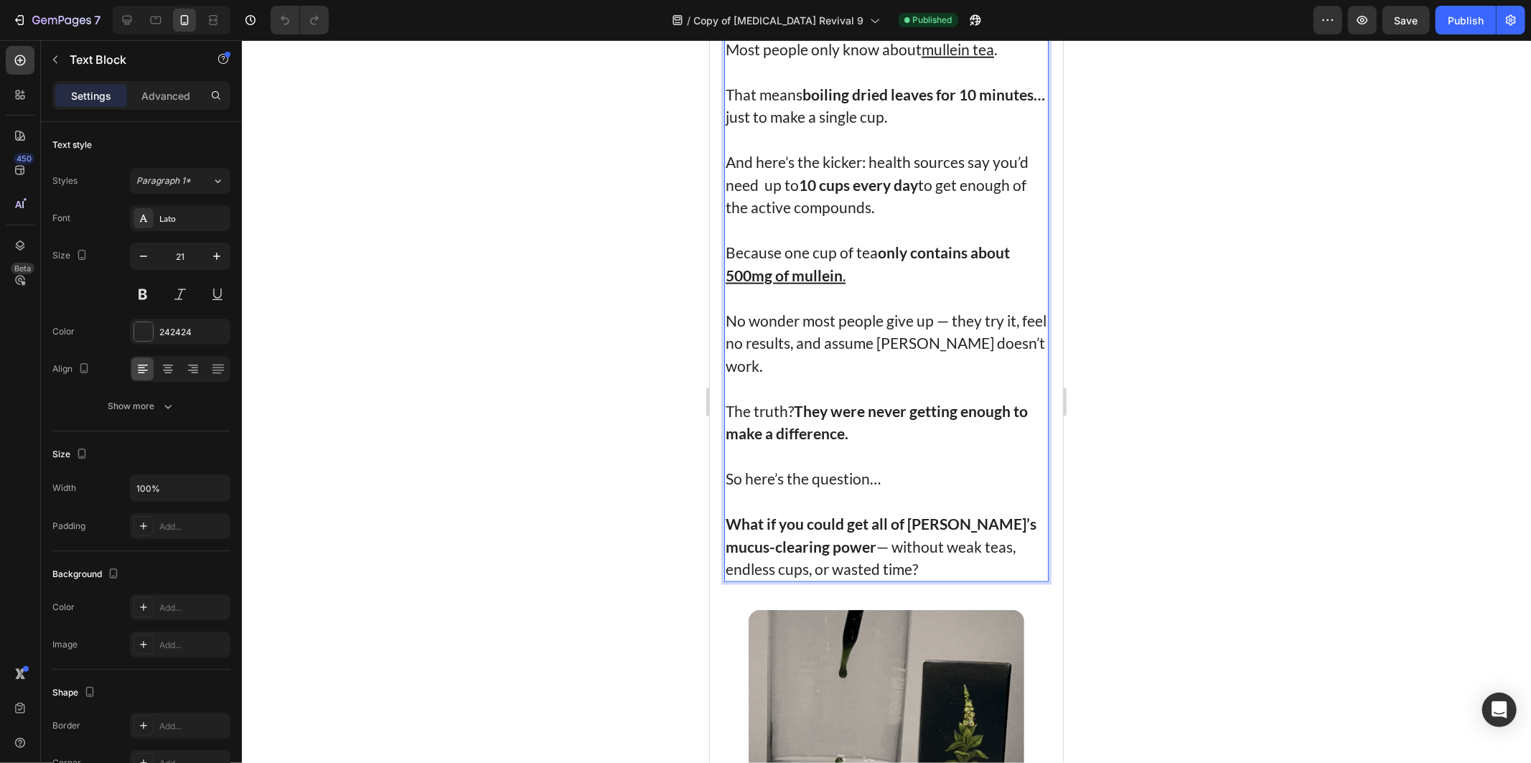
click at [916, 377] on p "No wonder most people give up — they try it, feel no results, and assume [PERSO…" at bounding box center [886, 343] width 322 height 68
click at [795, 377] on p "No wonder most people give up — they try it, feel no results, and assume [PERSO…" at bounding box center [886, 343] width 322 height 68
click at [881, 444] on p "The truth? They were never getting enough to make a difference." at bounding box center [886, 421] width 322 height 45
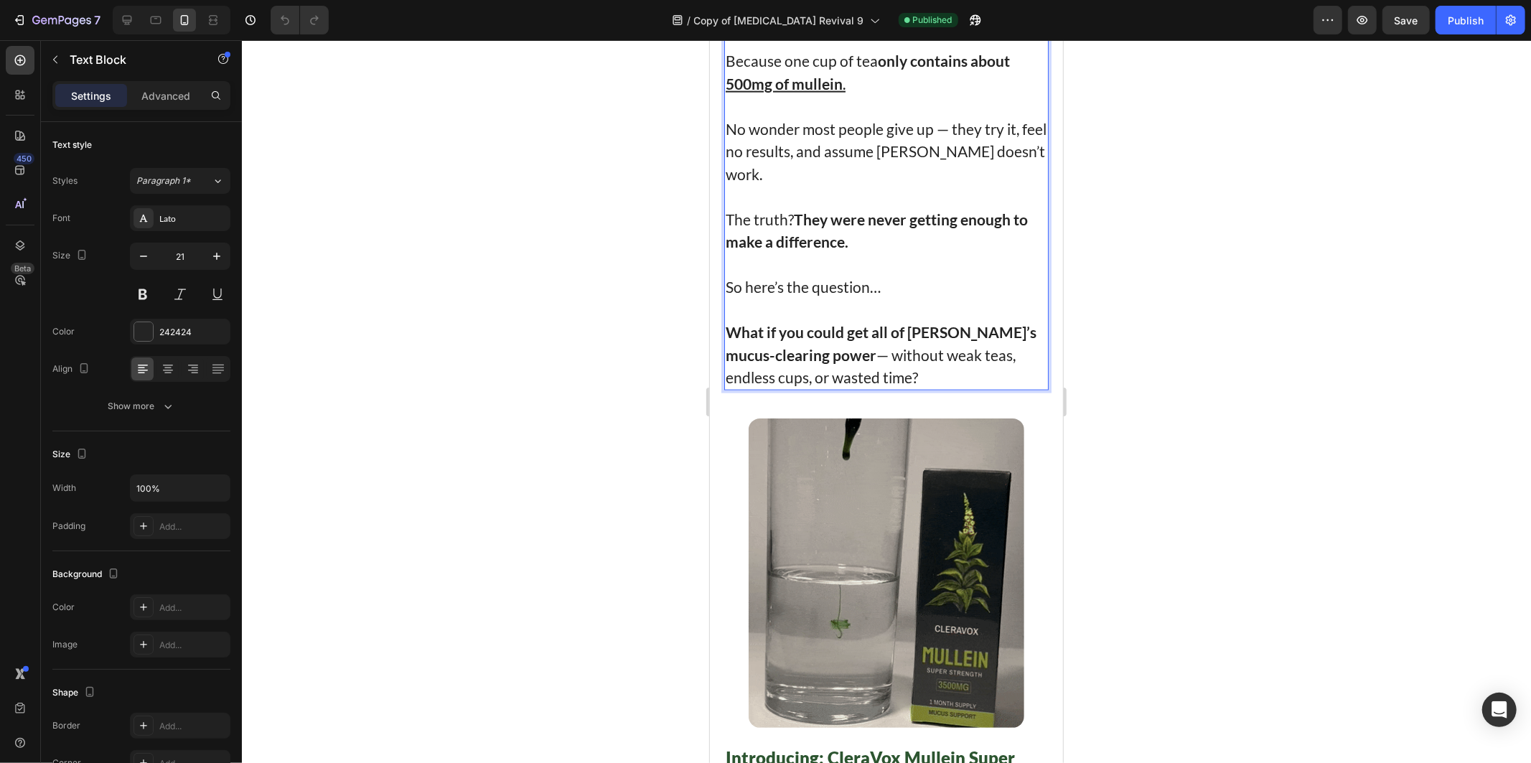
scroll to position [6222, 0]
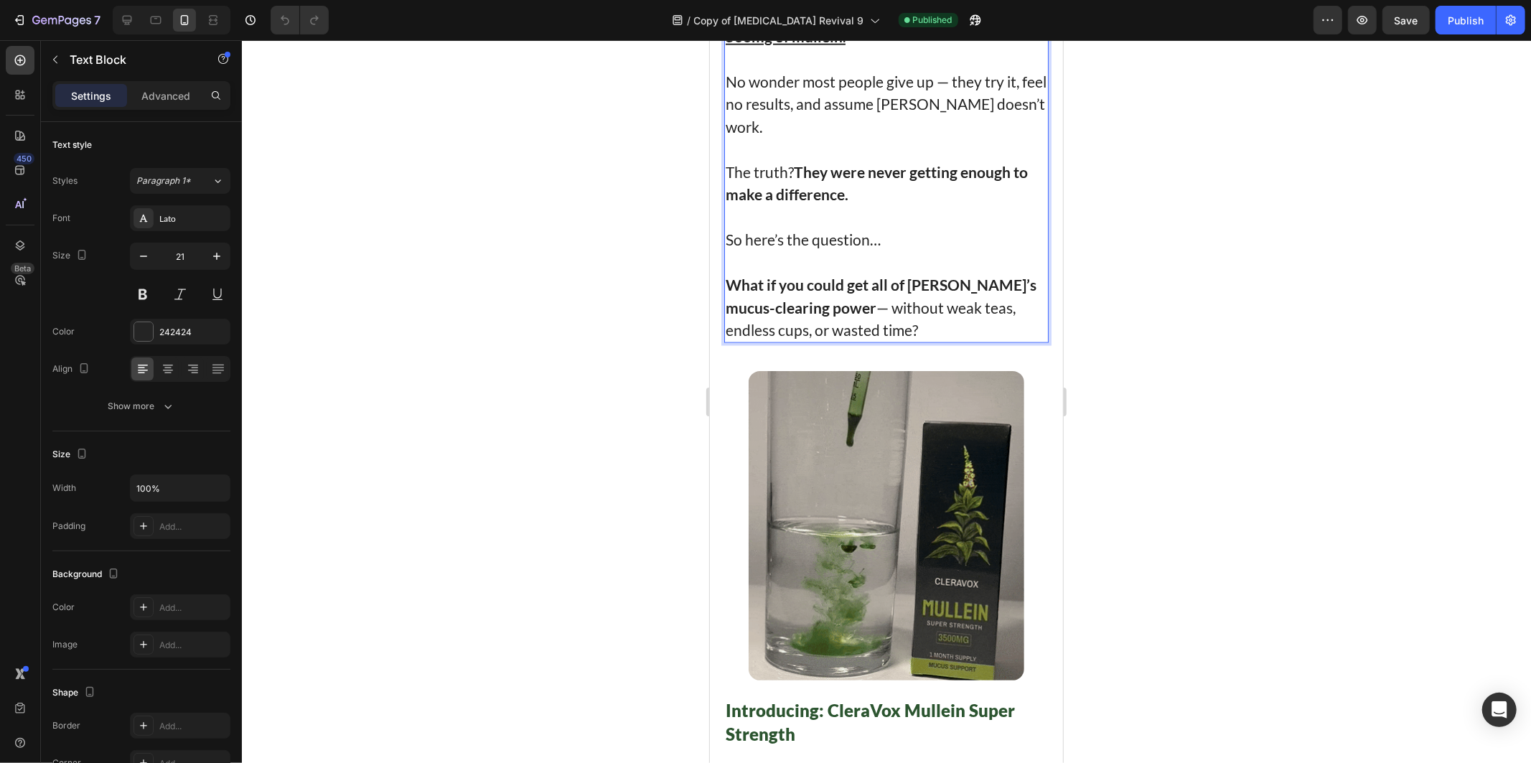
click at [898, 341] on p "What if you could get all of [PERSON_NAME]’s mucus-clearing power — without wea…" at bounding box center [886, 296] width 322 height 90
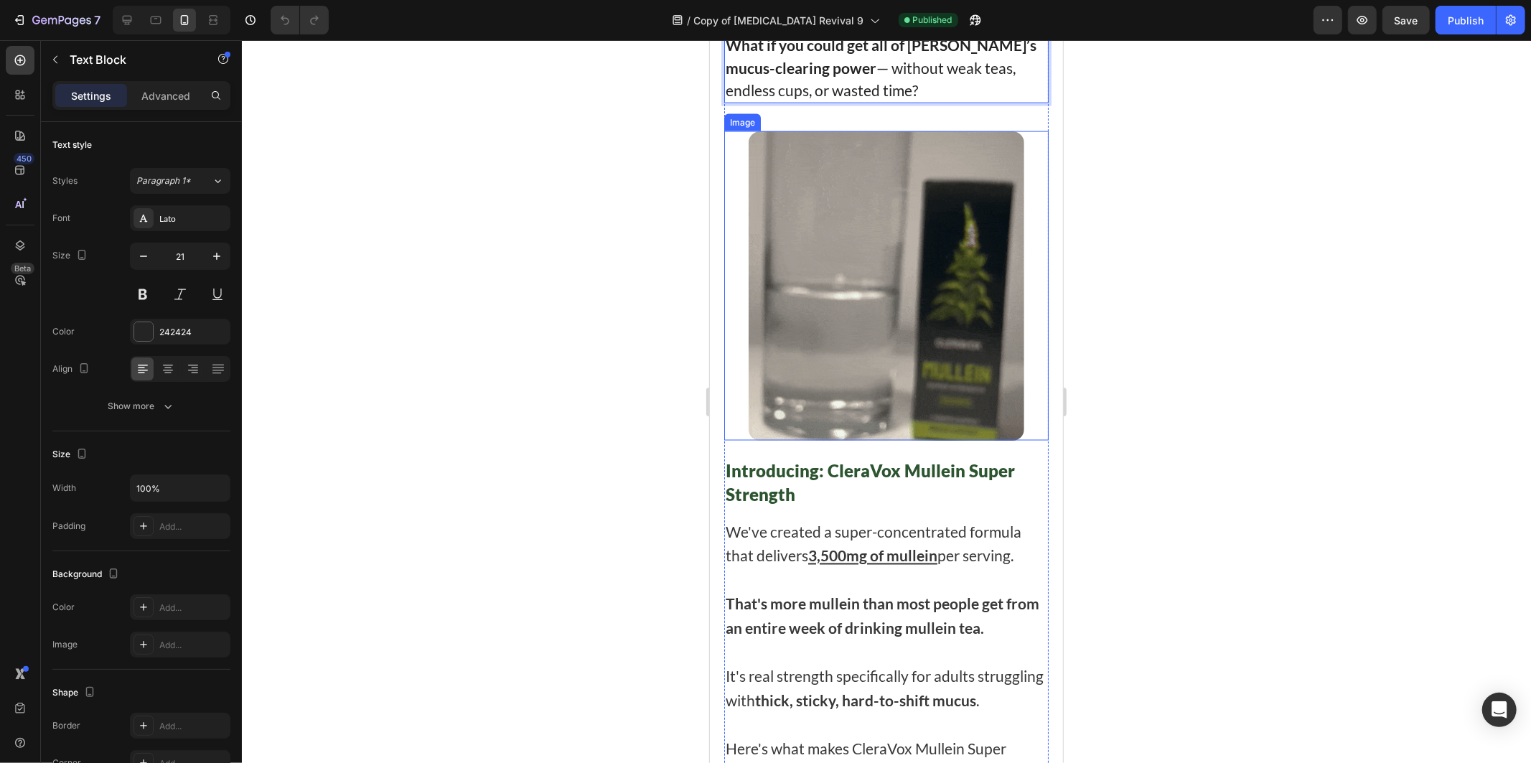
scroll to position [6701, 0]
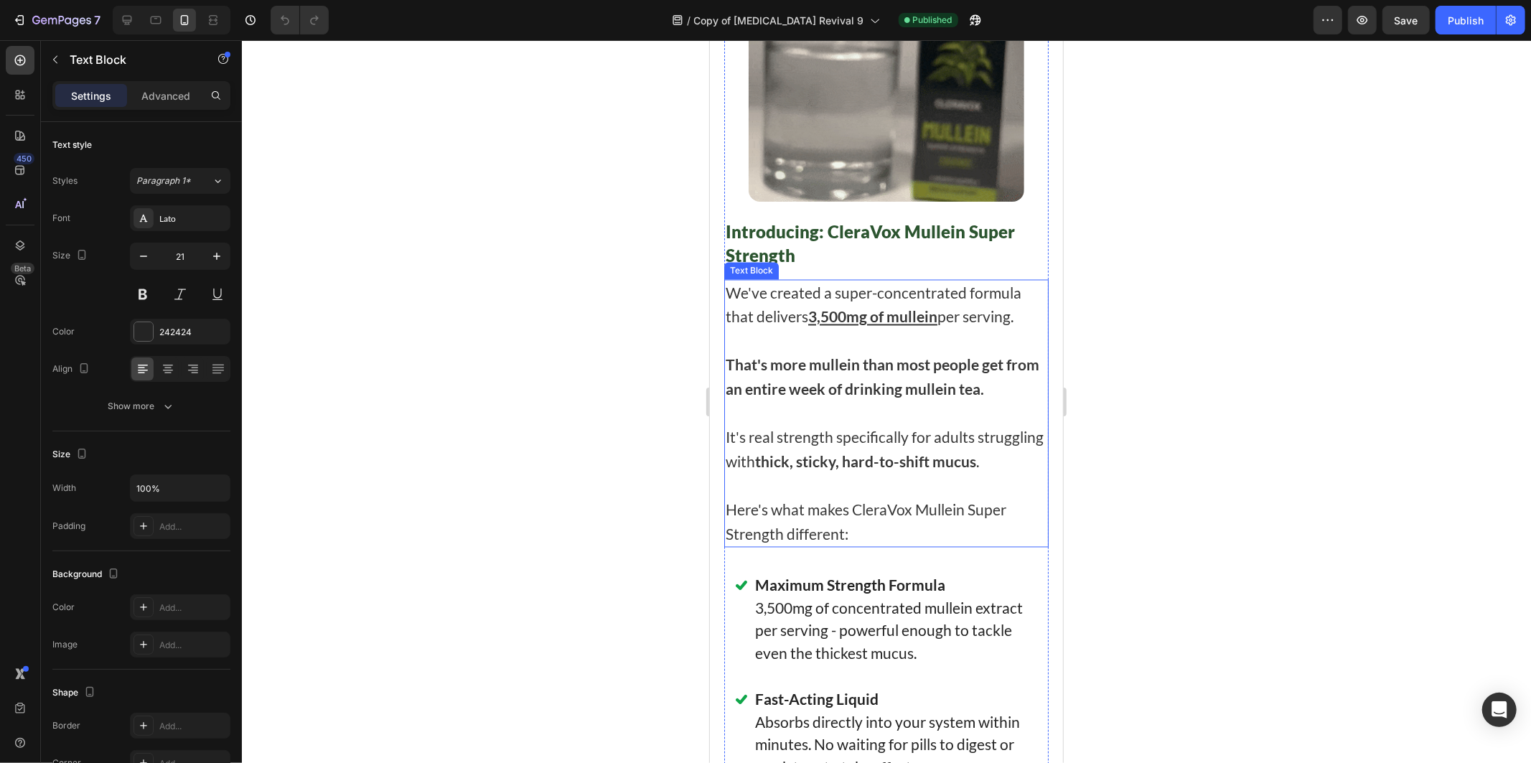
click at [877, 325] on u "3,500mg of mullein" at bounding box center [872, 316] width 129 height 18
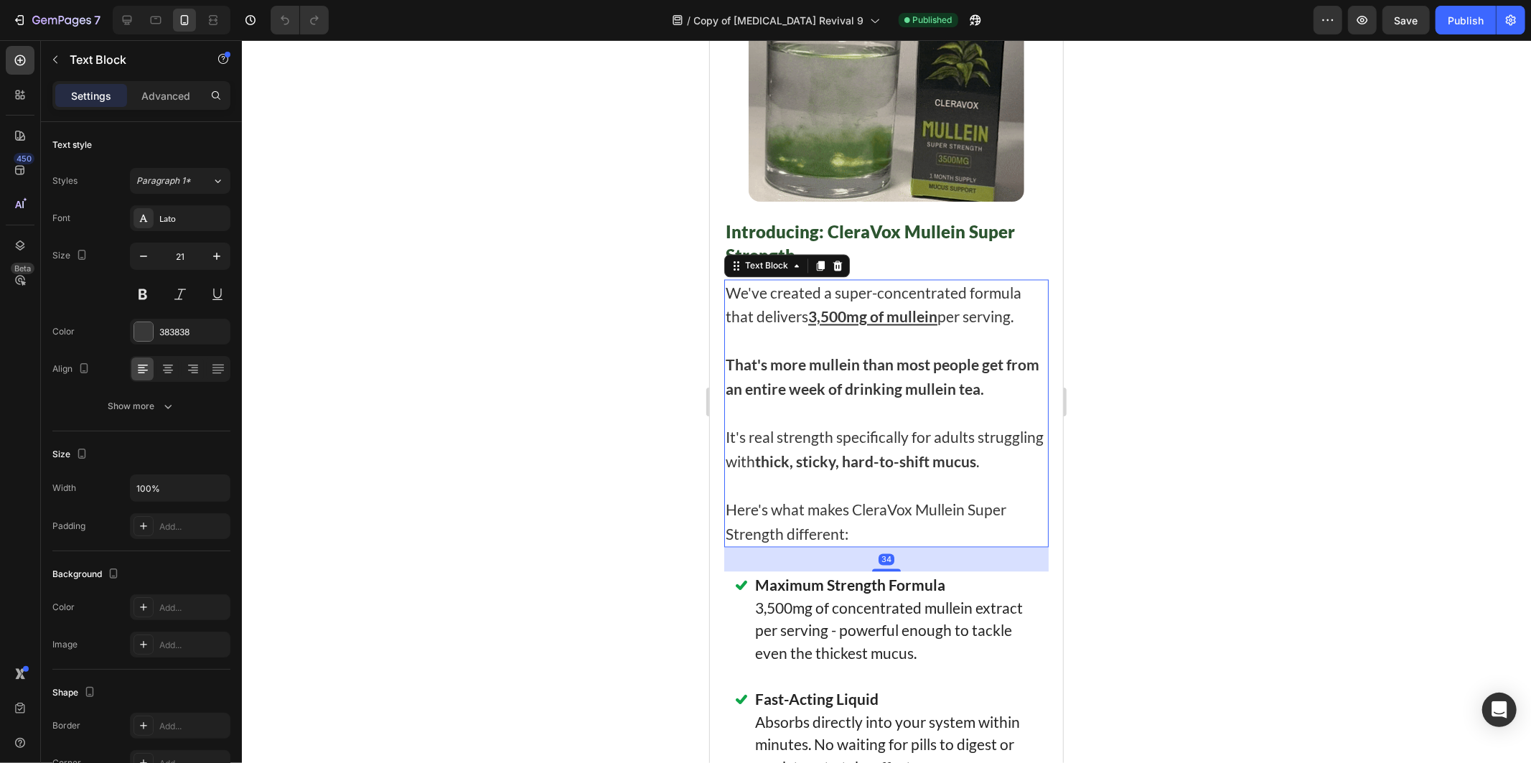
click at [786, 329] on p "We've created a super-concentrated formula that delivers 3,500mg of mullein per…" at bounding box center [886, 305] width 322 height 48
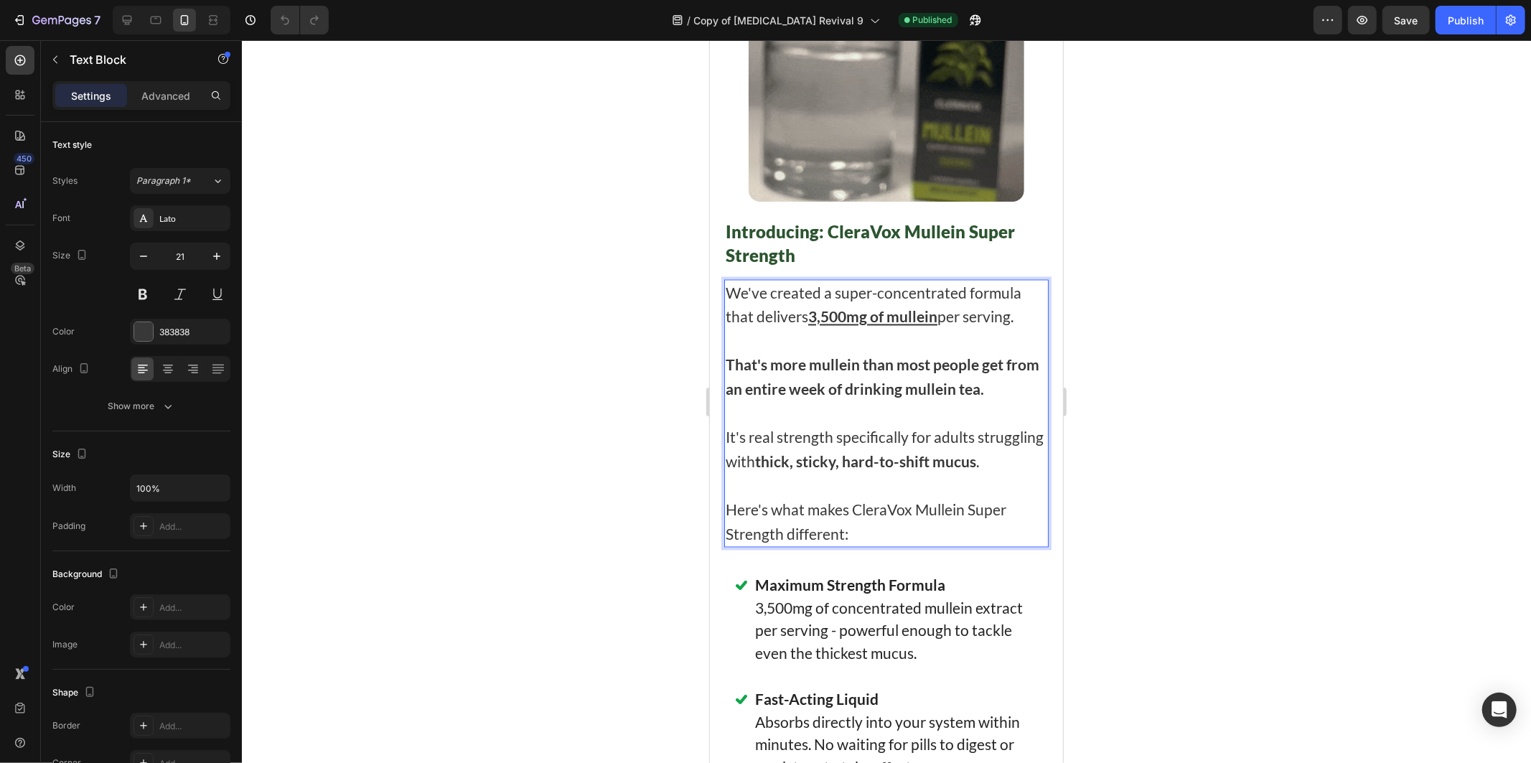
click at [829, 325] on u "3,500mg of mullein" at bounding box center [872, 316] width 129 height 18
click at [751, 329] on p "We've created a super-concentrated formula that delivers 3,500mg of mullein per…" at bounding box center [886, 305] width 322 height 48
click at [802, 353] on p "Rich Text Editor. Editing area: main" at bounding box center [886, 341] width 322 height 24
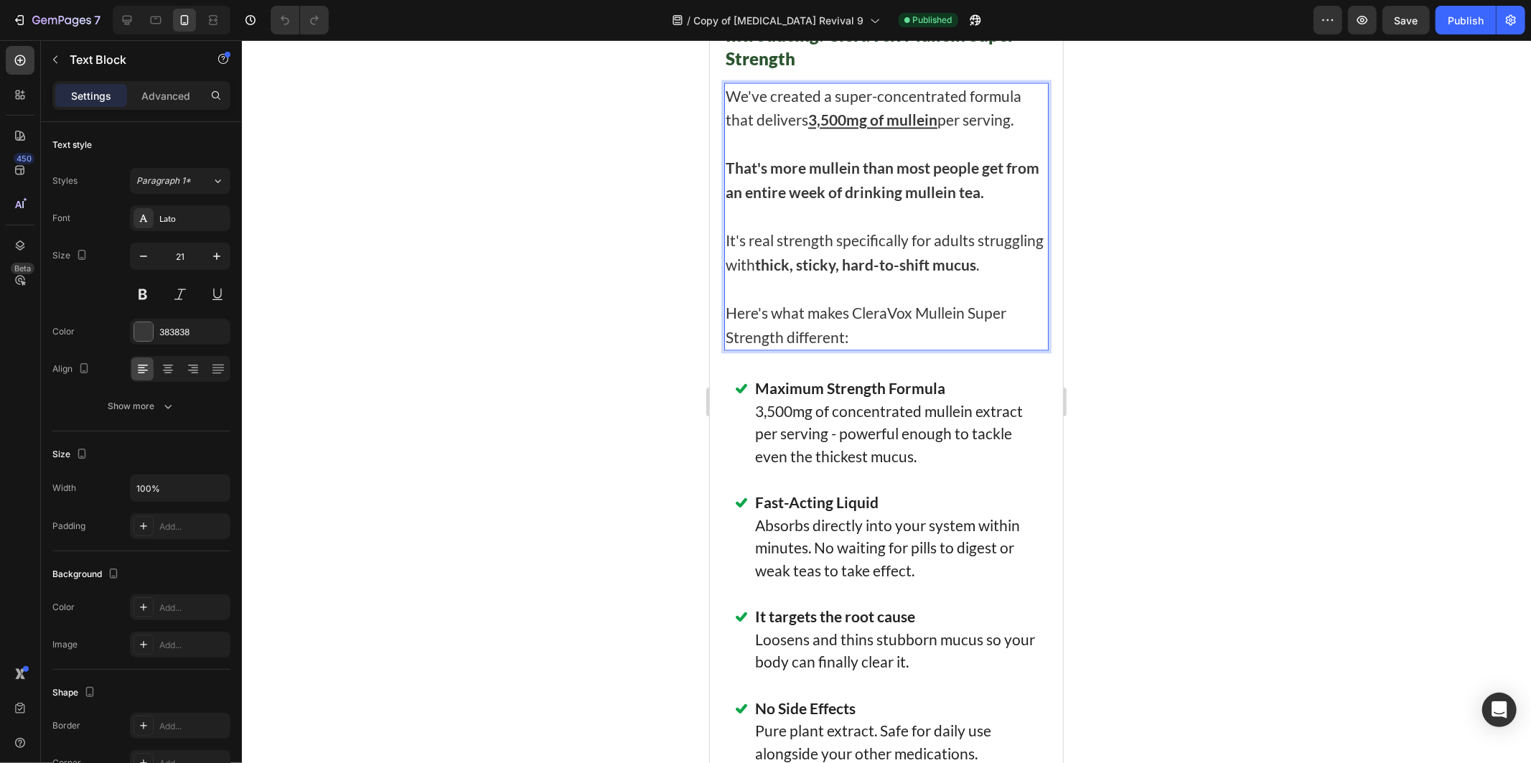
scroll to position [6940, 0]
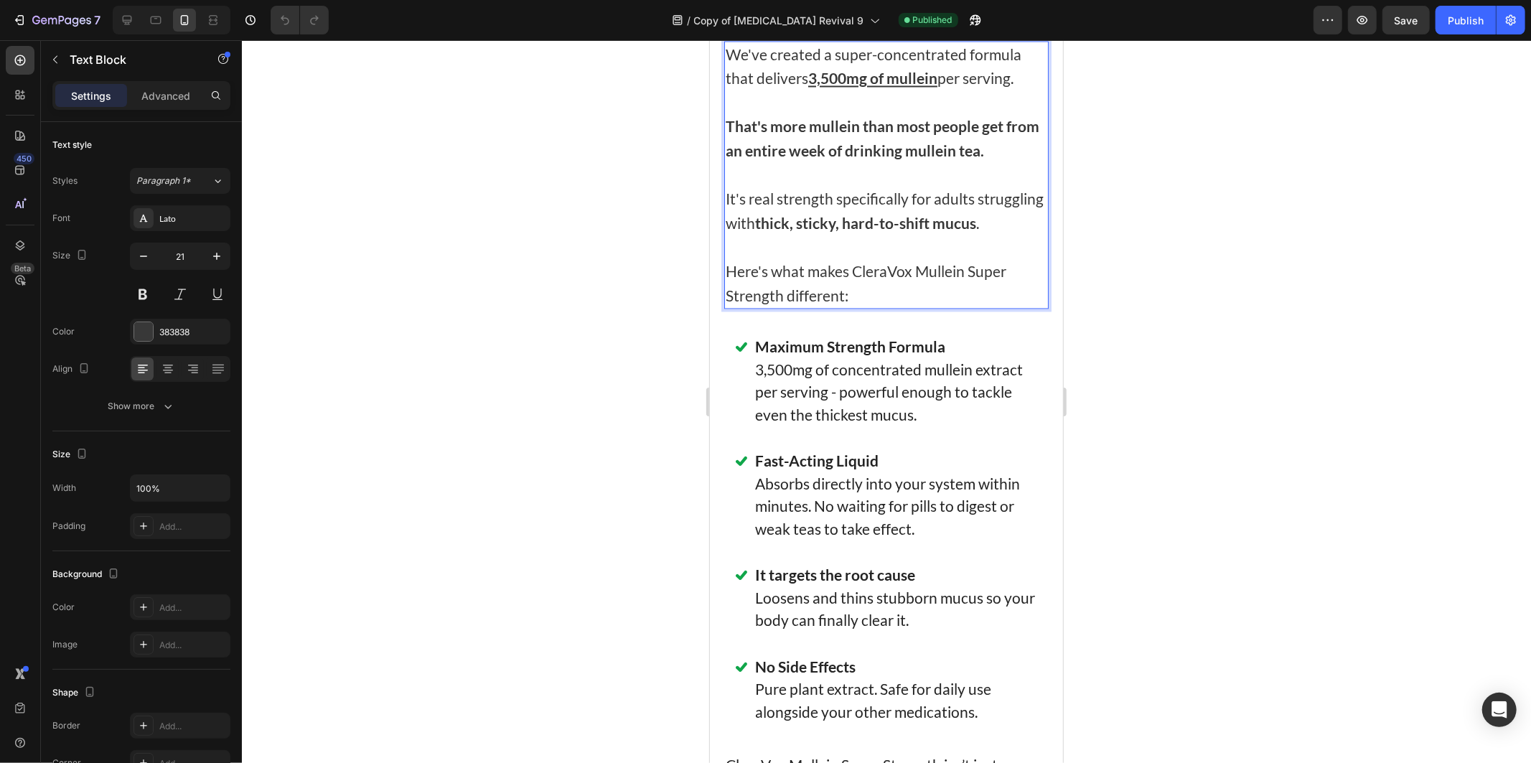
click at [793, 234] on p "It's real strength specifically for adults struggling with thick, sticky, hard-…" at bounding box center [886, 210] width 322 height 48
click at [834, 258] on p "Rich Text Editor. Editing area: main" at bounding box center [886, 246] width 322 height 24
click at [809, 234] on p "It's real strength specifically for adults struggling with thick, sticky, hard-…" at bounding box center [886, 210] width 322 height 48
click at [504, 429] on div at bounding box center [886, 401] width 1289 height 723
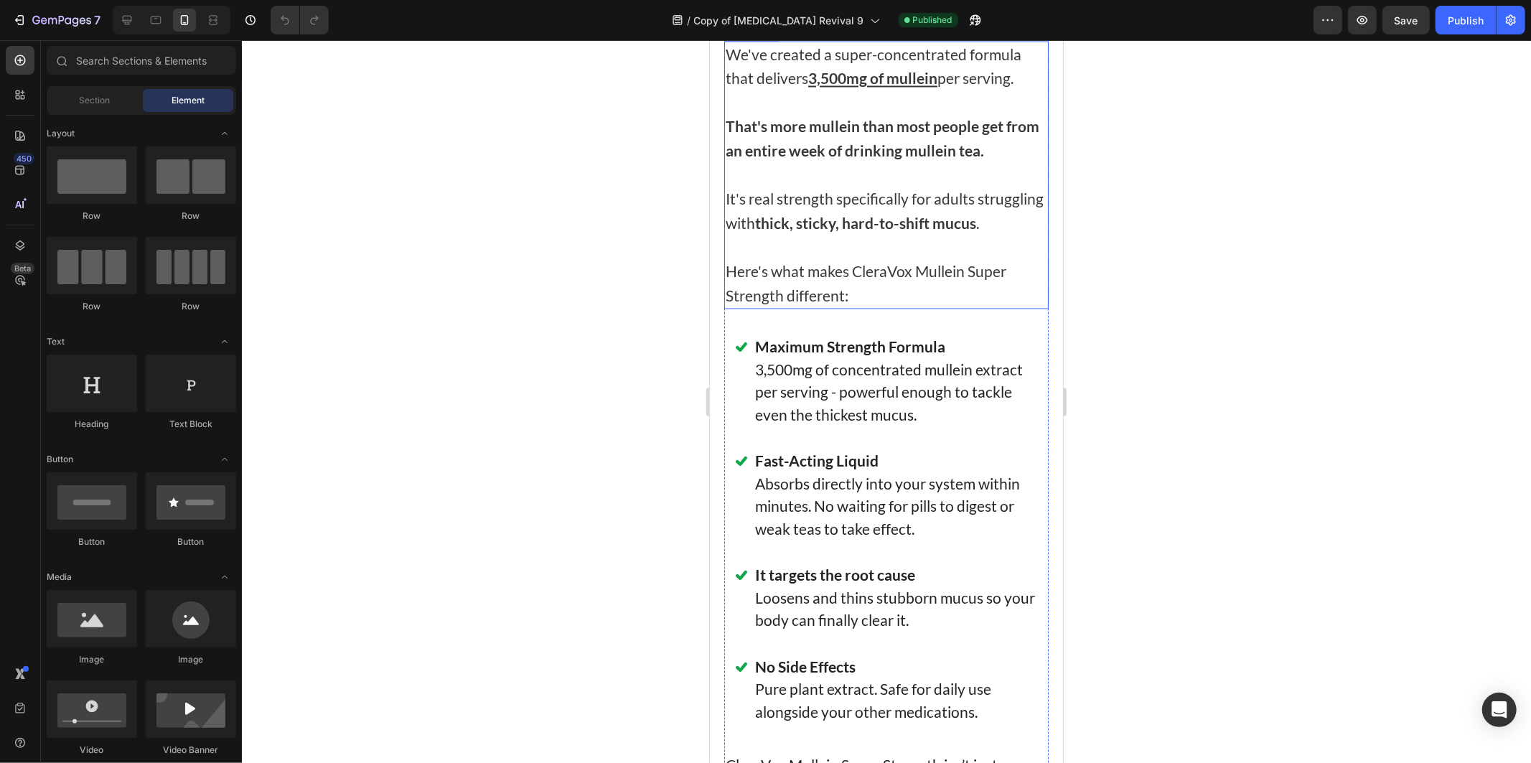
click at [879, 307] on p "Here's what makes CleraVox Mullein Super Strength different:" at bounding box center [886, 282] width 322 height 48
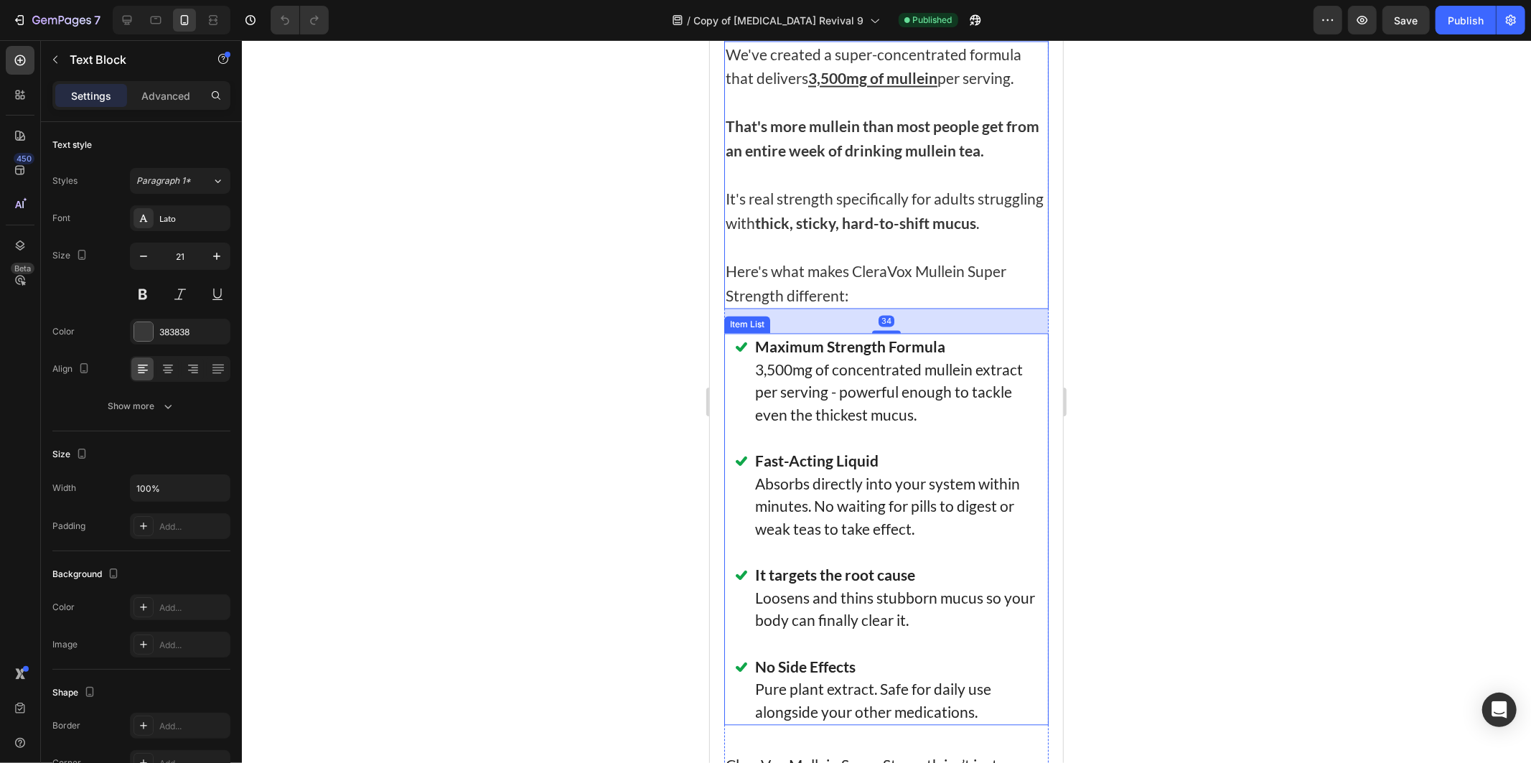
click at [892, 426] on p "3,500mg of concentrated mullein extract per serving - powerful enough to tackle…" at bounding box center [896, 392] width 283 height 68
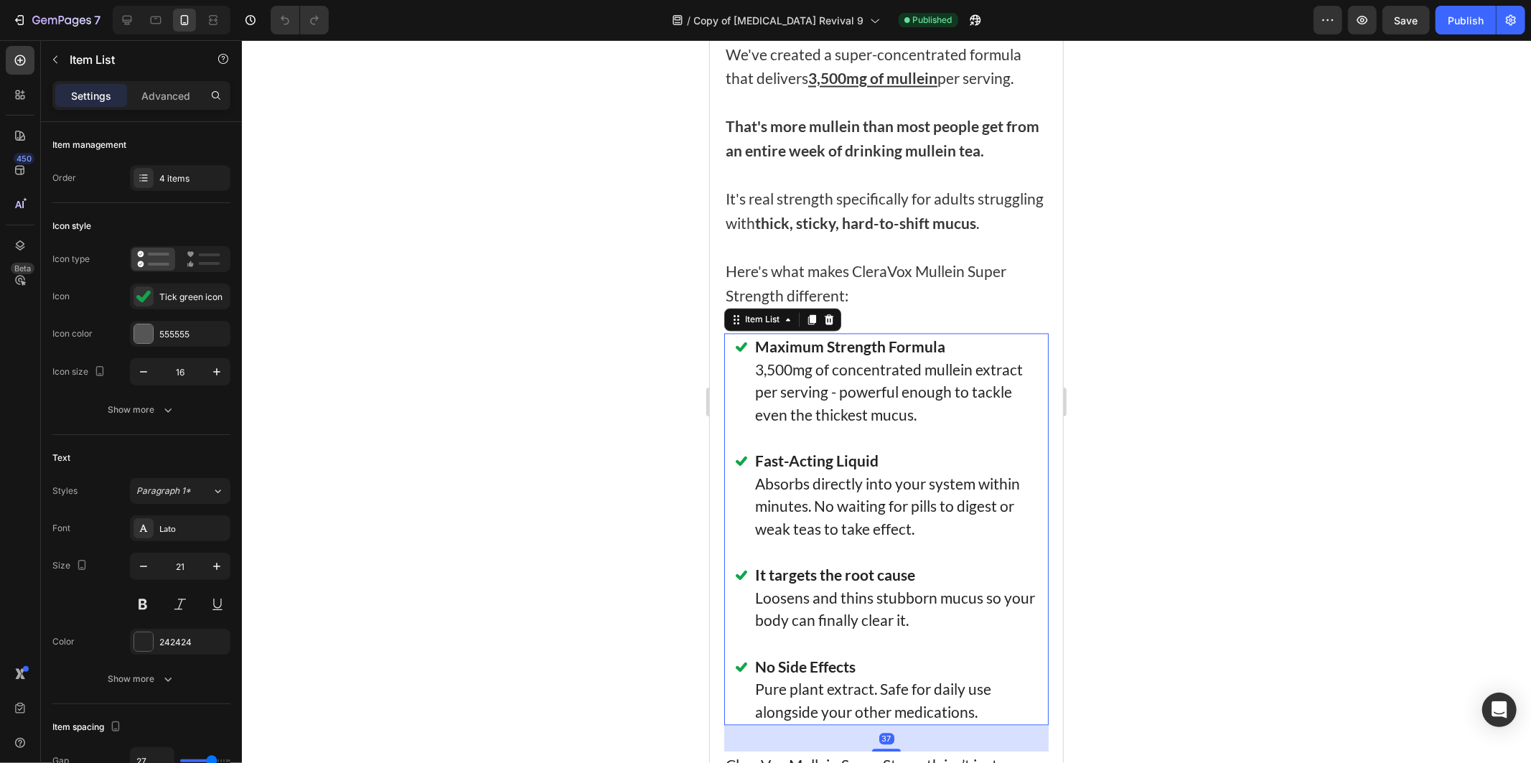
click at [937, 426] on p "3,500mg of concentrated mullein extract per serving - powerful enough to tackle…" at bounding box center [896, 392] width 283 height 68
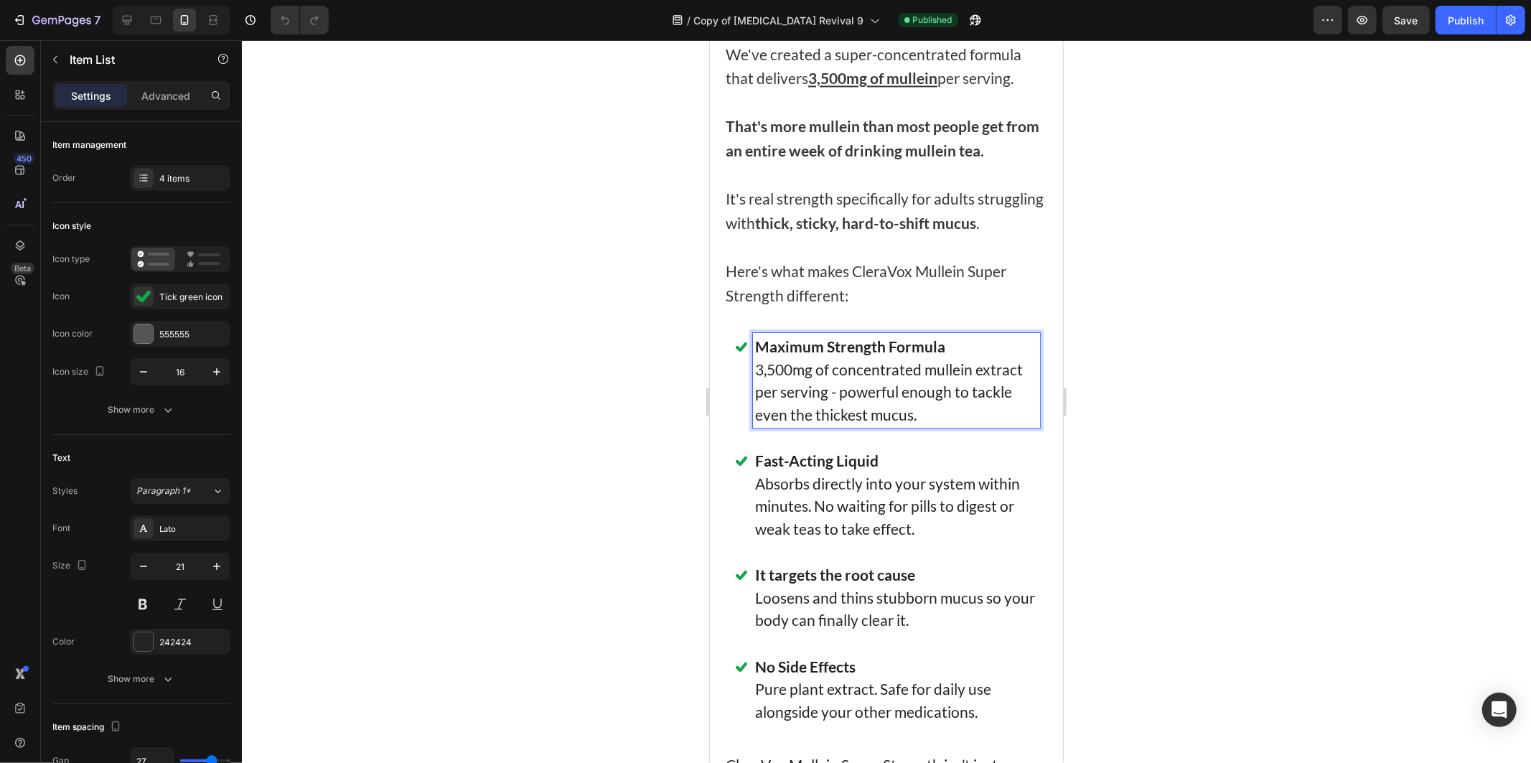
click at [938, 426] on p "3,500mg of concentrated mullein extract per serving - powerful enough to tackle…" at bounding box center [896, 392] width 283 height 68
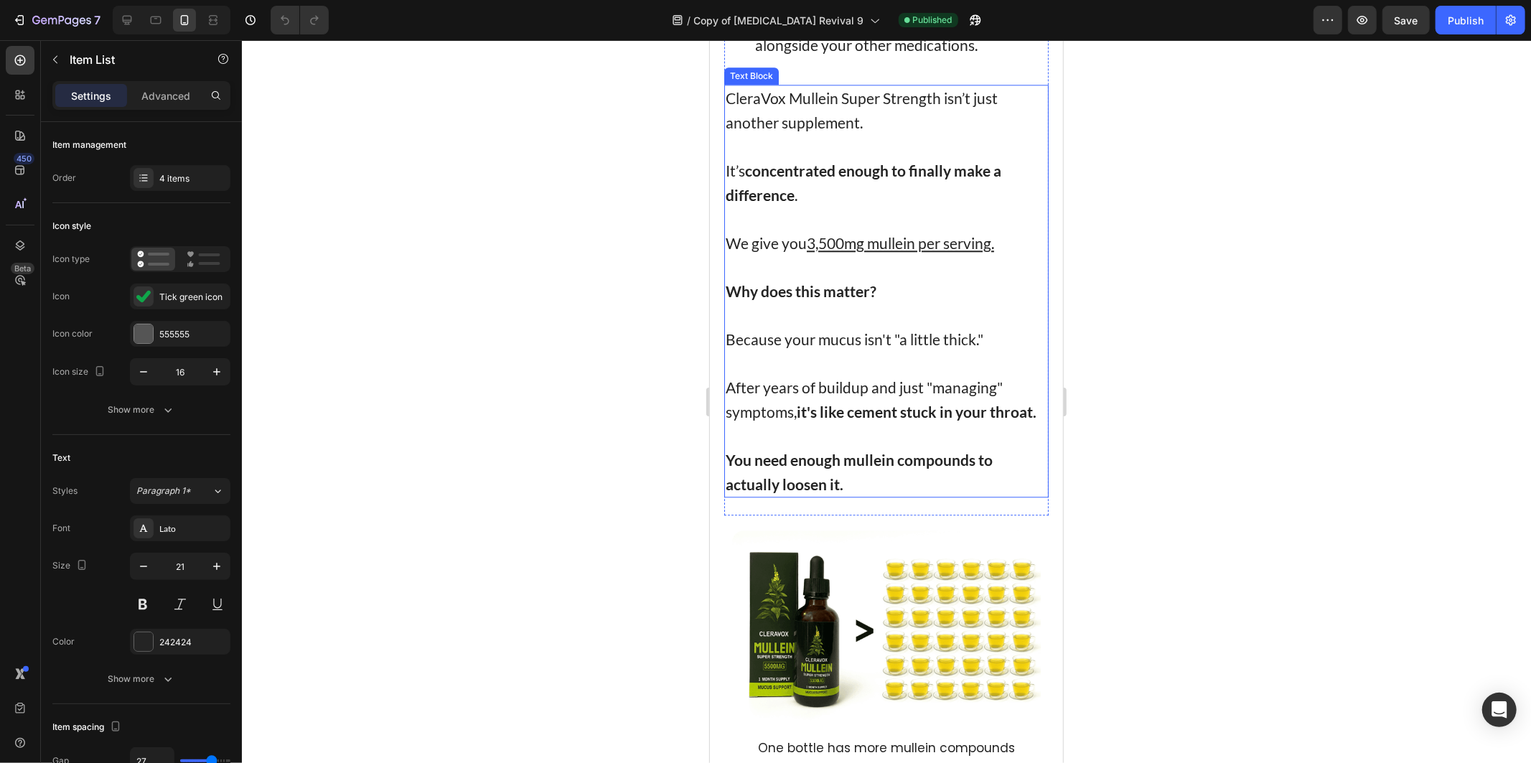
scroll to position [7658, 0]
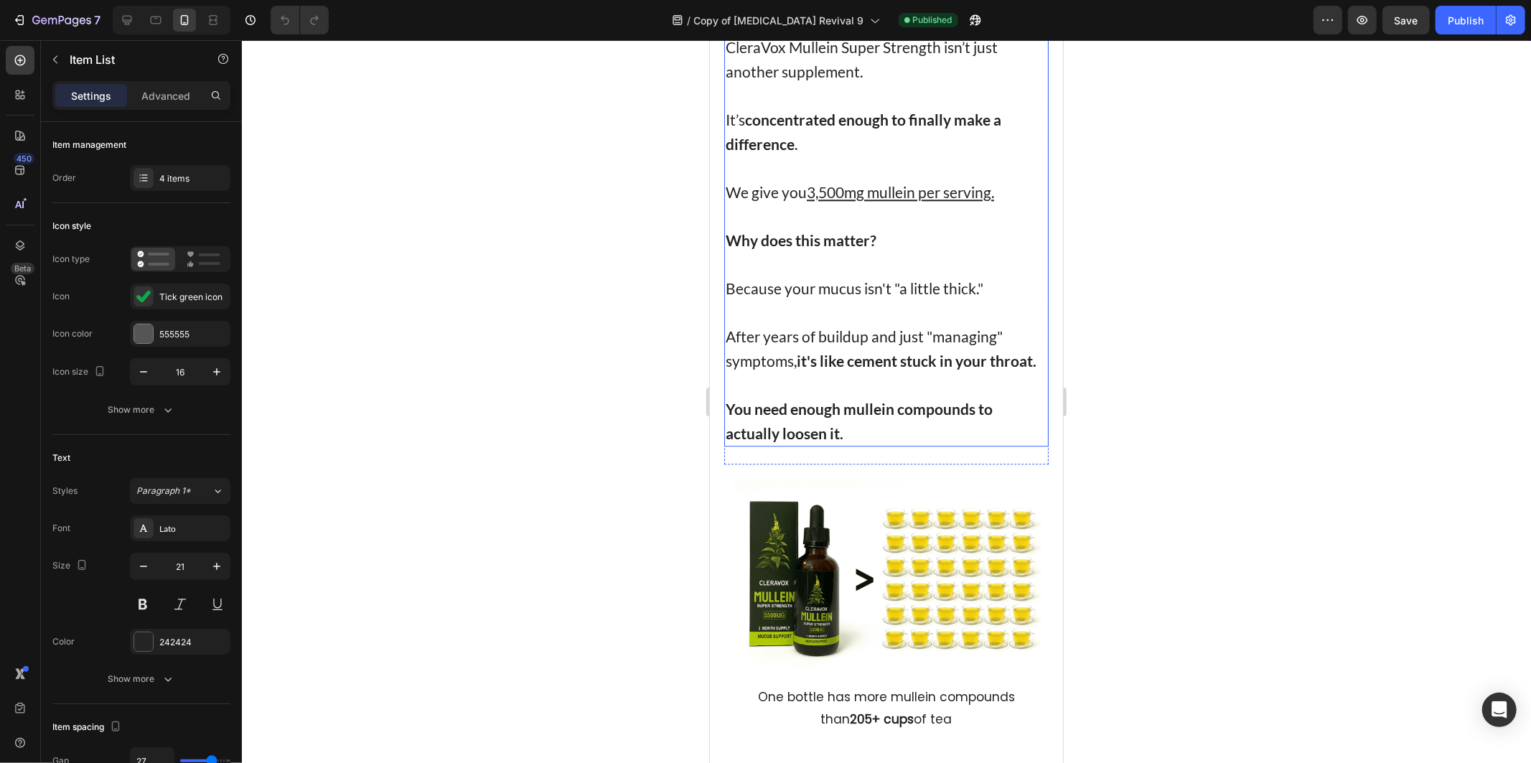
click at [865, 300] on p "Because your mucus isn't "a little thick."" at bounding box center [886, 288] width 322 height 24
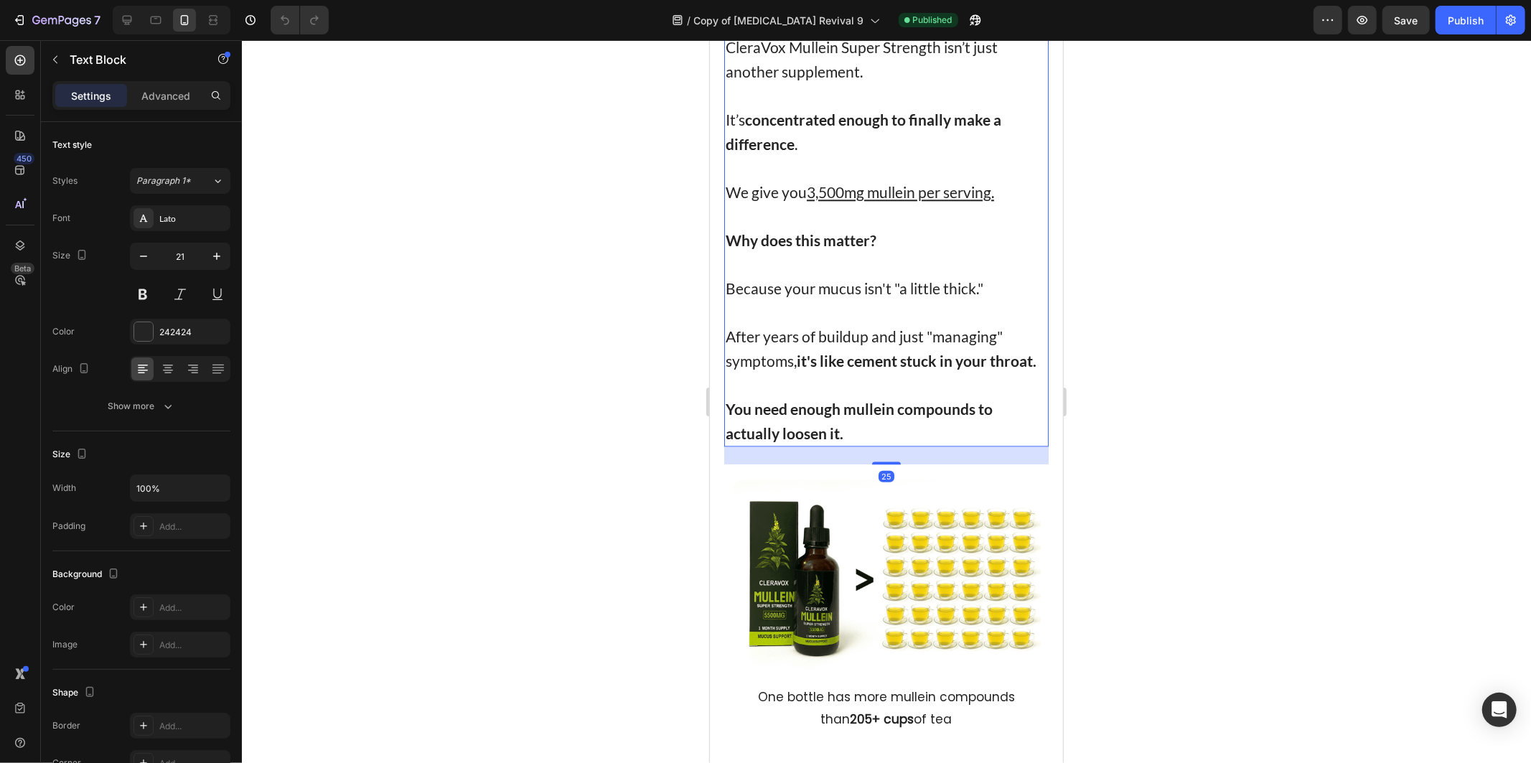
click at [851, 276] on p at bounding box center [886, 264] width 322 height 24
click at [910, 372] on p "After years of buildup and just "managing" symptoms, it's like cement stuck in …" at bounding box center [886, 348] width 322 height 48
click at [914, 369] on strong "it's like cement stuck in your throat." at bounding box center [916, 360] width 240 height 18
click at [916, 372] on p "After years of buildup and just "managing" symptoms, it's like cement stuck in …" at bounding box center [886, 348] width 322 height 48
click at [917, 397] on p "Rich Text Editor. Editing area: main" at bounding box center [886, 385] width 322 height 24
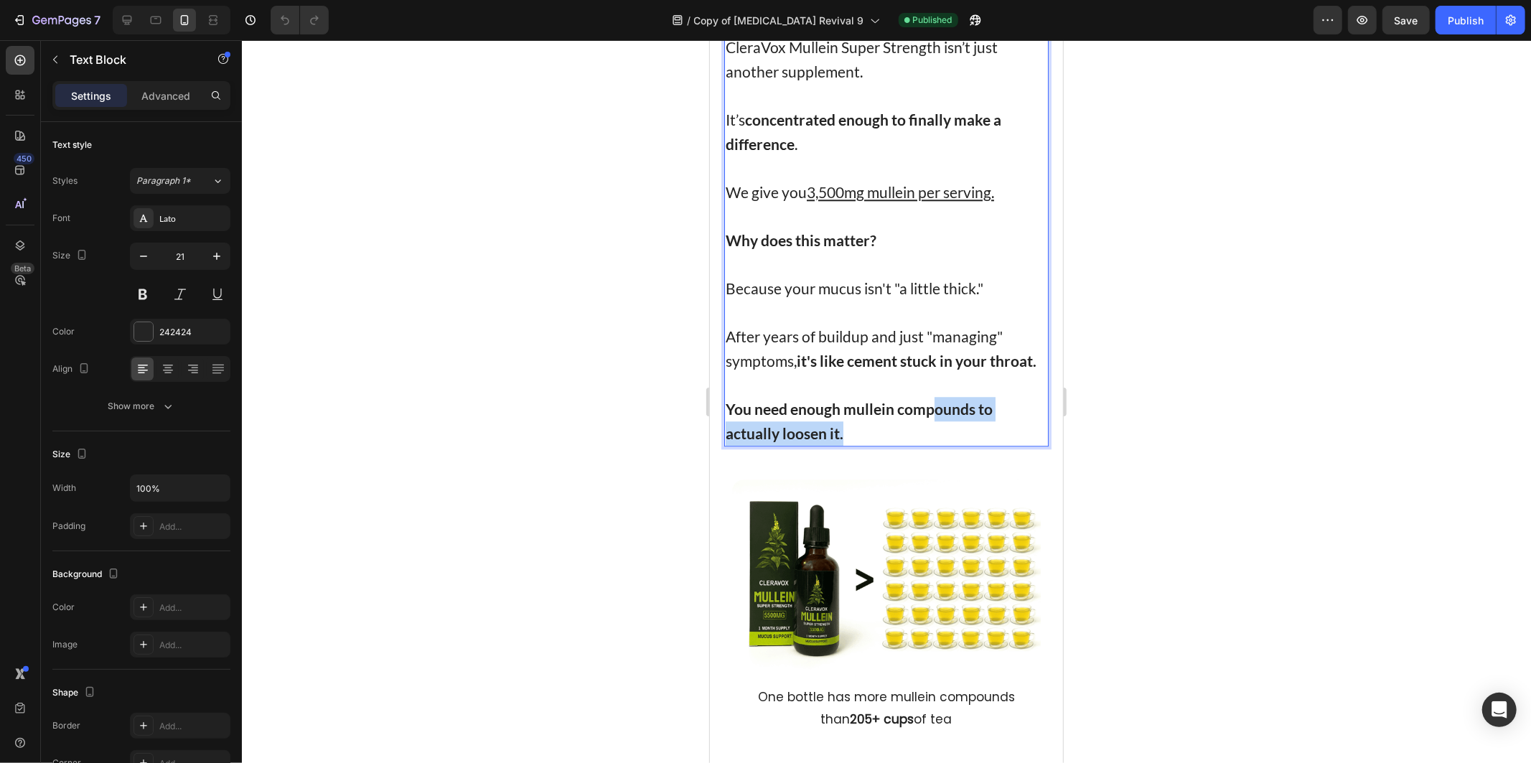
drag, startPoint x: 931, startPoint y: 690, endPoint x: 958, endPoint y: 690, distance: 27.3
click at [933, 444] on p "You need enough mullein compounds to actually loosen it." at bounding box center [886, 420] width 322 height 48
click at [1157, 669] on div at bounding box center [886, 401] width 1289 height 723
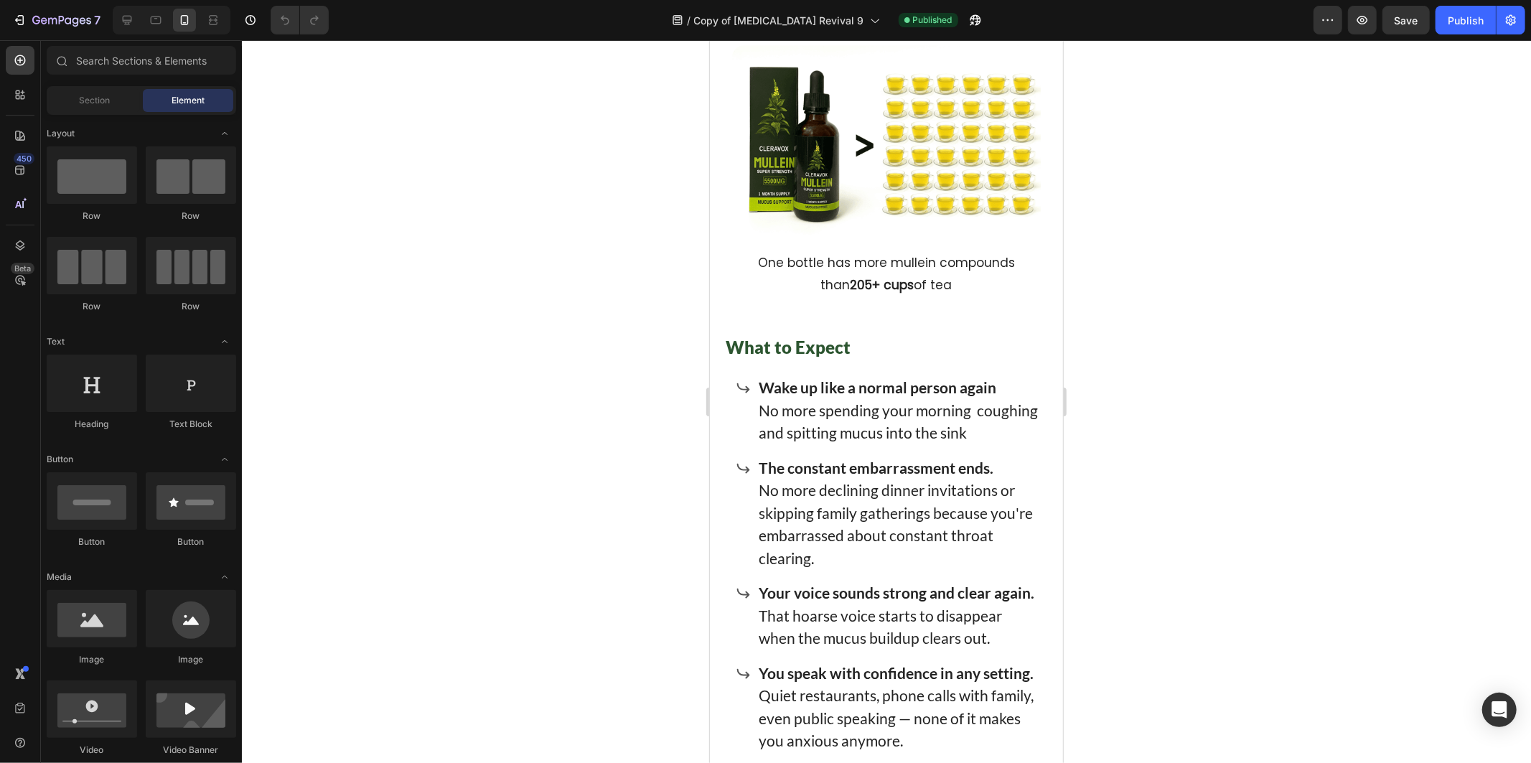
scroll to position [8137, 0]
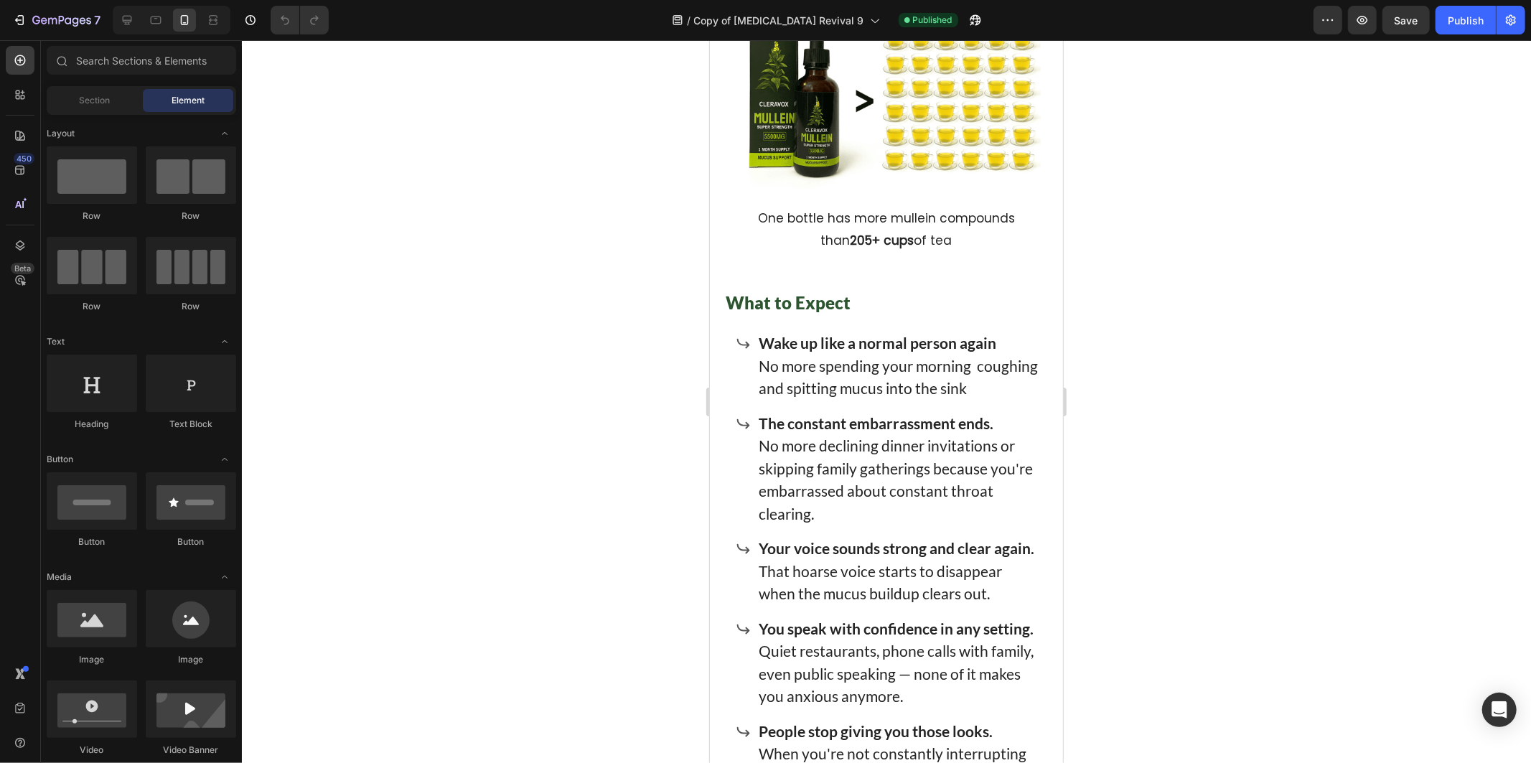
click at [1214, 527] on div at bounding box center [886, 401] width 1289 height 723
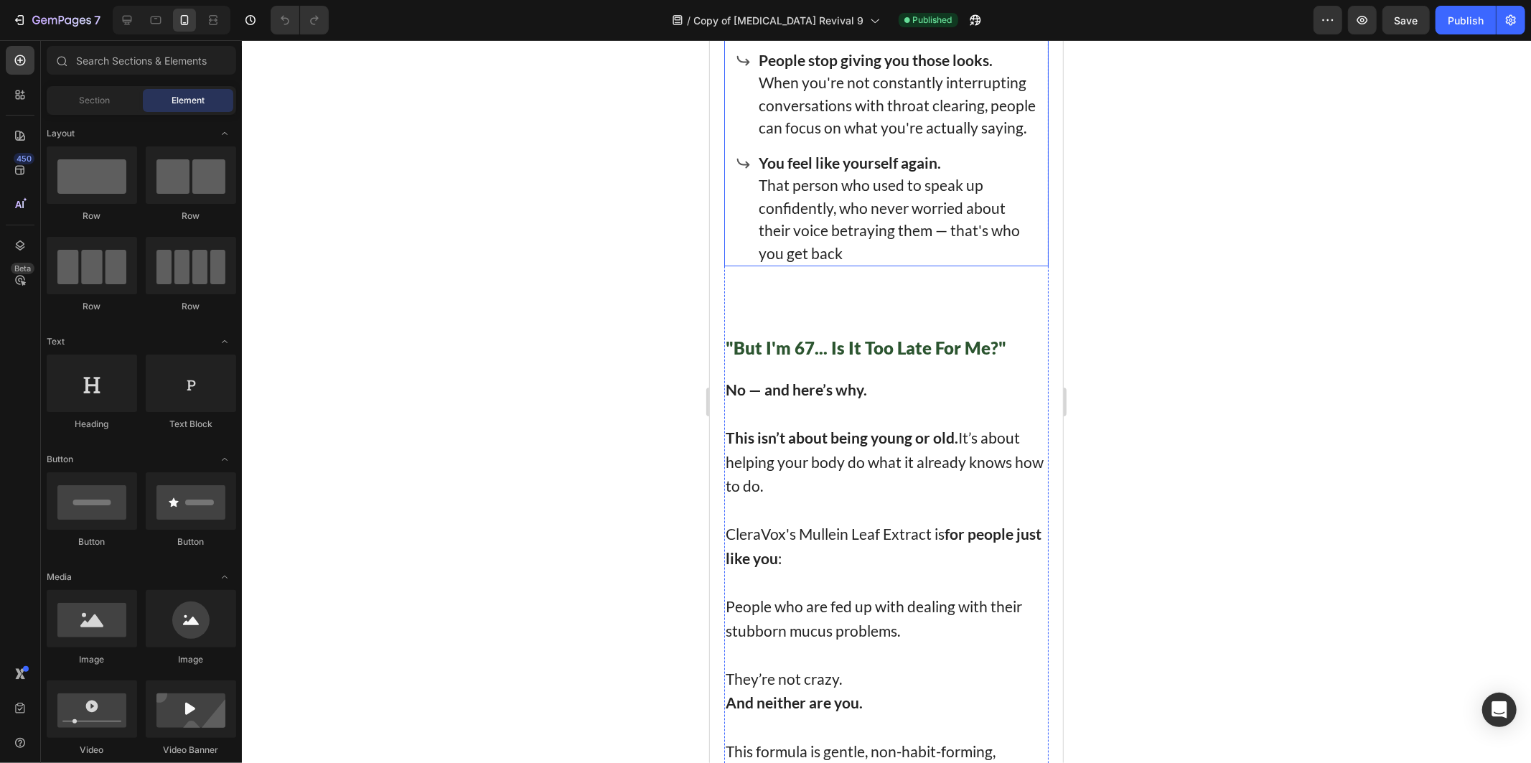
scroll to position [8854, 0]
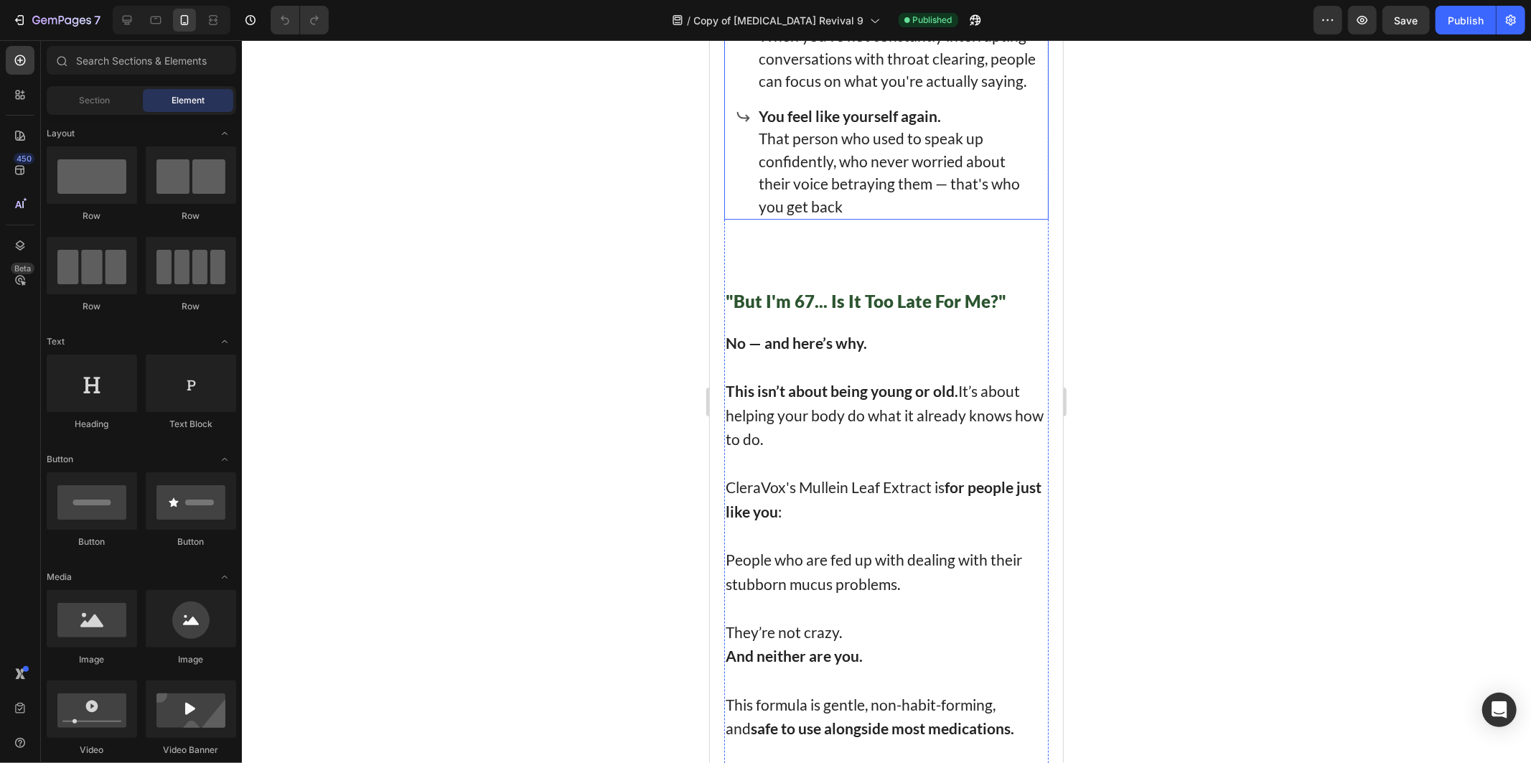
drag, startPoint x: 849, startPoint y: 414, endPoint x: 816, endPoint y: 438, distance: 40.5
click at [849, 92] on p "When you're not constantly interrupting conversations with throat clearing, peo…" at bounding box center [897, 58] width 279 height 68
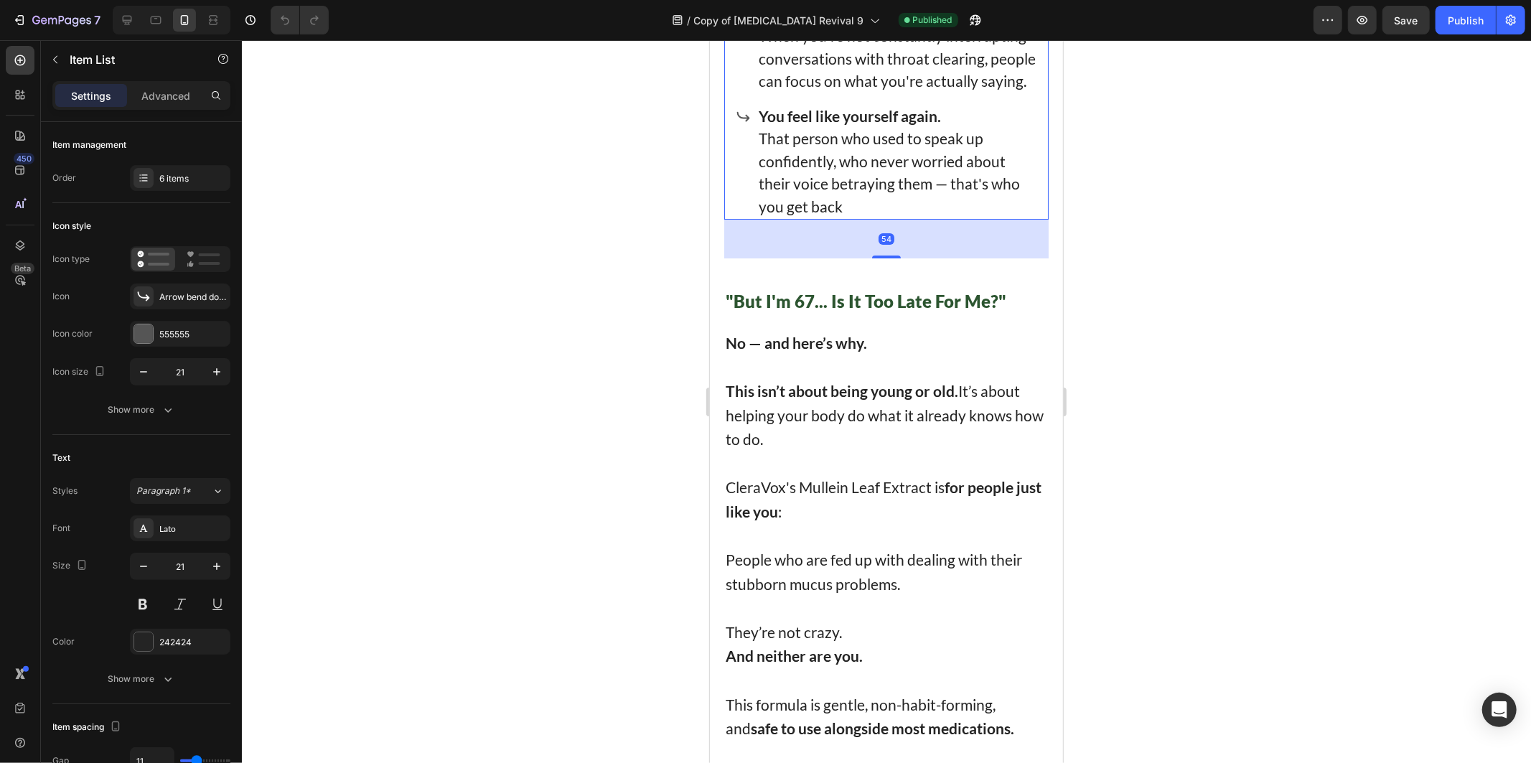
click at [816, 92] on p "When you're not constantly interrupting conversations with throat clearing, peo…" at bounding box center [897, 58] width 279 height 68
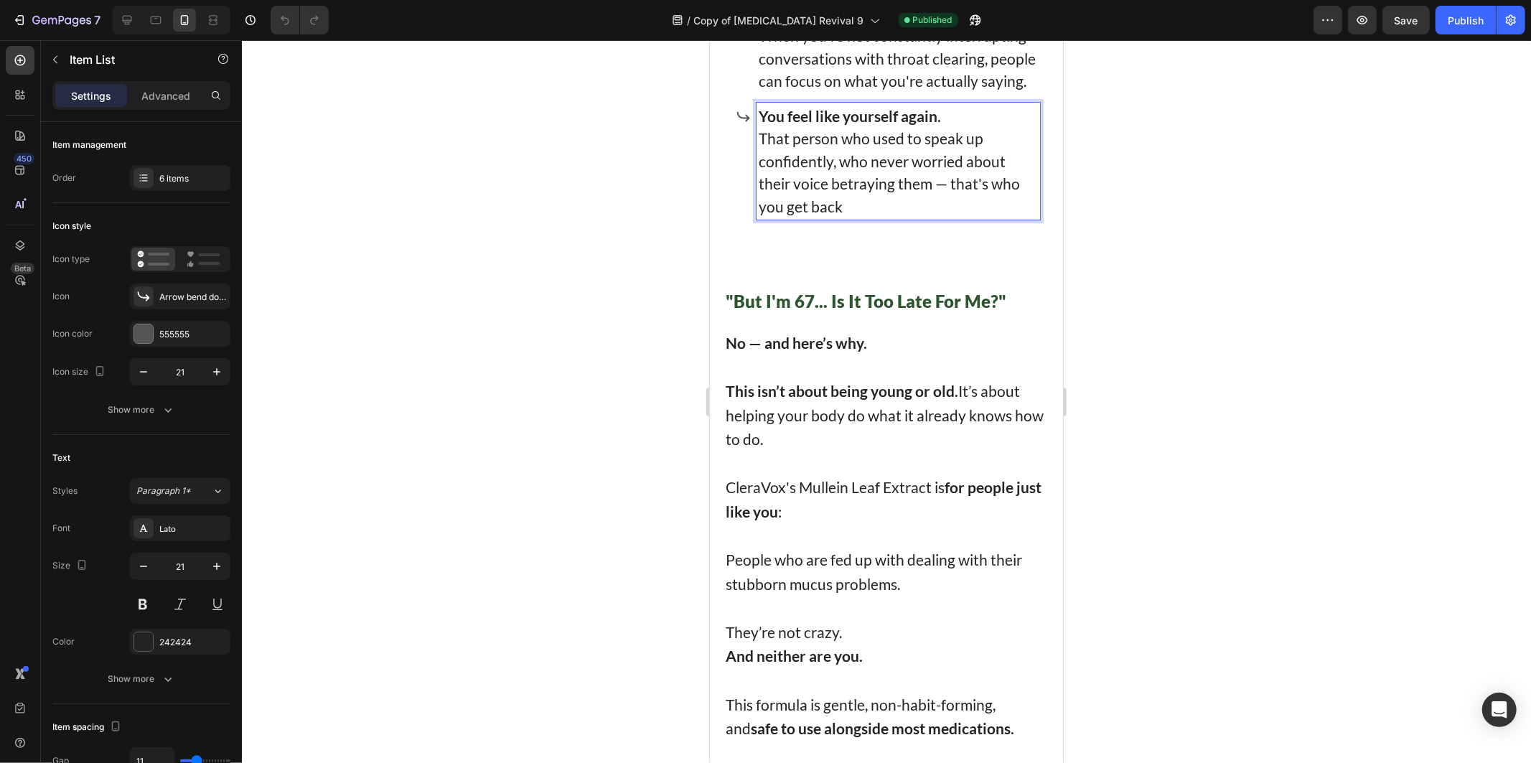
click at [893, 217] on p "That person who used to speak up confidently, who never worried about their voi…" at bounding box center [897, 171] width 279 height 90
click at [891, 217] on p "That person who used to speak up confidently, who never worried about their voi…" at bounding box center [897, 171] width 279 height 90
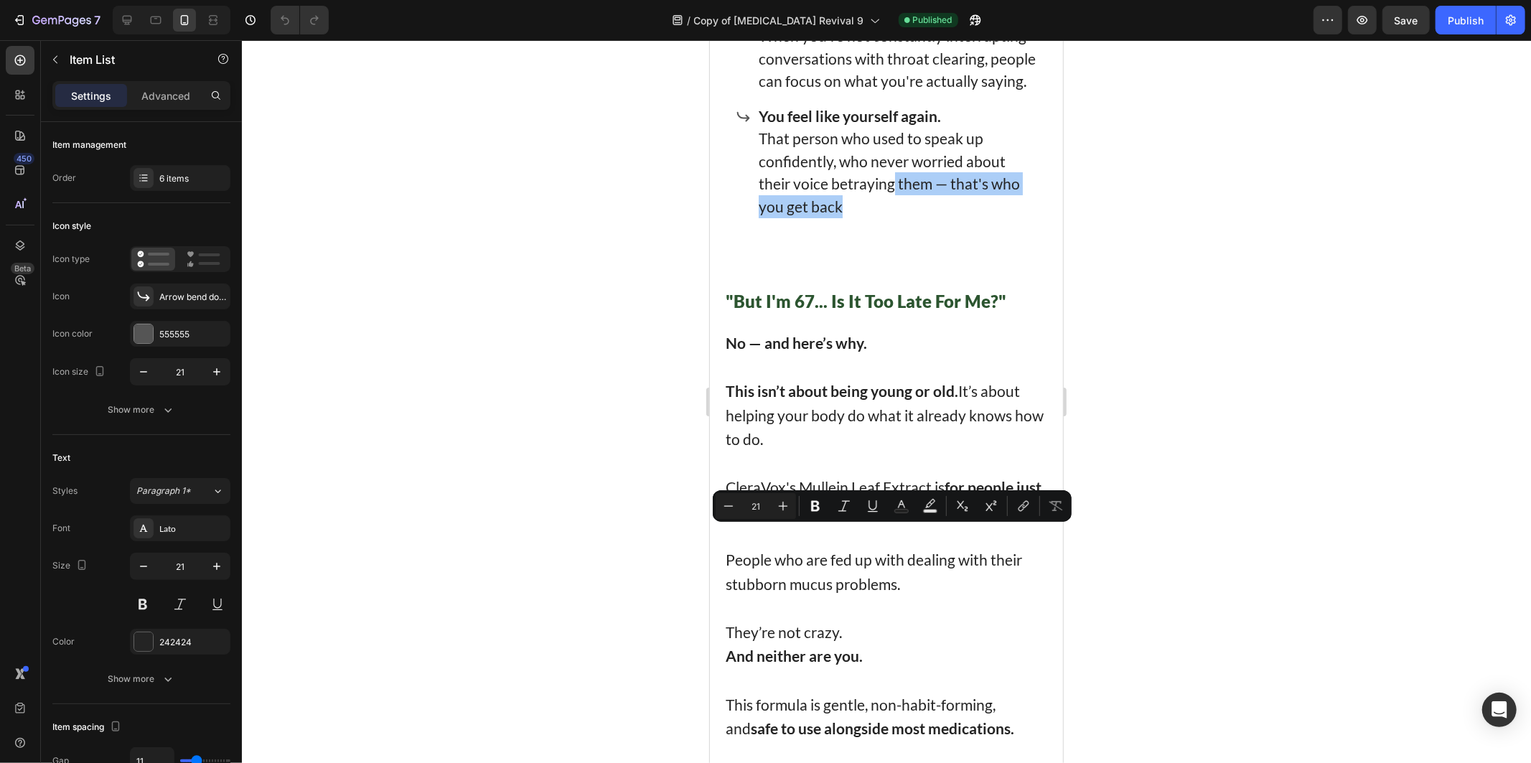
click at [1345, 605] on div at bounding box center [886, 401] width 1289 height 723
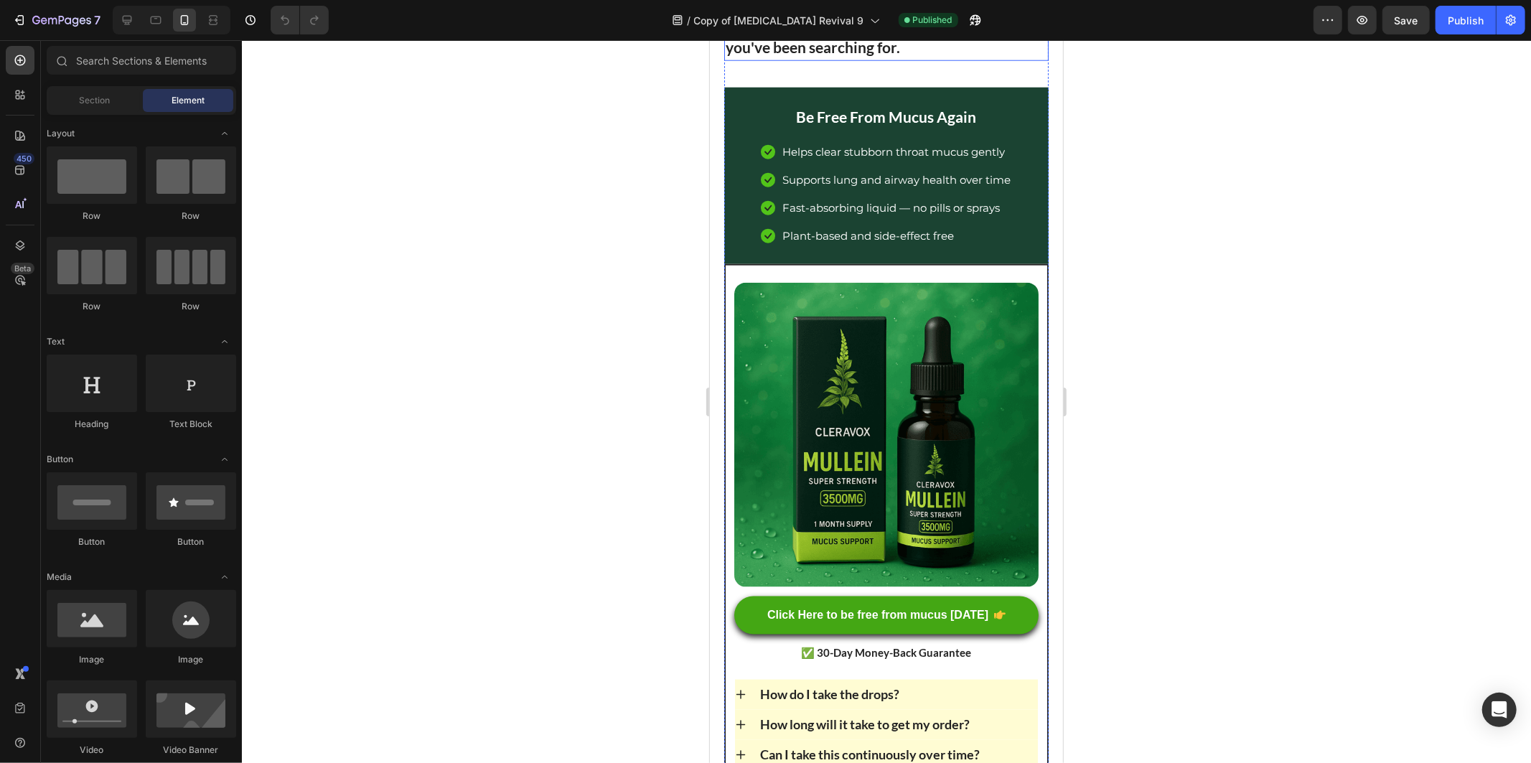
scroll to position [10529, 0]
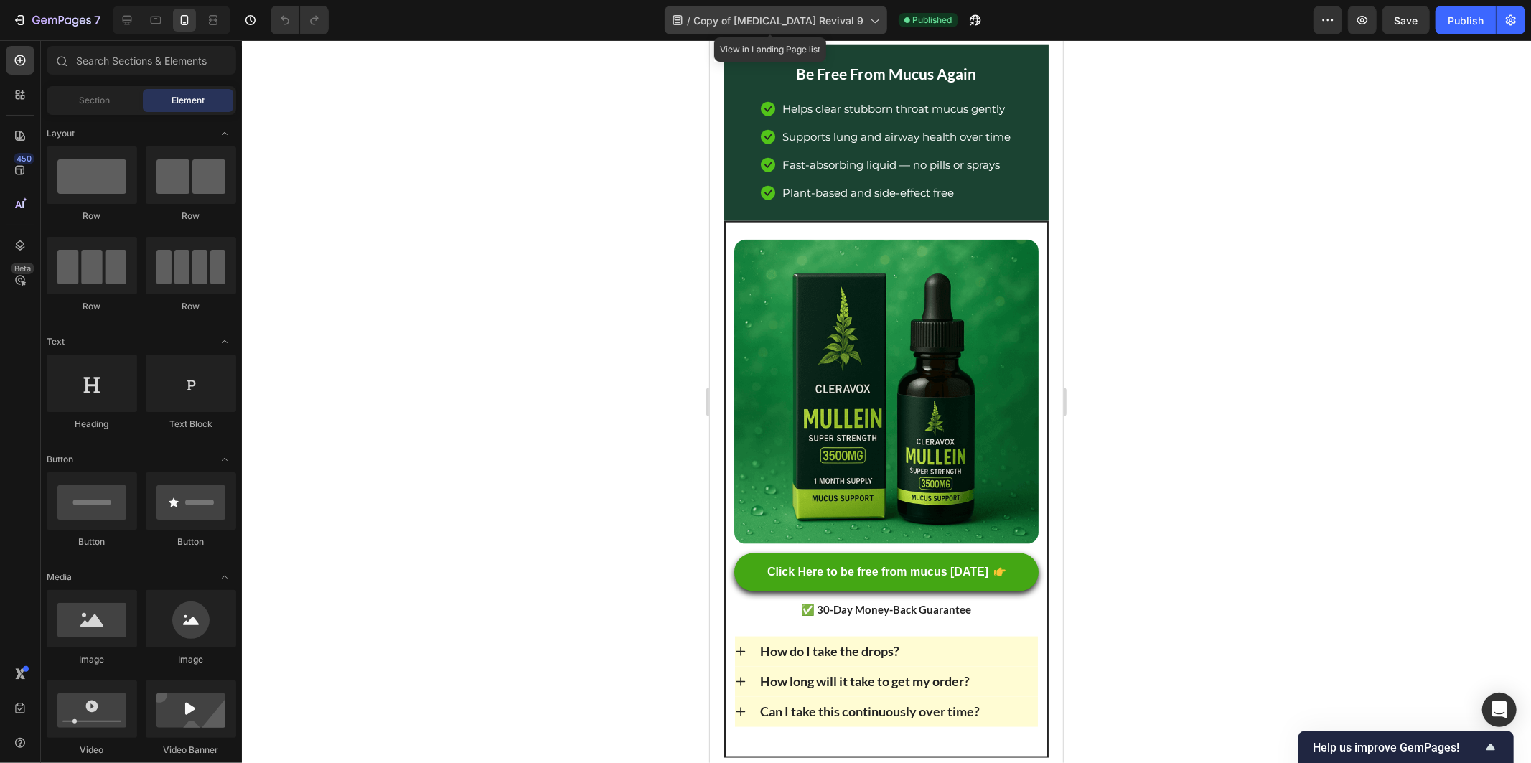
click at [793, 24] on span "Copy of [MEDICAL_DATA] Revival 9" at bounding box center [779, 20] width 170 height 15
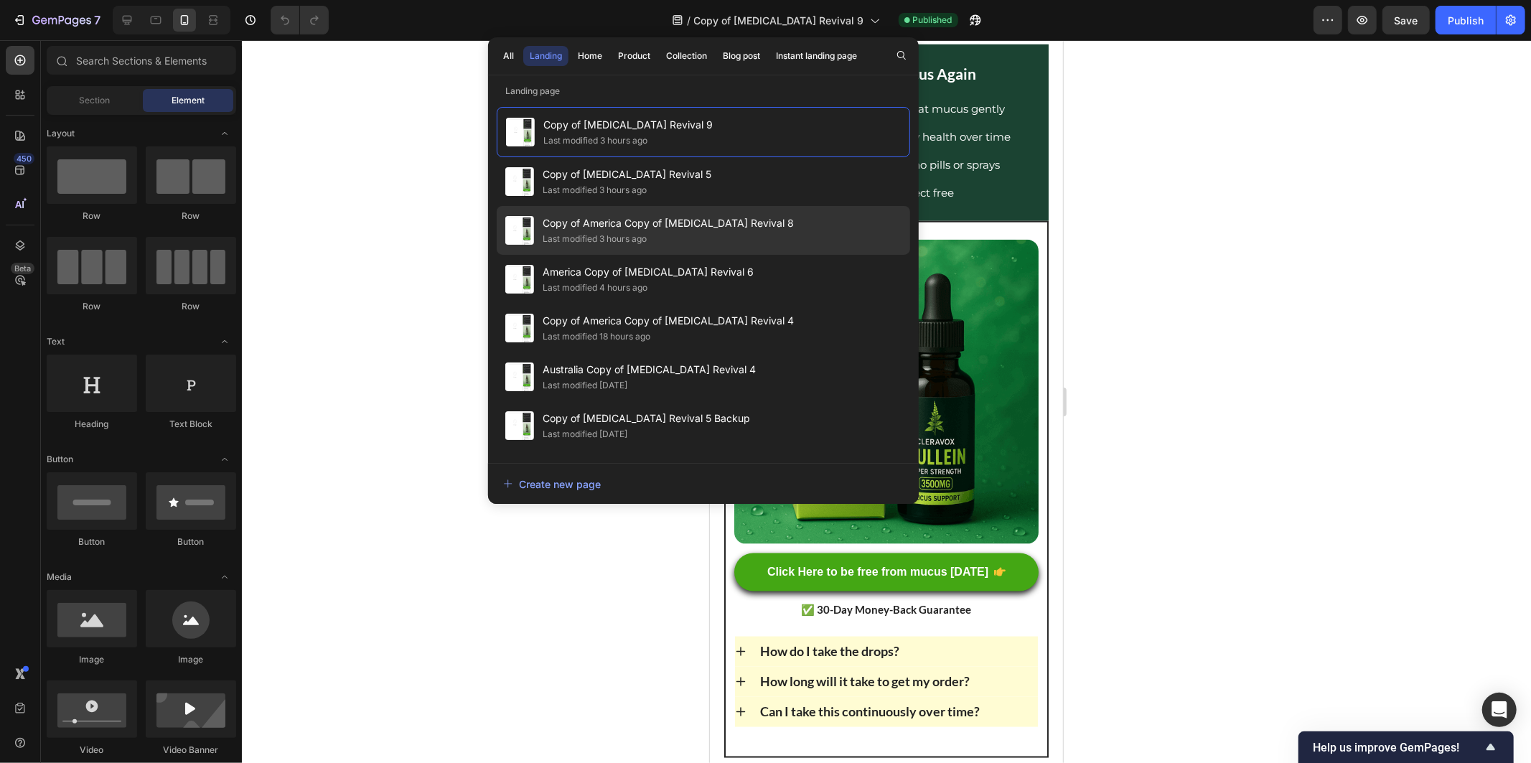
click at [788, 230] on div "Copy of America Copy of [MEDICAL_DATA] Revival 8 Last modified 3 hours ago" at bounding box center [704, 230] width 414 height 49
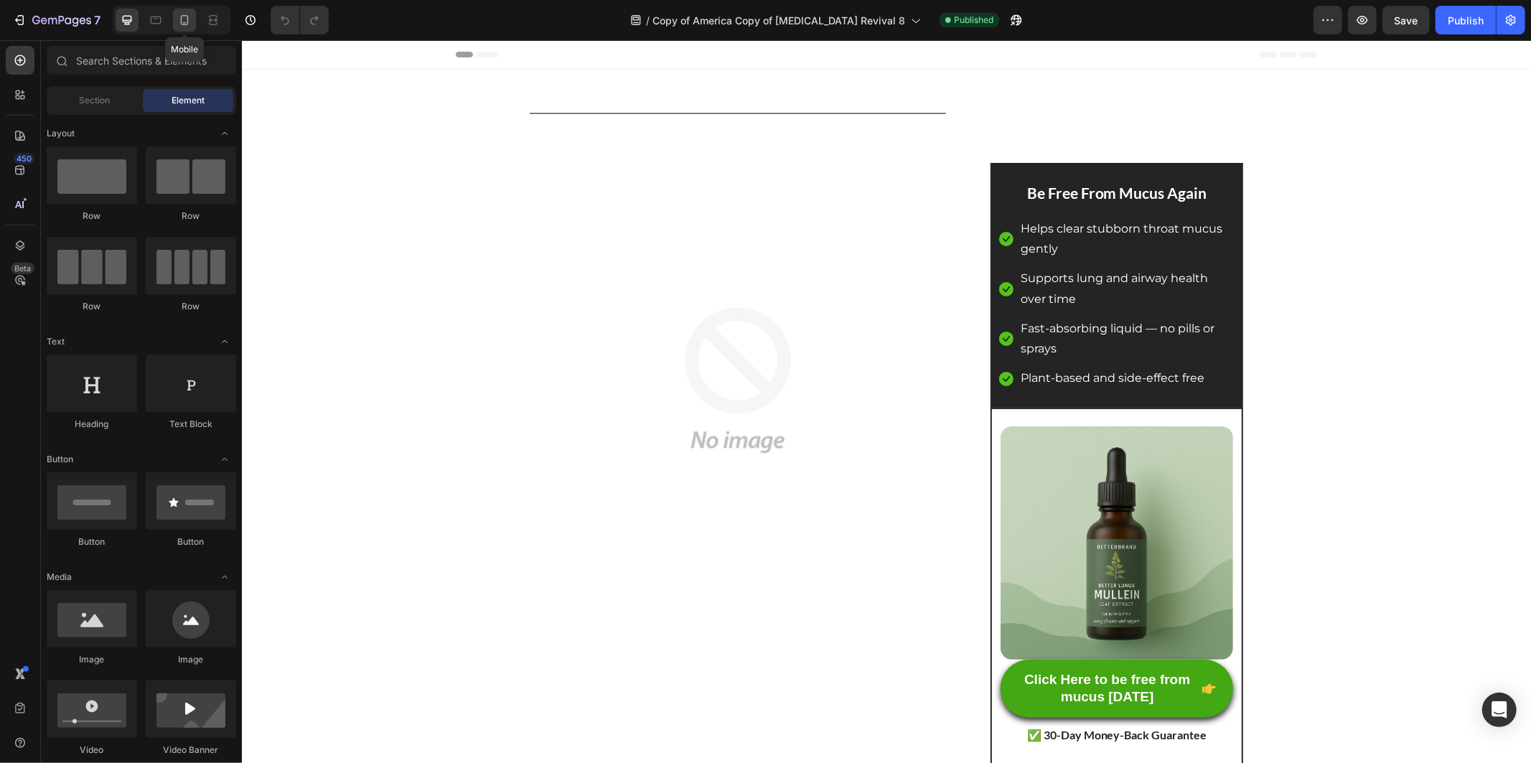
click at [188, 19] on icon at bounding box center [185, 20] width 8 height 10
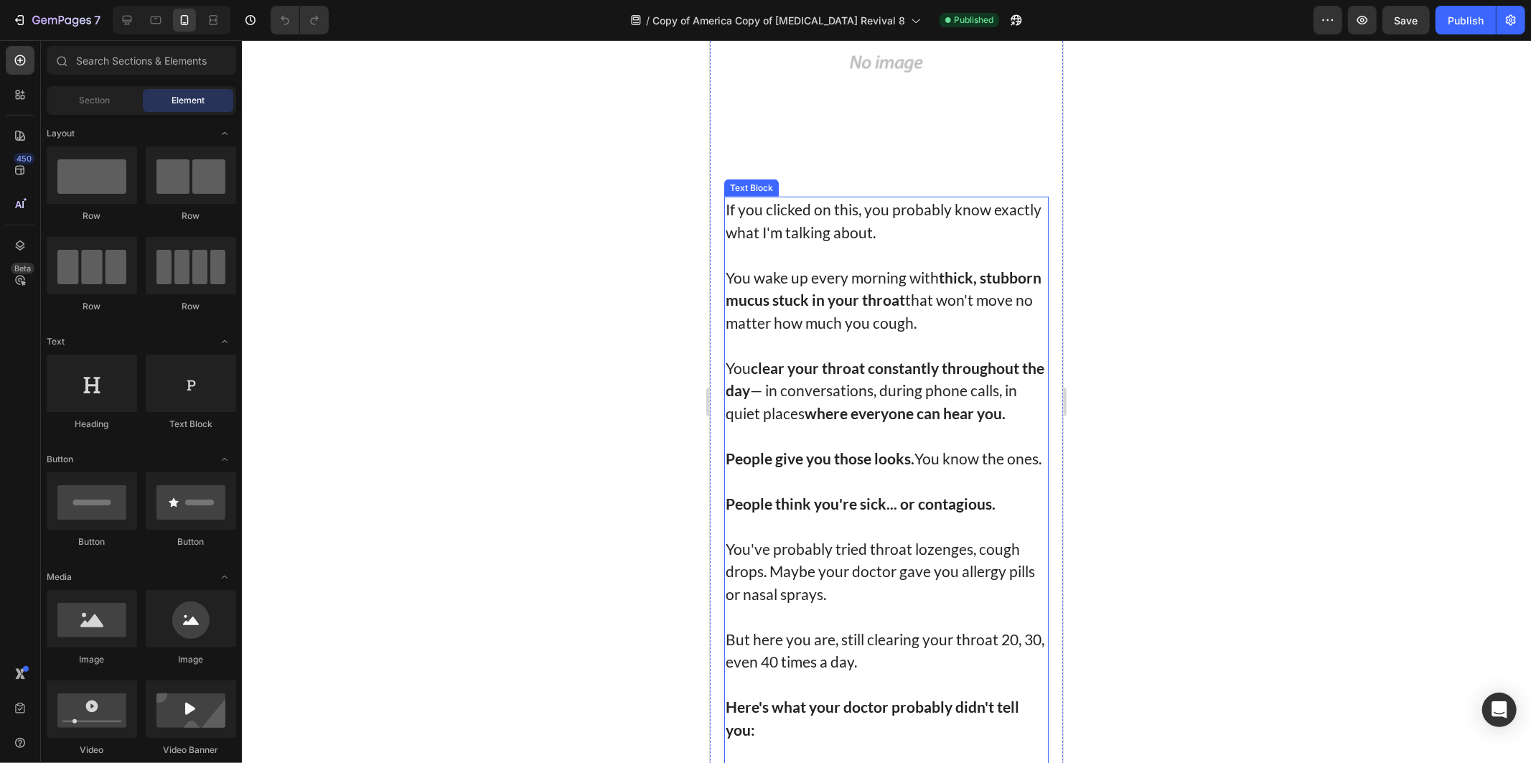
scroll to position [478, 0]
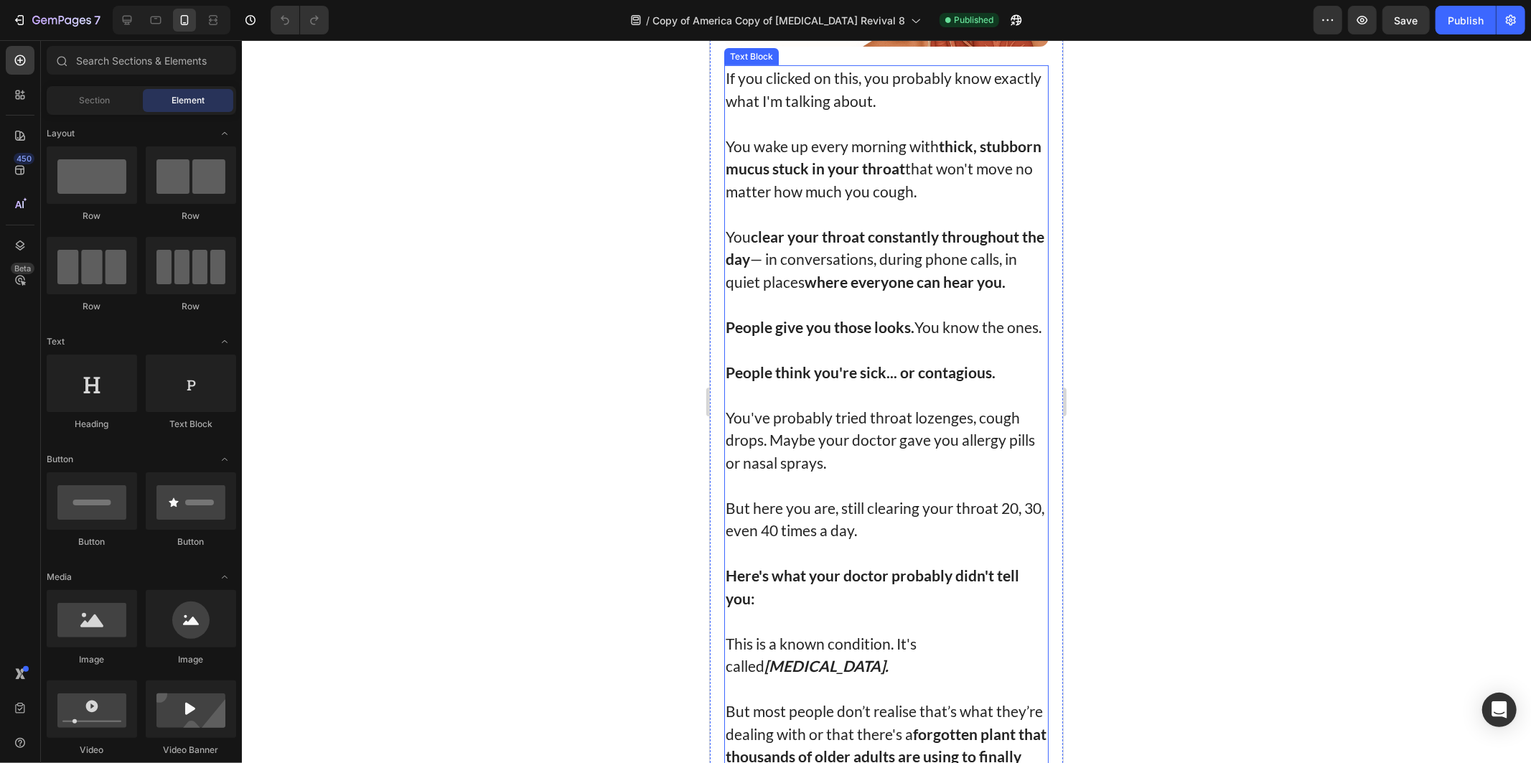
click at [891, 533] on p "But here you are, still clearing your throat 20, 30, even 40 times a day." at bounding box center [886, 518] width 322 height 45
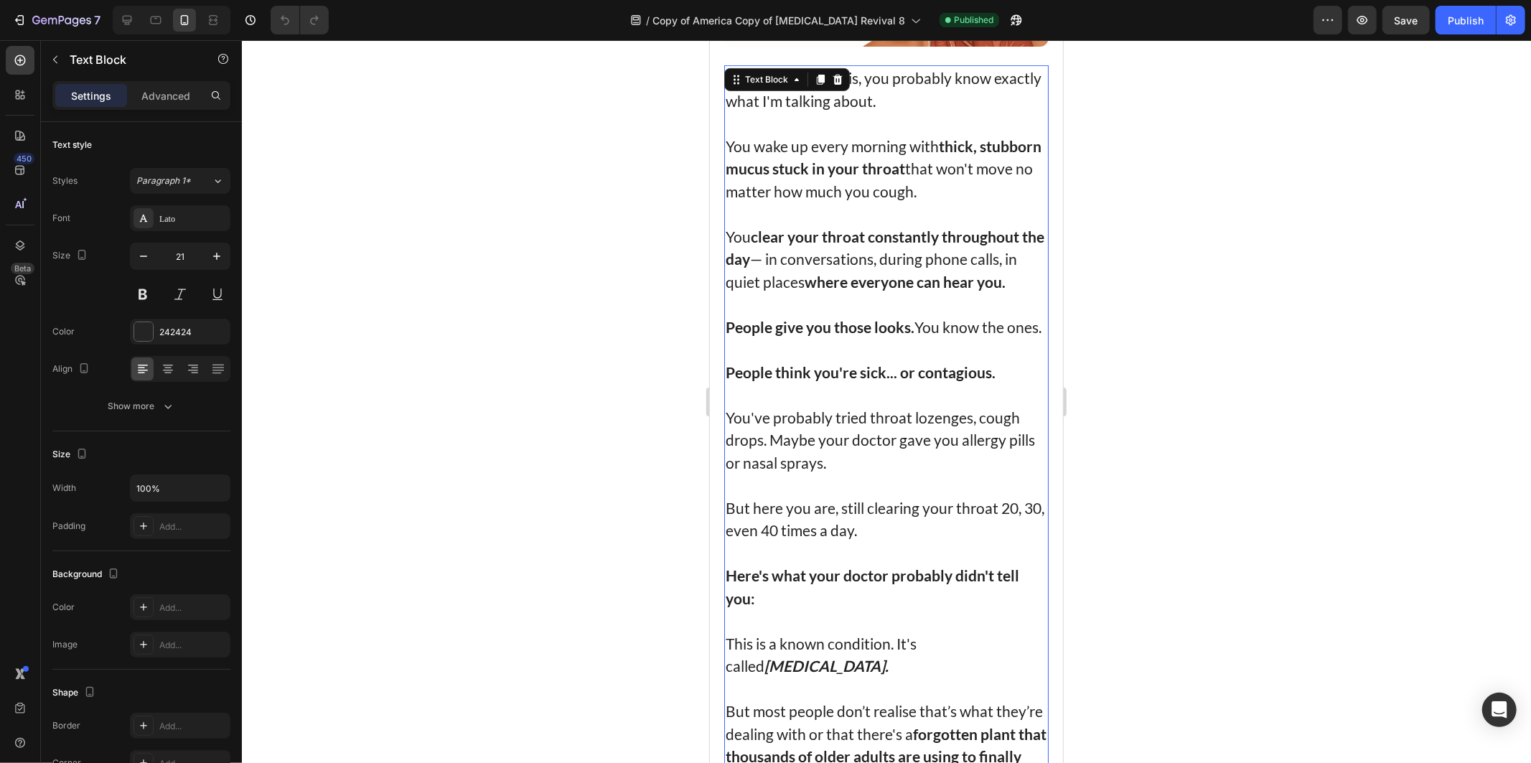
click at [925, 541] on p "But here you are, still clearing your throat 20, 30, even 40 times a day." at bounding box center [886, 518] width 322 height 45
click at [880, 431] on p "You've probably tried throat lozenges, cough drops. Maybe your doctor gave you …" at bounding box center [886, 440] width 322 height 68
click at [943, 436] on p "You've probably tried throat lozenges, cough drops. Maybe your doctor gave you …" at bounding box center [886, 440] width 322 height 68
click at [997, 424] on p "You've probably tried throat lozenges, cough drops. Maybe your doctor gave you …" at bounding box center [886, 440] width 322 height 68
click at [776, 459] on p "You've probably tried throat lozenges, cough drops. Maybe your doctor gave you …" at bounding box center [886, 440] width 322 height 68
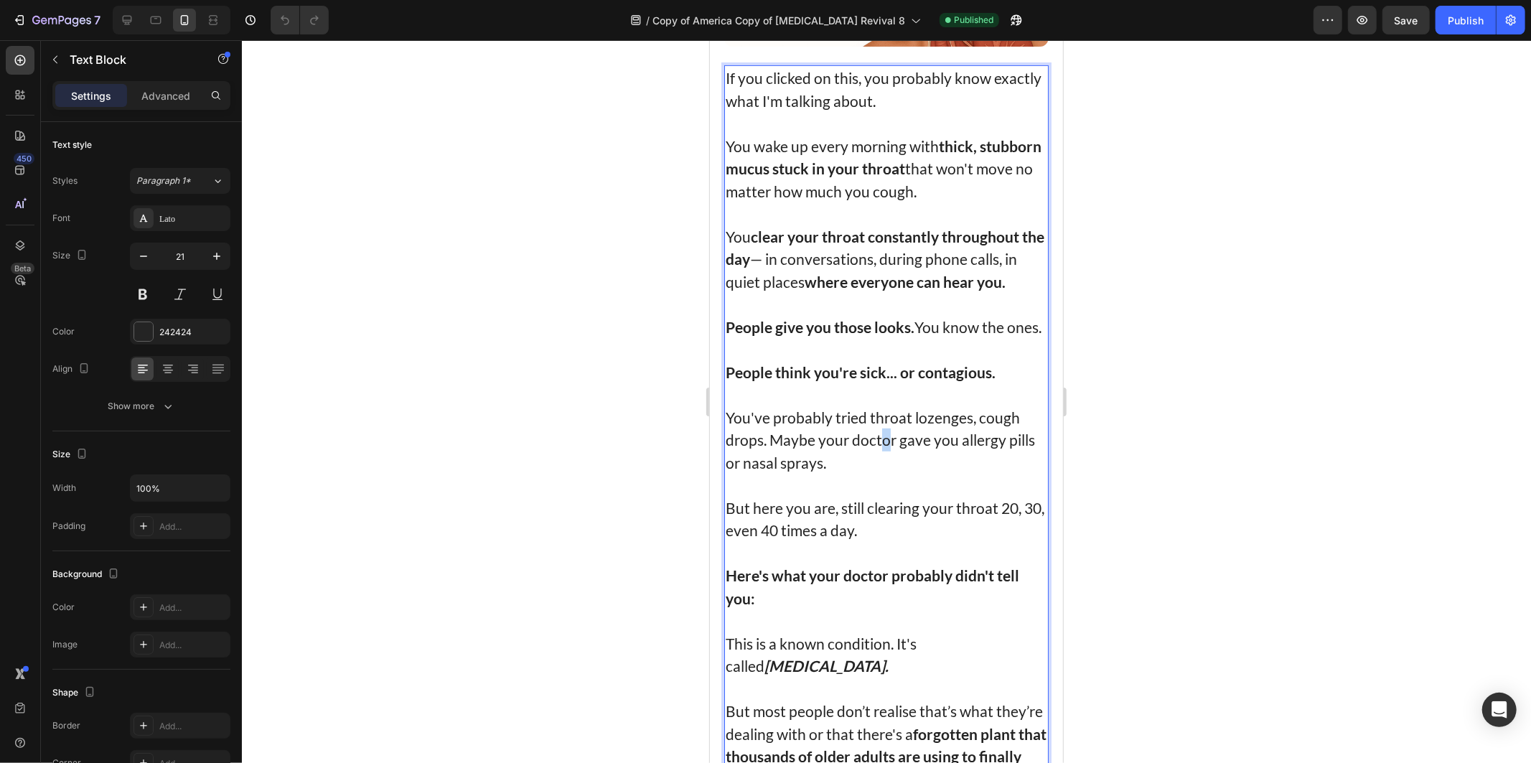
drag, startPoint x: 882, startPoint y: 446, endPoint x: 900, endPoint y: 465, distance: 25.4
click at [897, 462] on p "You've probably tried throat lozenges, cough drops. Maybe your doctor gave you …" at bounding box center [886, 440] width 322 height 68
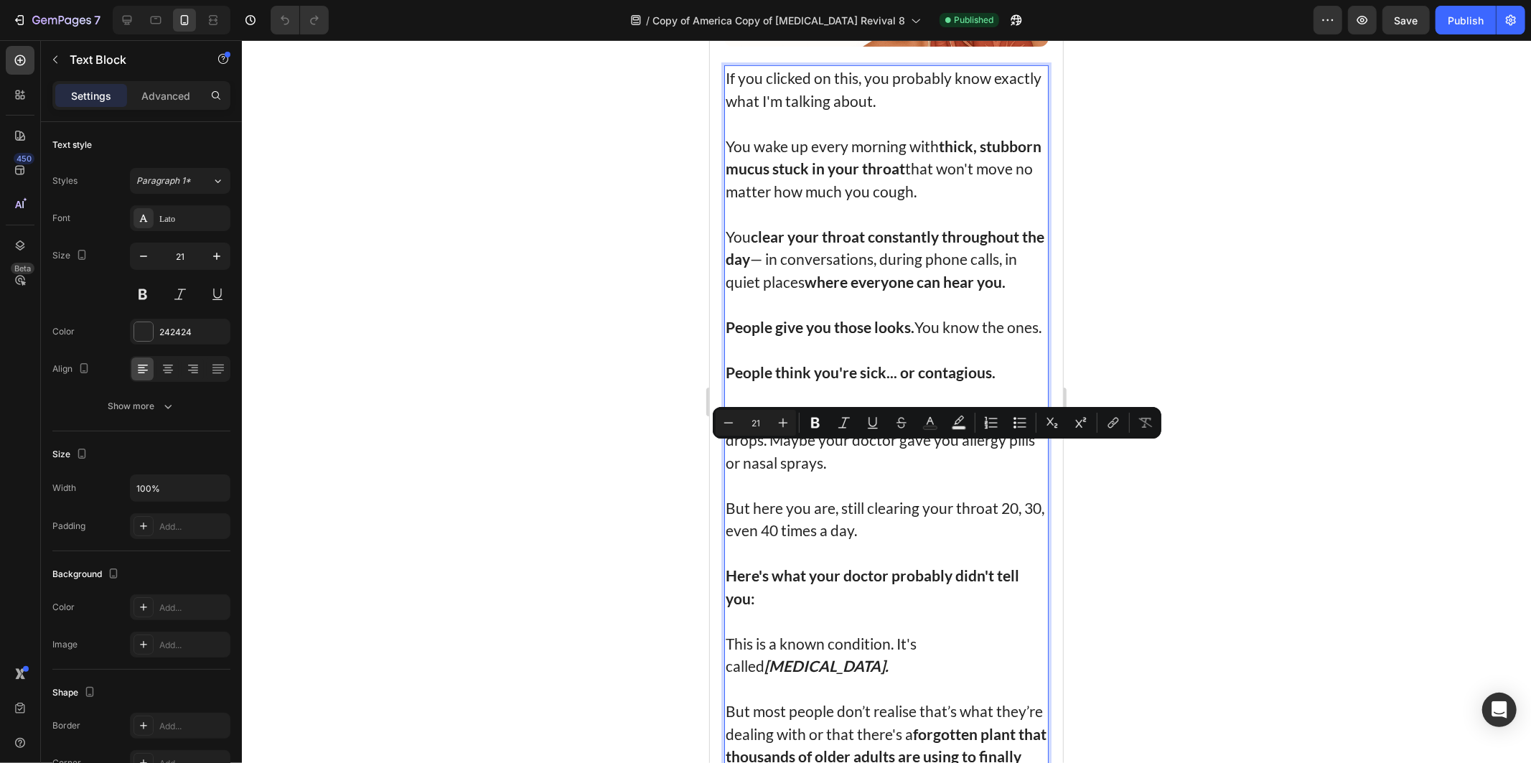
click at [946, 460] on p "You've probably tried throat lozenges, cough drops. Maybe your doctor gave you …" at bounding box center [886, 440] width 322 height 68
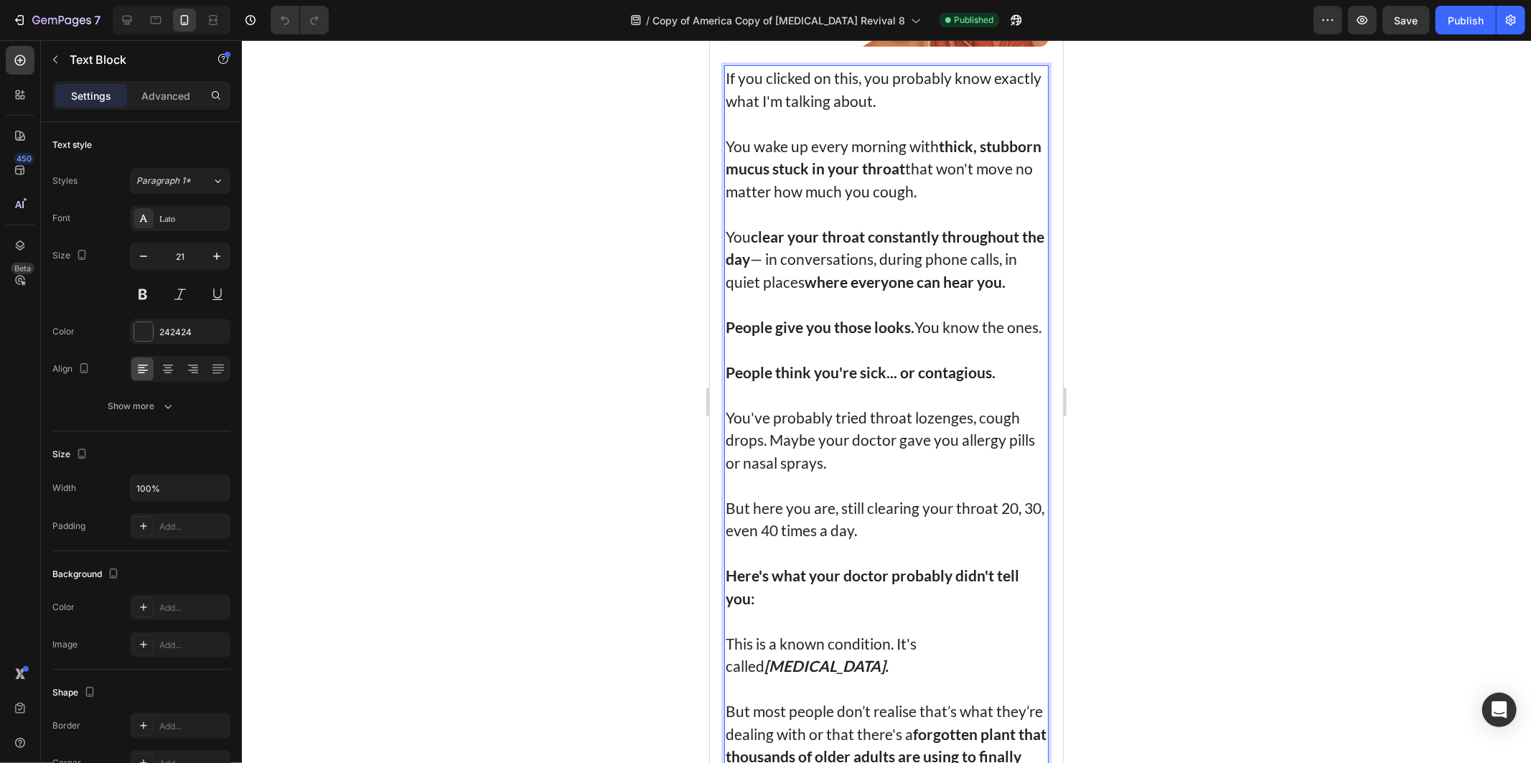
click at [886, 488] on p "Rich Text Editor. Editing area: main" at bounding box center [886, 484] width 322 height 23
click at [820, 465] on p "You've probably tried throat lozenges, cough drops. Maybe your doctor gave you …" at bounding box center [886, 440] width 322 height 68
click at [909, 473] on p "You've probably tried throat lozenges, cough drops. Maybe your doctor gave you …" at bounding box center [886, 440] width 322 height 68
click at [829, 561] on p "Rich Text Editor. Editing area: main" at bounding box center [886, 552] width 322 height 23
click at [884, 541] on p "But here you are, still clearing your throat 20, 30, even 40 times a day." at bounding box center [886, 518] width 322 height 45
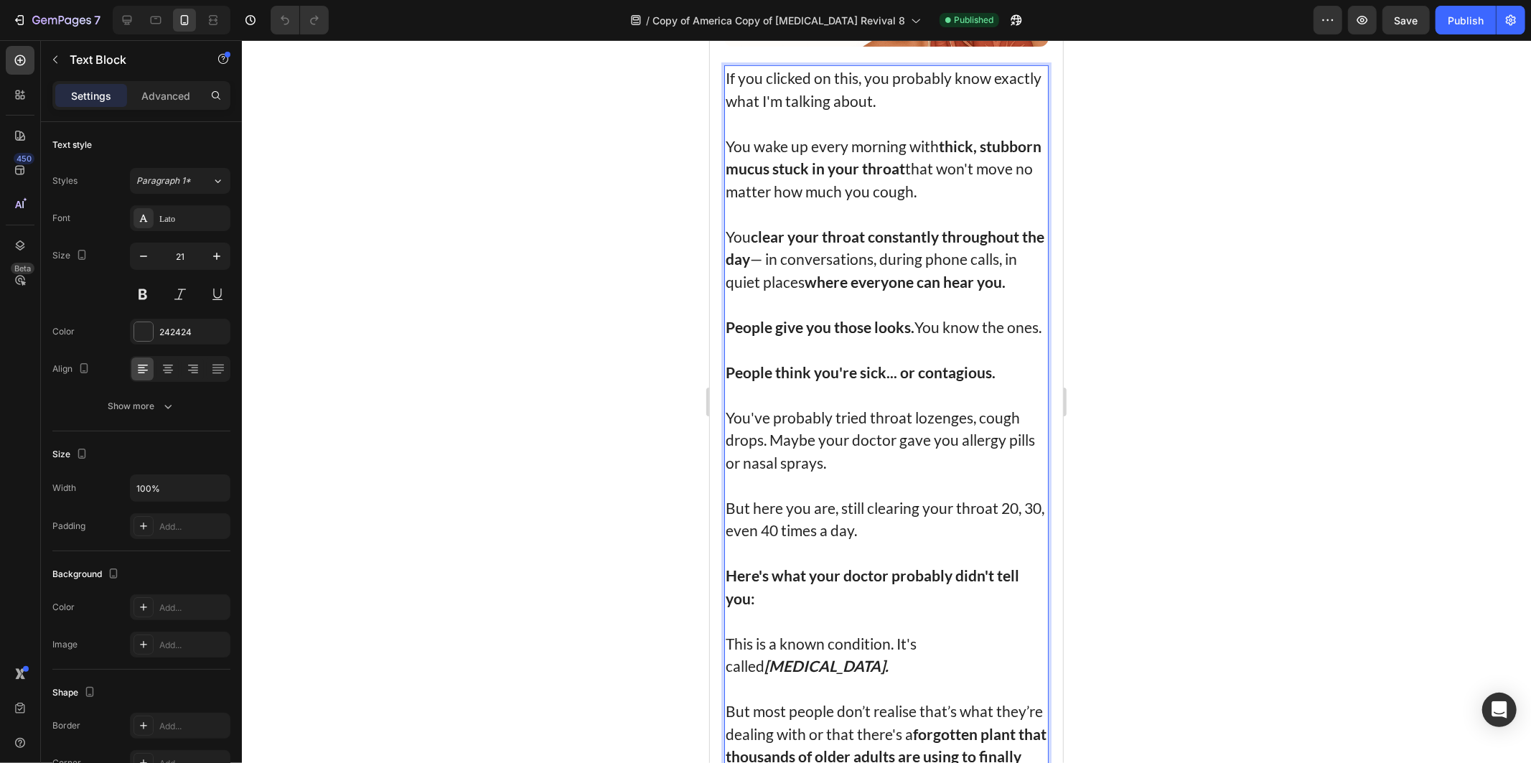
click at [802, 603] on p "Here's what your doctor probably didn't tell you:" at bounding box center [886, 586] width 322 height 45
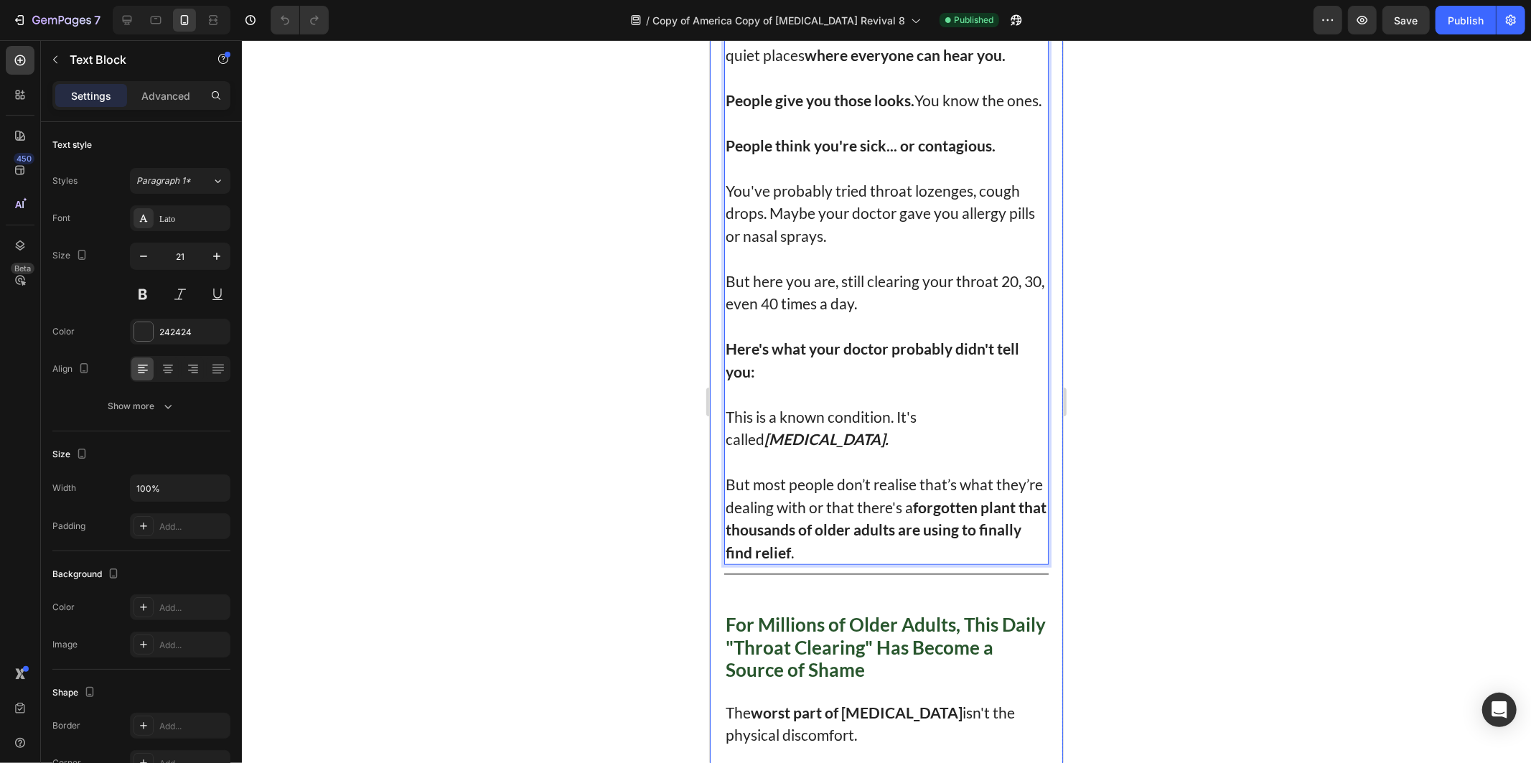
scroll to position [718, 0]
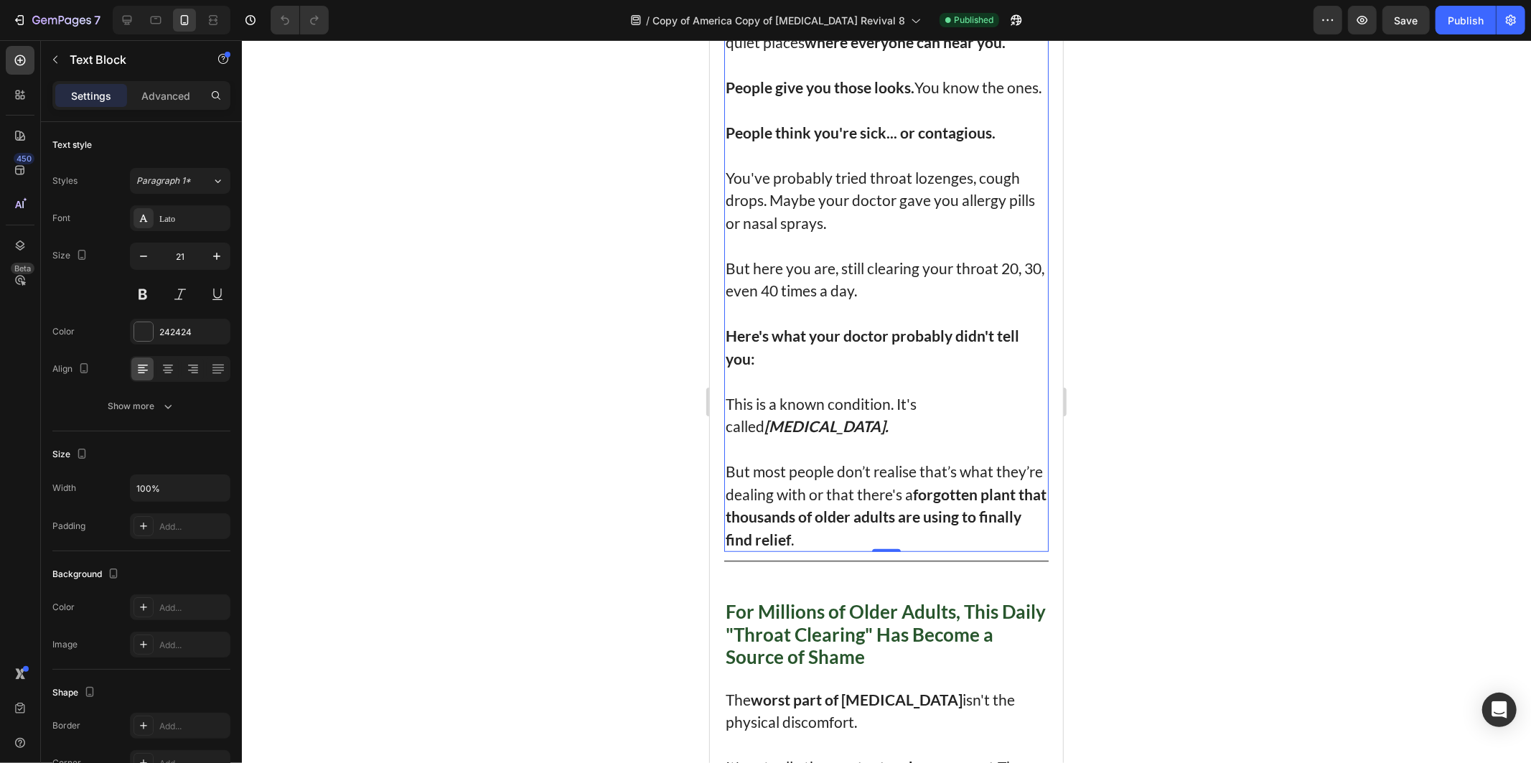
click at [1224, 493] on div at bounding box center [886, 401] width 1289 height 723
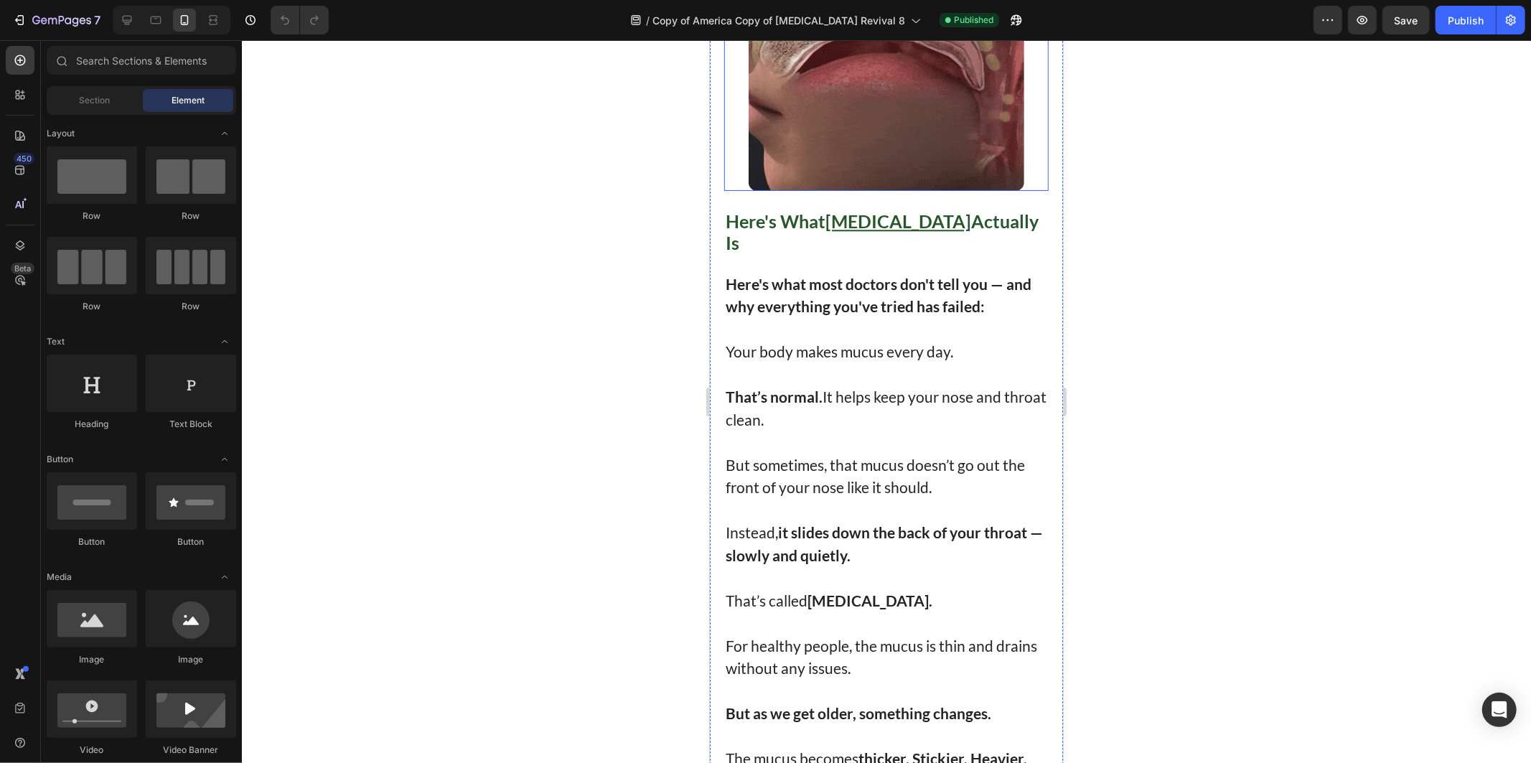
scroll to position [3350, 0]
